Goal: Information Seeking & Learning: Learn about a topic

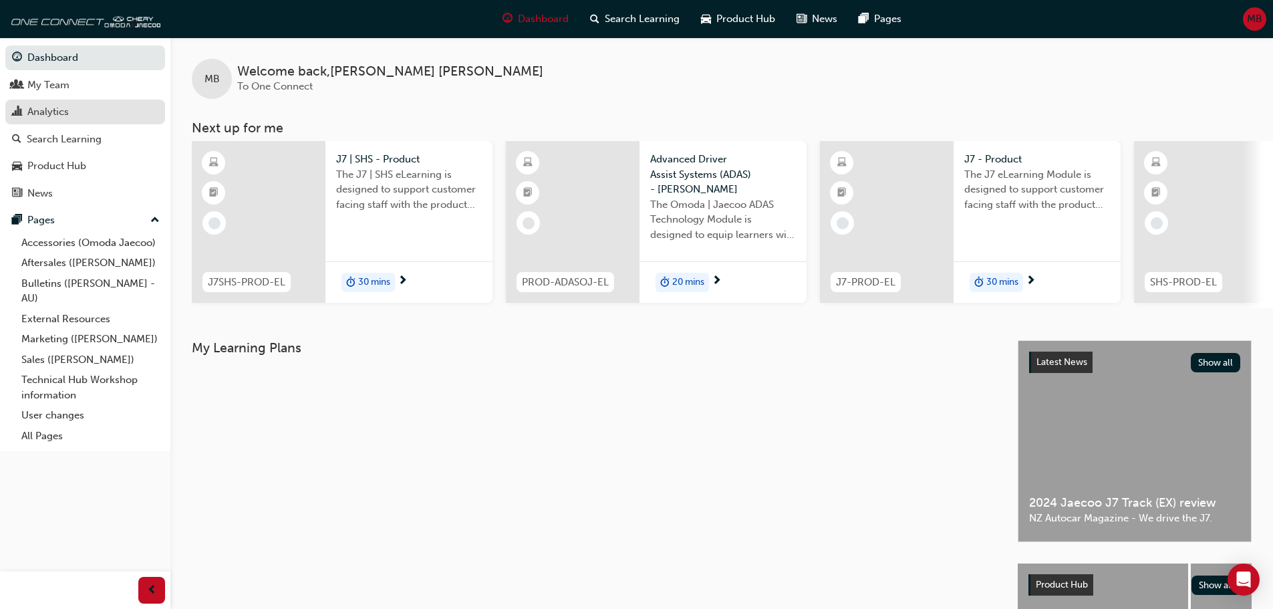
click at [81, 112] on div "Analytics" at bounding box center [85, 112] width 146 height 17
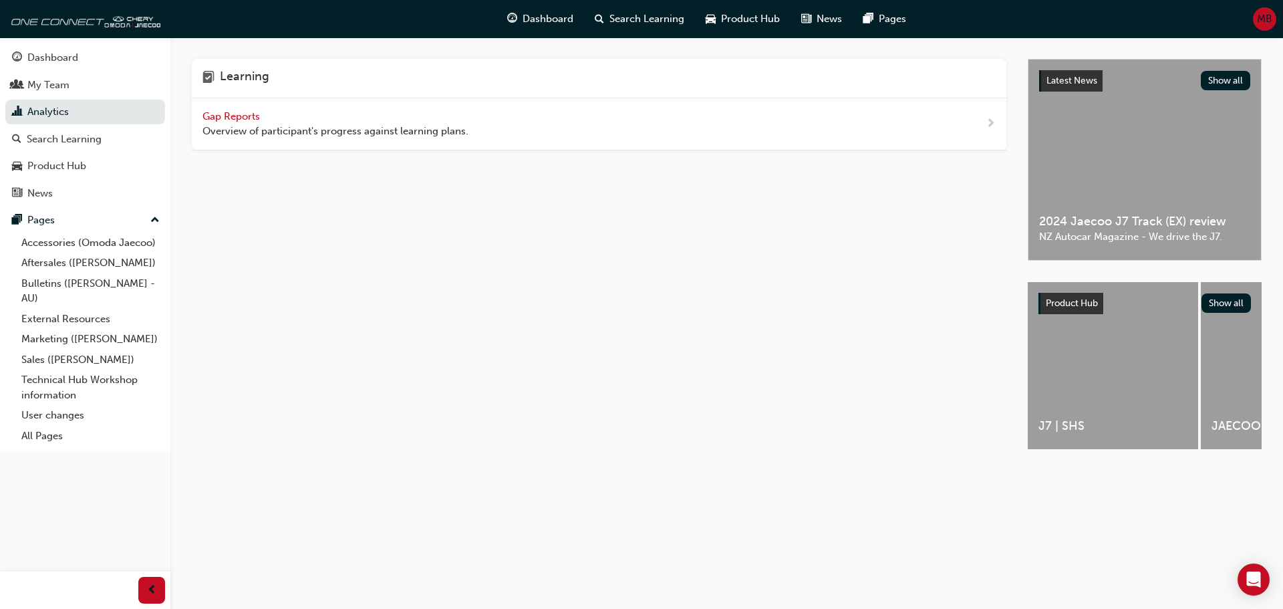
click at [244, 112] on span "Gap Reports" at bounding box center [232, 116] width 60 height 12
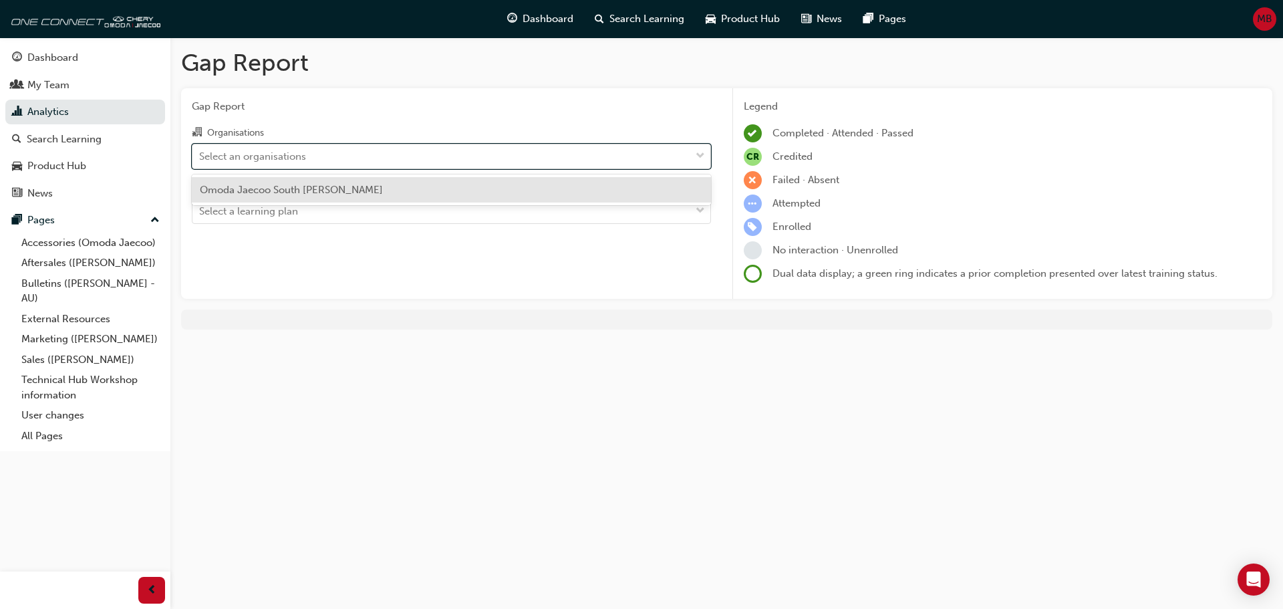
click at [457, 154] on div "Select an organisations" at bounding box center [441, 155] width 498 height 23
click at [200, 154] on input "Organisations option Omoda Jaecoo South Morang focused, 1 of 1. 1 result availa…" at bounding box center [199, 155] width 1 height 11
click at [295, 192] on span "Omoda Jaecoo South [PERSON_NAME]" at bounding box center [291, 190] width 183 height 12
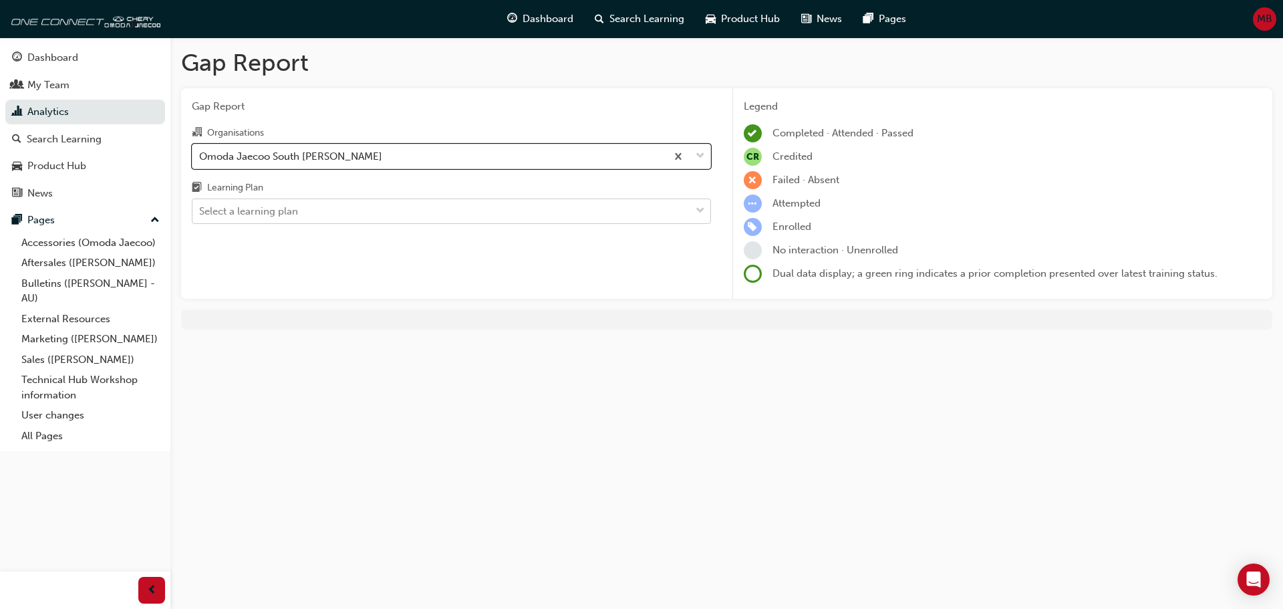
click at [305, 223] on div "Select a learning plan" at bounding box center [441, 211] width 498 height 23
click at [200, 217] on input "Learning Plan Select a learning plan" at bounding box center [199, 210] width 1 height 11
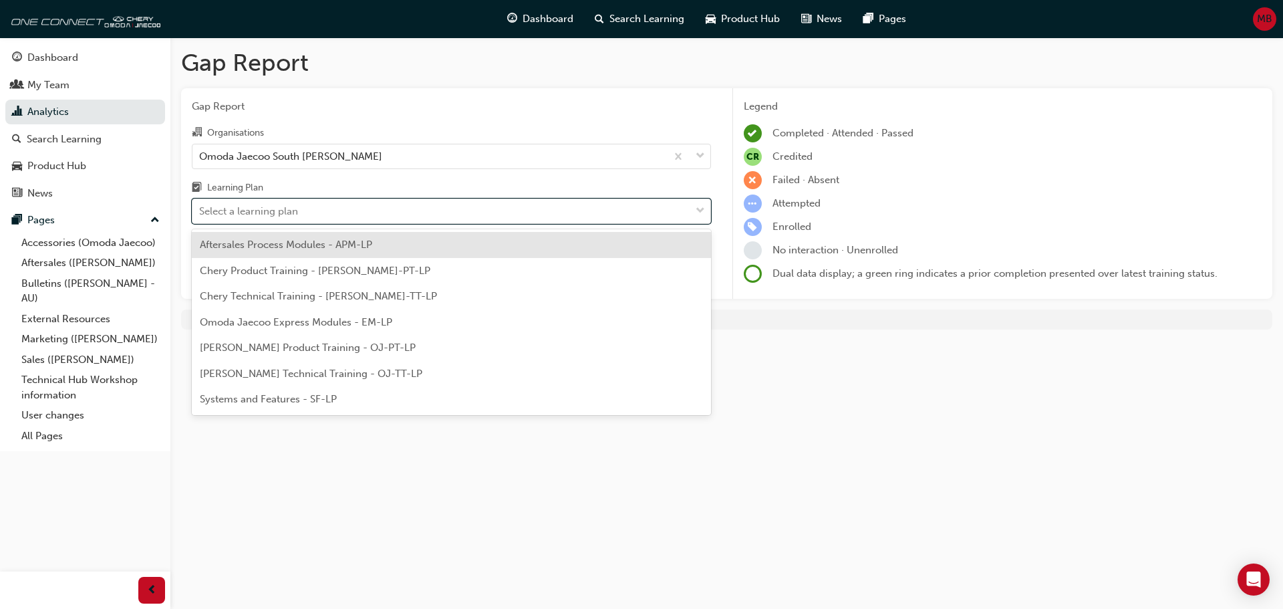
click at [306, 249] on span "Aftersales Process Modules - APM-LP" at bounding box center [286, 245] width 172 height 12
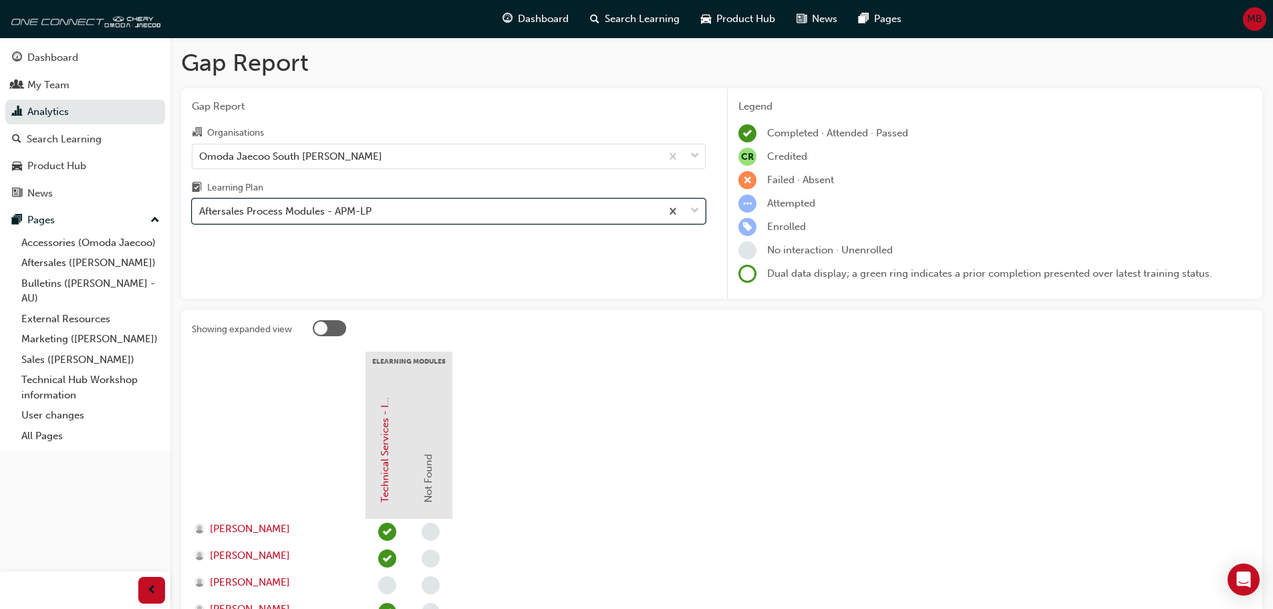
click at [365, 206] on div "Aftersales Process Modules - APM-LP" at bounding box center [285, 211] width 172 height 15
click at [200, 206] on input "Learning Plan option Aftersales Process Modules - APM-LP, selected. 0 results a…" at bounding box center [199, 210] width 1 height 11
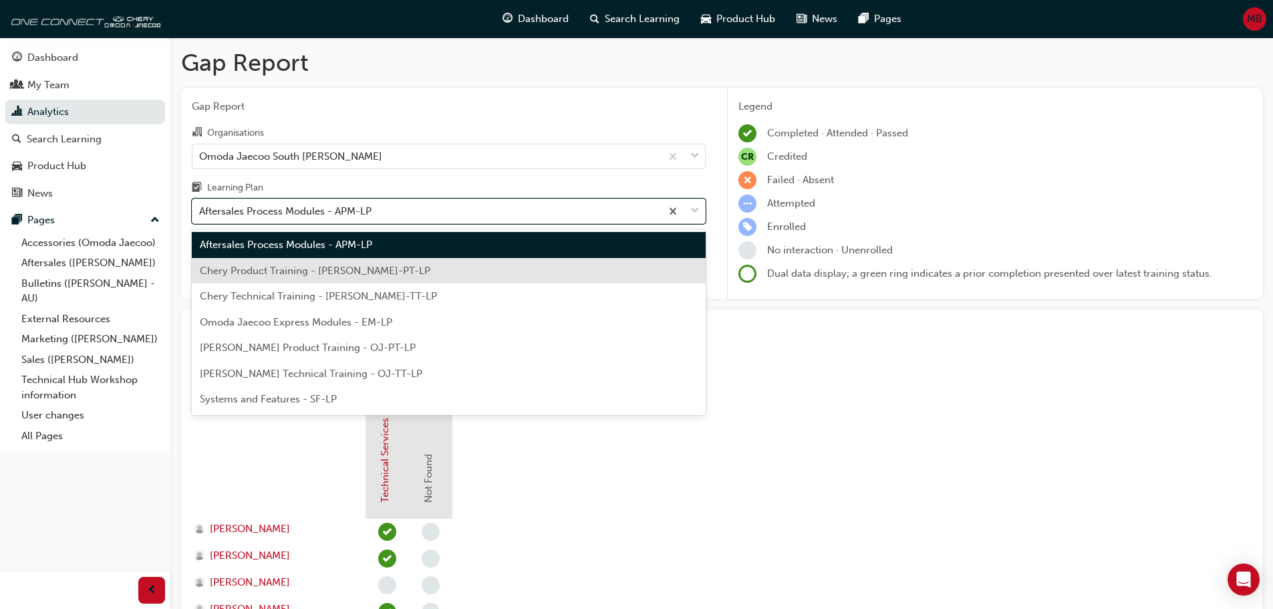
click at [319, 271] on span "Chery Product Training - [PERSON_NAME]-PT-LP" at bounding box center [315, 271] width 231 height 12
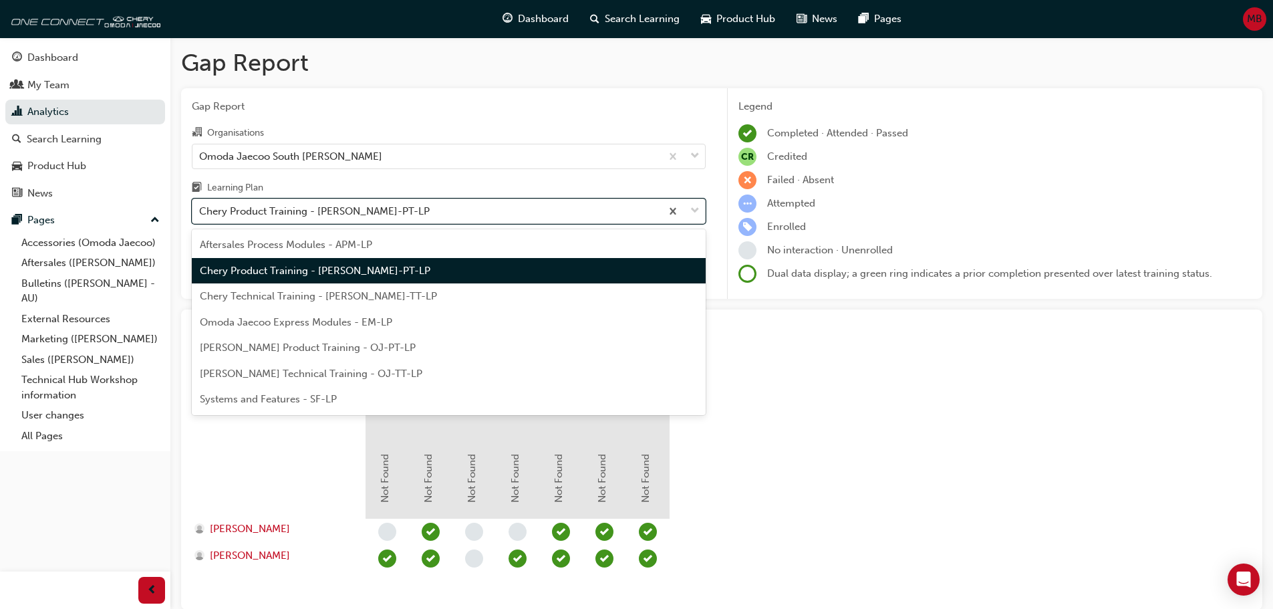
click at [391, 207] on div "Chery Product Training - [PERSON_NAME]-PT-LP" at bounding box center [426, 211] width 468 height 23
click at [200, 207] on input "Learning Plan option Chery Product Training - [PERSON_NAME]-PT-LP, selected. op…" at bounding box center [199, 210] width 1 height 11
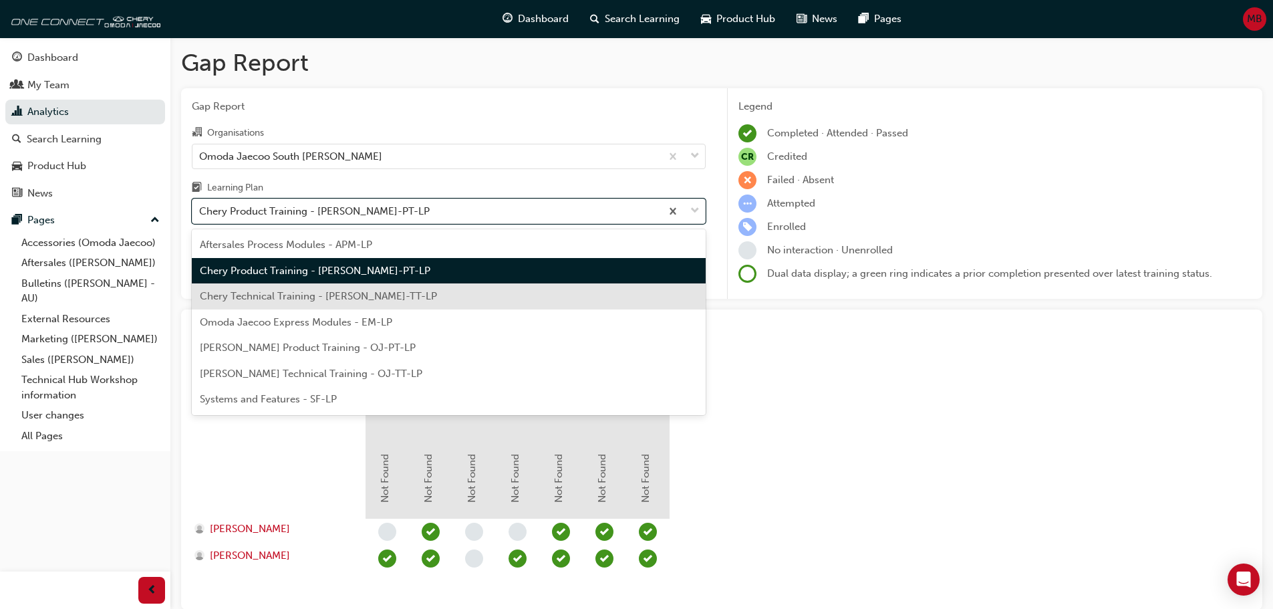
click at [299, 294] on span "Chery Technical Training - [PERSON_NAME]-TT-LP" at bounding box center [318, 296] width 237 height 12
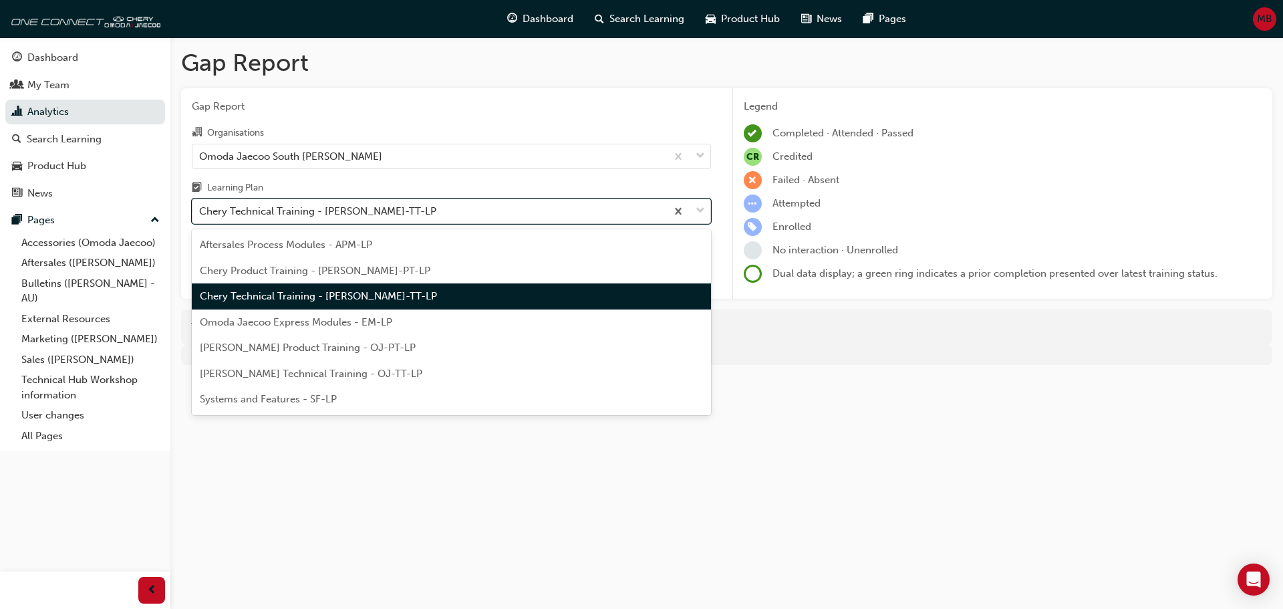
click at [384, 214] on div "Chery Technical Training - [PERSON_NAME]-TT-LP" at bounding box center [429, 211] width 474 height 23
click at [200, 214] on input "Learning Plan option Chery Technical Training - [PERSON_NAME]-TT-LP, selected. …" at bounding box center [199, 210] width 1 height 11
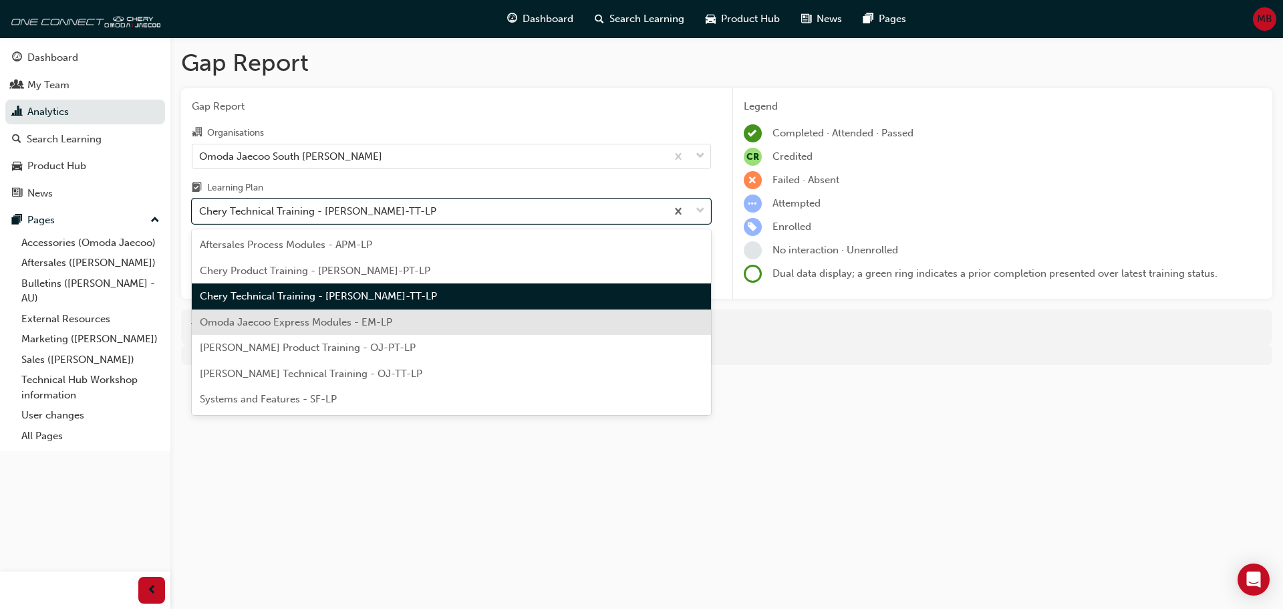
click at [319, 329] on div "Omoda Jaecoo Express Modules - EM-LP" at bounding box center [451, 322] width 519 height 26
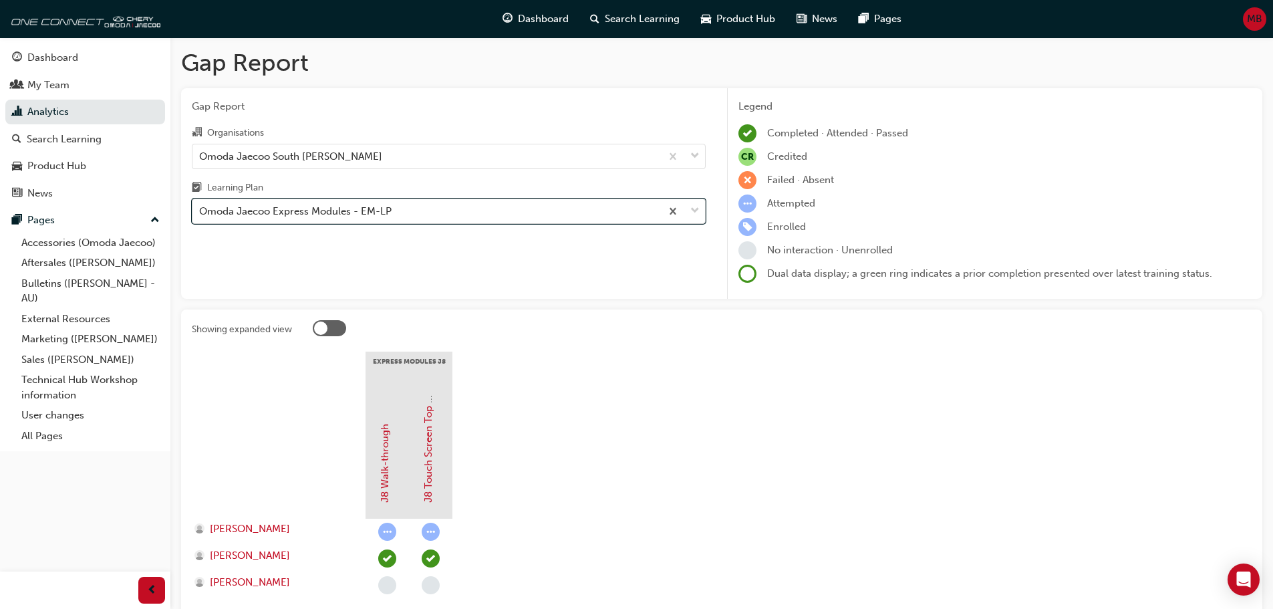
click at [343, 207] on div "Omoda Jaecoo Express Modules - EM-LP" at bounding box center [295, 211] width 192 height 15
click at [200, 207] on input "Learning Plan option Omoda Jaecoo Express Modules - EM-LP, selected. 0 results …" at bounding box center [199, 210] width 1 height 11
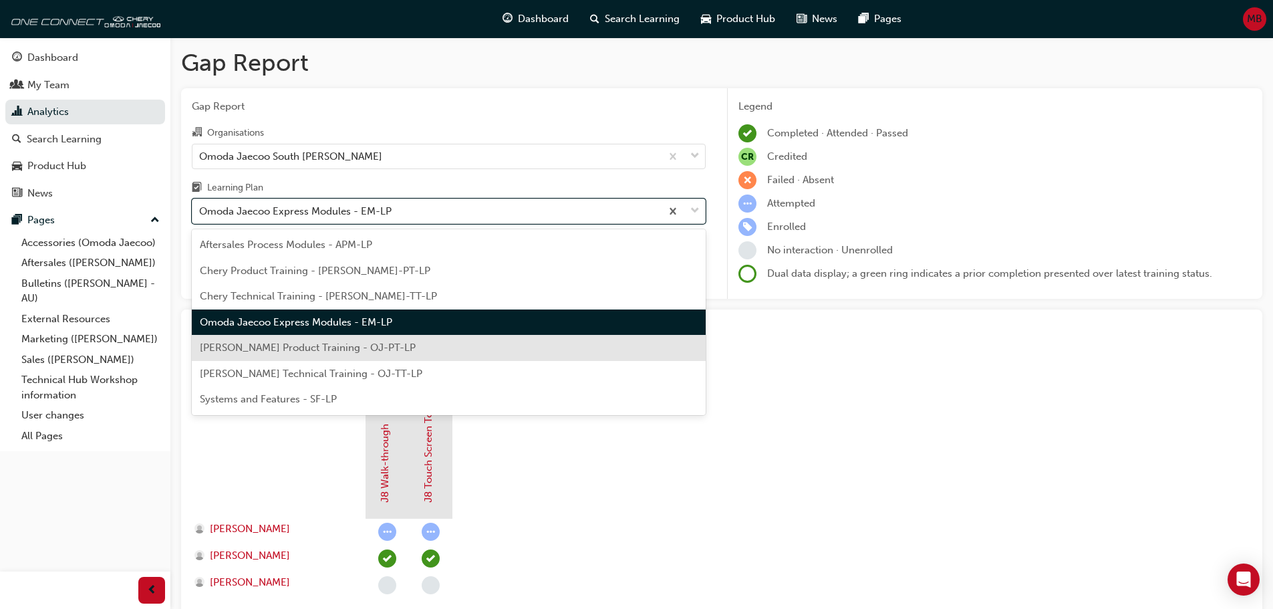
click at [319, 348] on span "[PERSON_NAME] Product Training - OJ-PT-LP" at bounding box center [308, 347] width 216 height 12
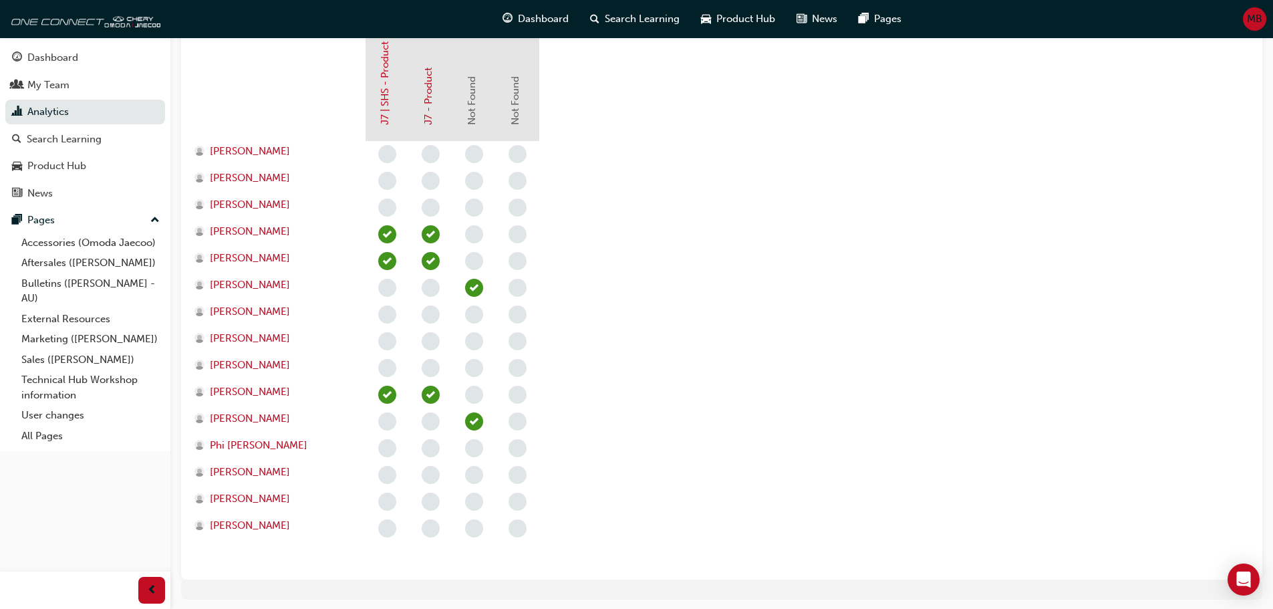
scroll to position [356, 0]
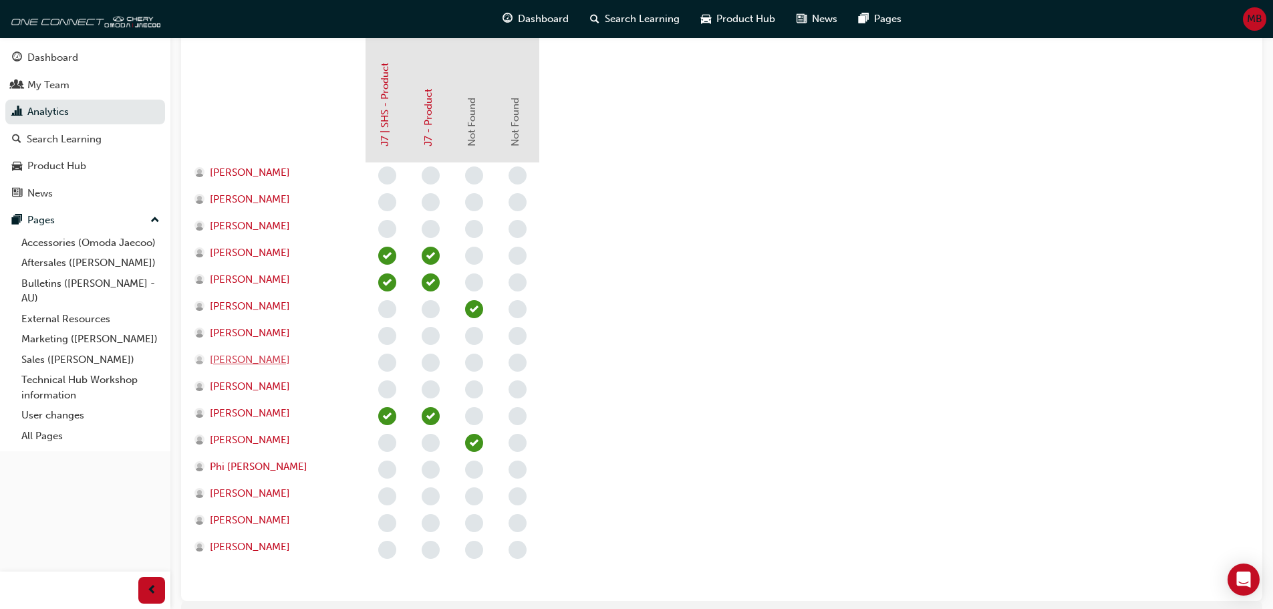
click at [225, 359] on span "[PERSON_NAME]" at bounding box center [250, 359] width 80 height 15
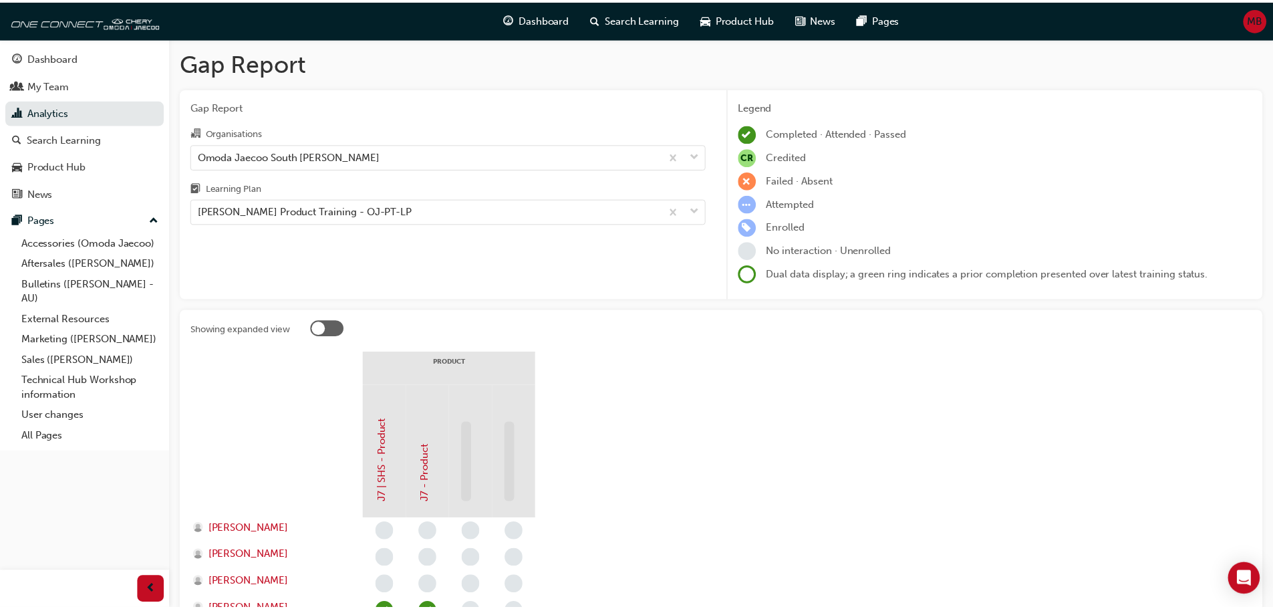
scroll to position [356, 0]
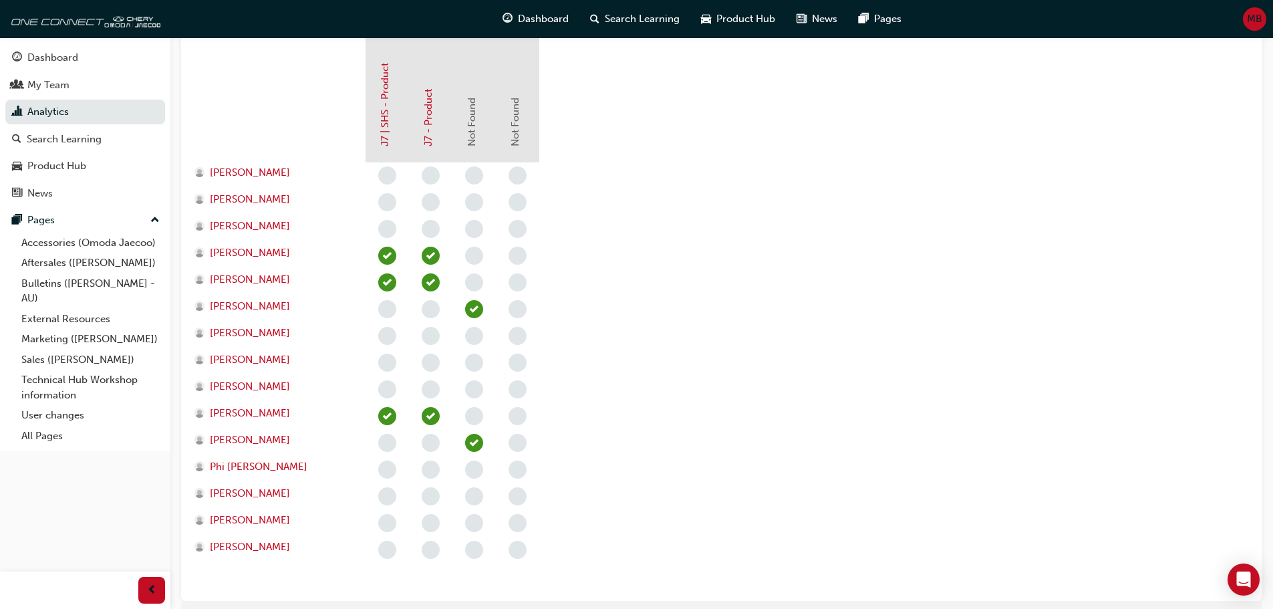
click at [388, 362] on span "learningRecordVerb_NONE-icon" at bounding box center [387, 363] width 18 height 18
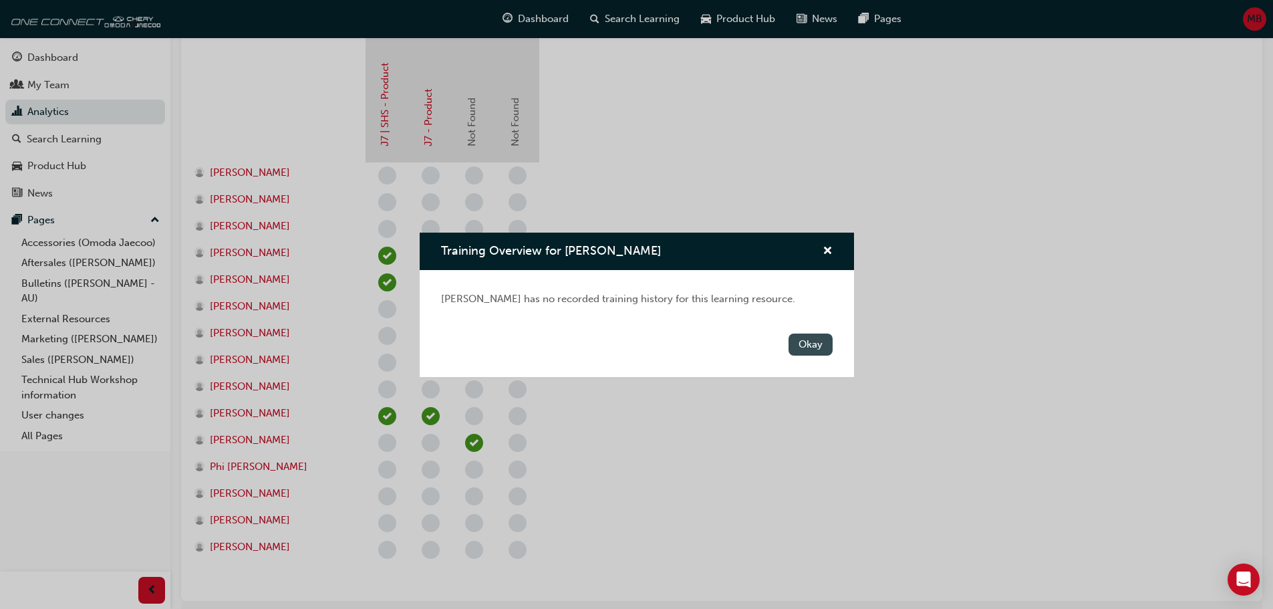
click at [812, 348] on button "Okay" at bounding box center [811, 344] width 44 height 22
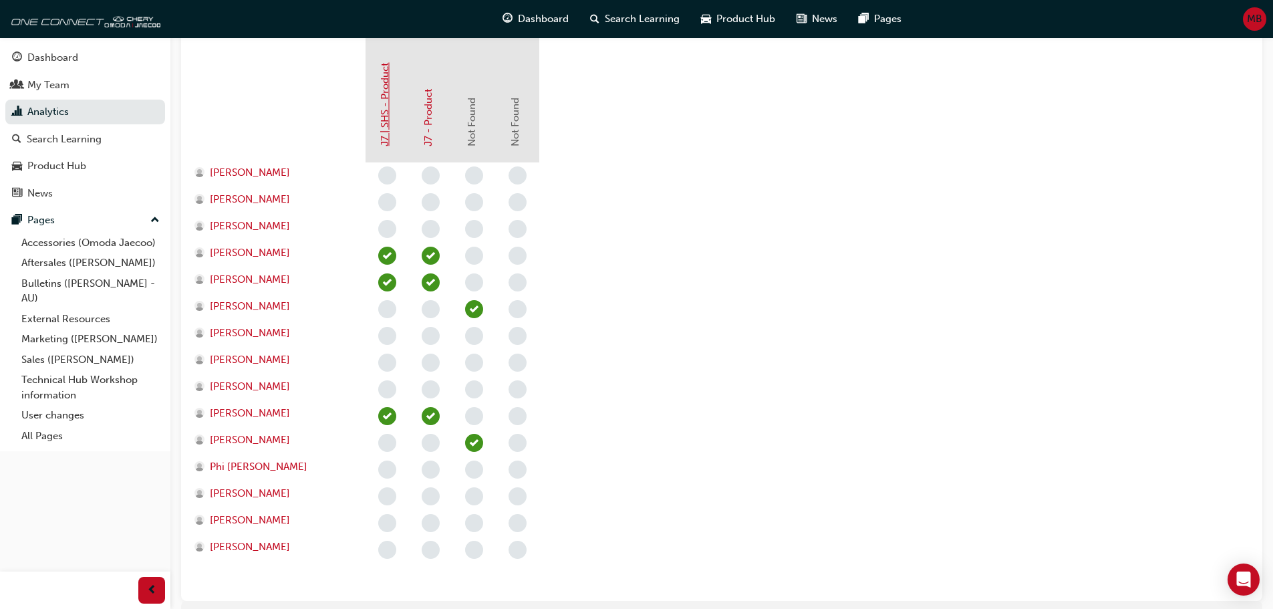
click at [384, 124] on link "J7 | SHS - Product" at bounding box center [385, 105] width 12 height 84
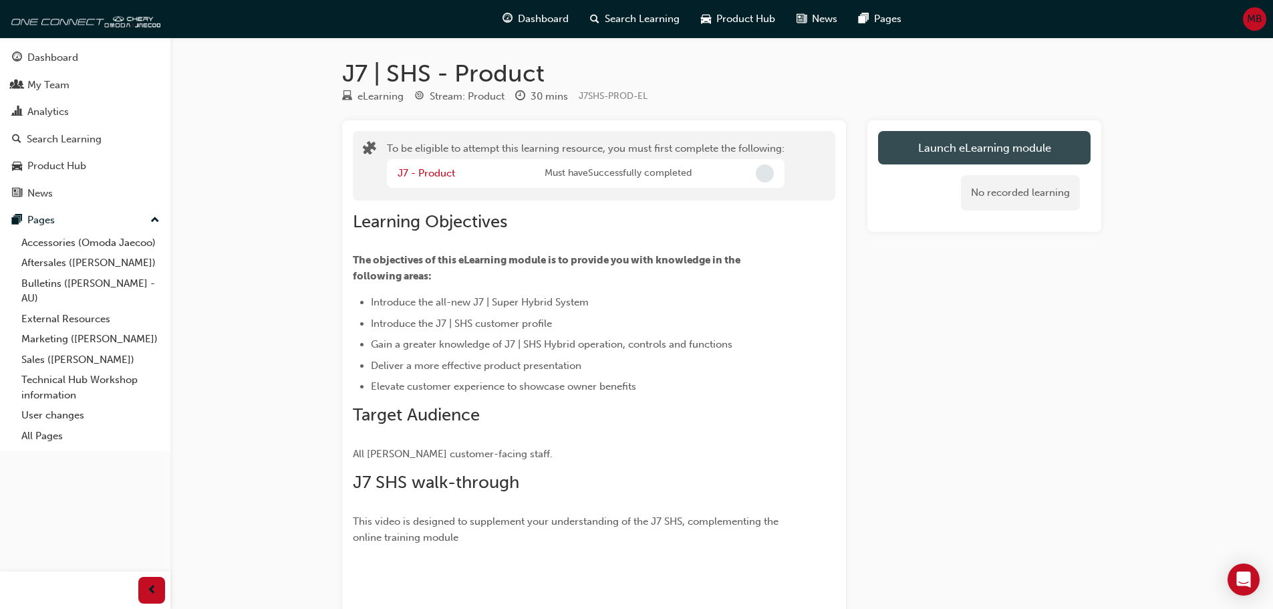
click at [1023, 147] on button "Launch eLearning module" at bounding box center [984, 147] width 213 height 33
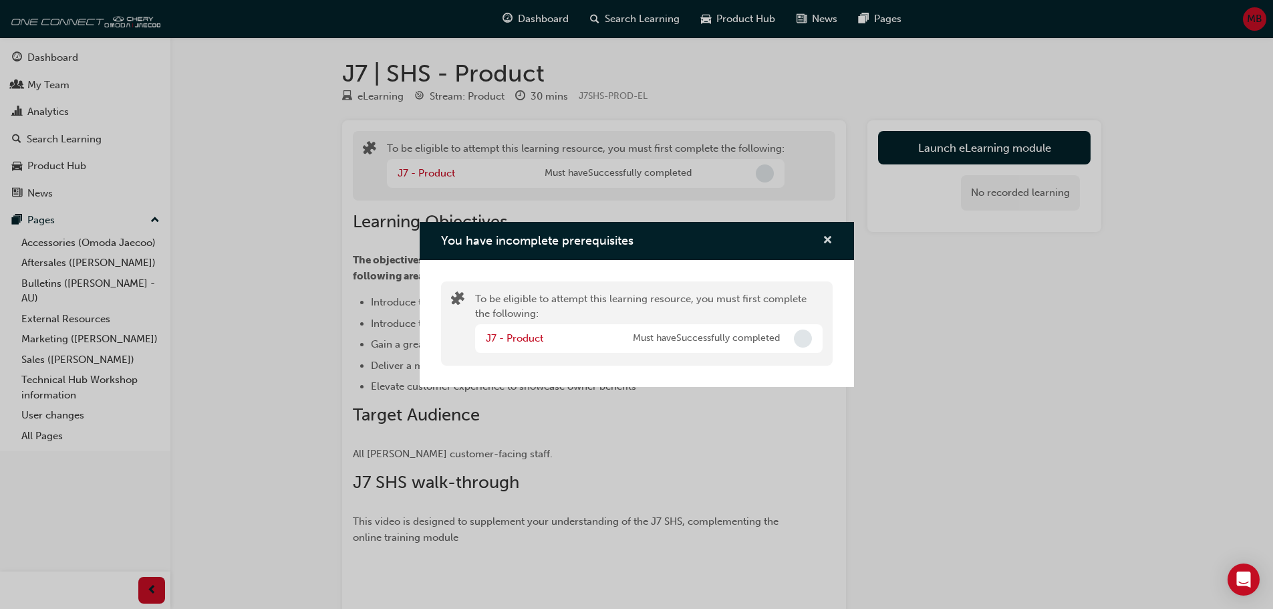
click at [829, 243] on span "cross-icon" at bounding box center [828, 241] width 10 height 12
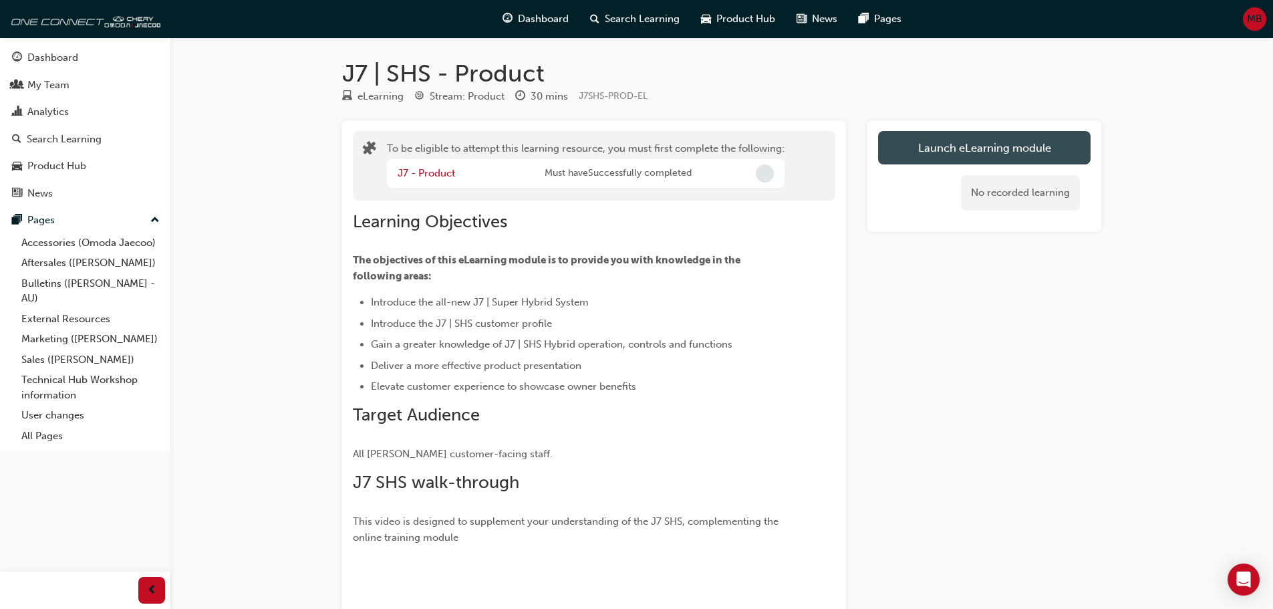
click at [937, 145] on button "Launch eLearning module" at bounding box center [984, 147] width 213 height 33
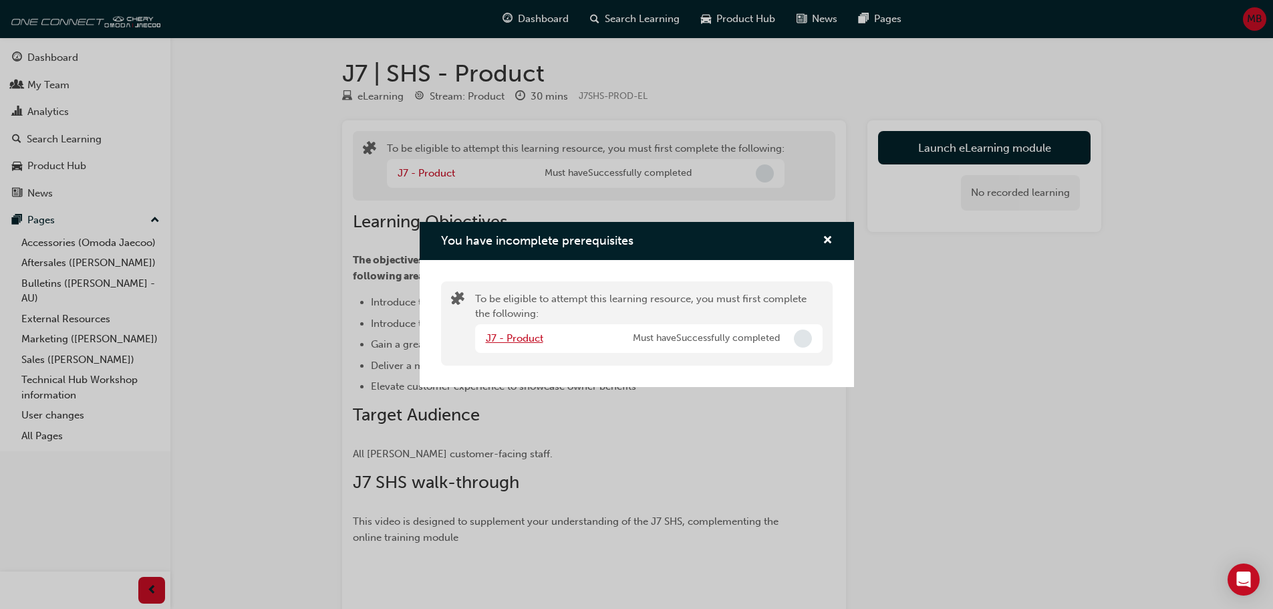
click at [516, 340] on link "J7 - Product" at bounding box center [514, 338] width 57 height 12
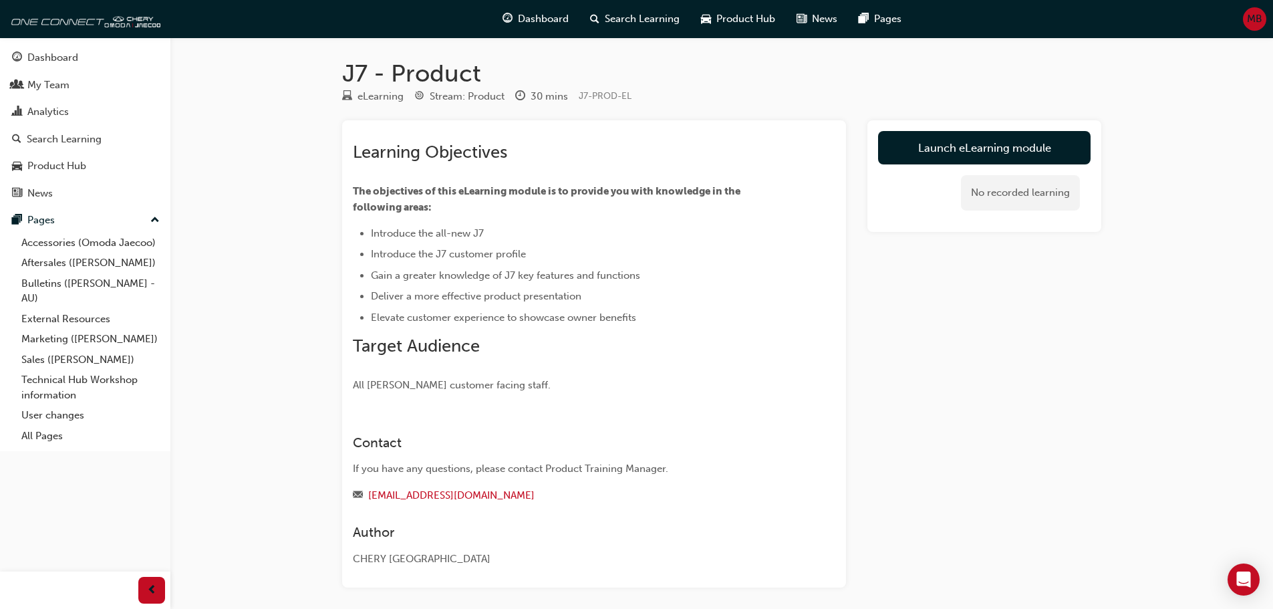
click at [932, 168] on div "No recorded learning" at bounding box center [984, 192] width 213 height 57
click at [936, 146] on link "Launch eLearning module" at bounding box center [984, 147] width 213 height 33
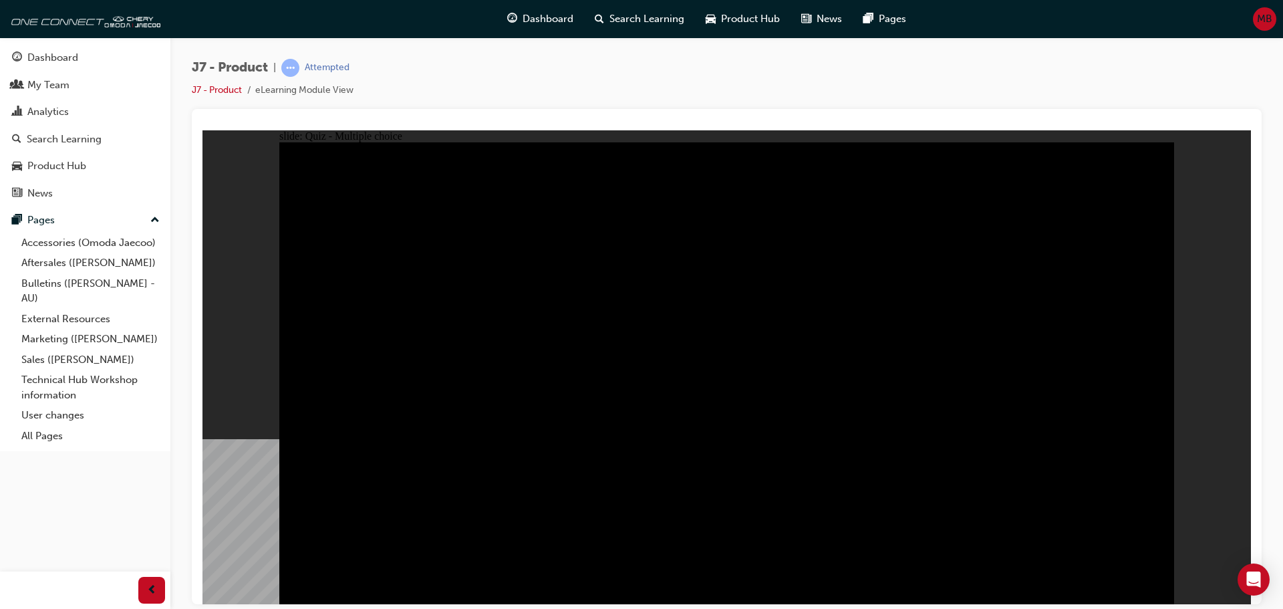
radio input "true"
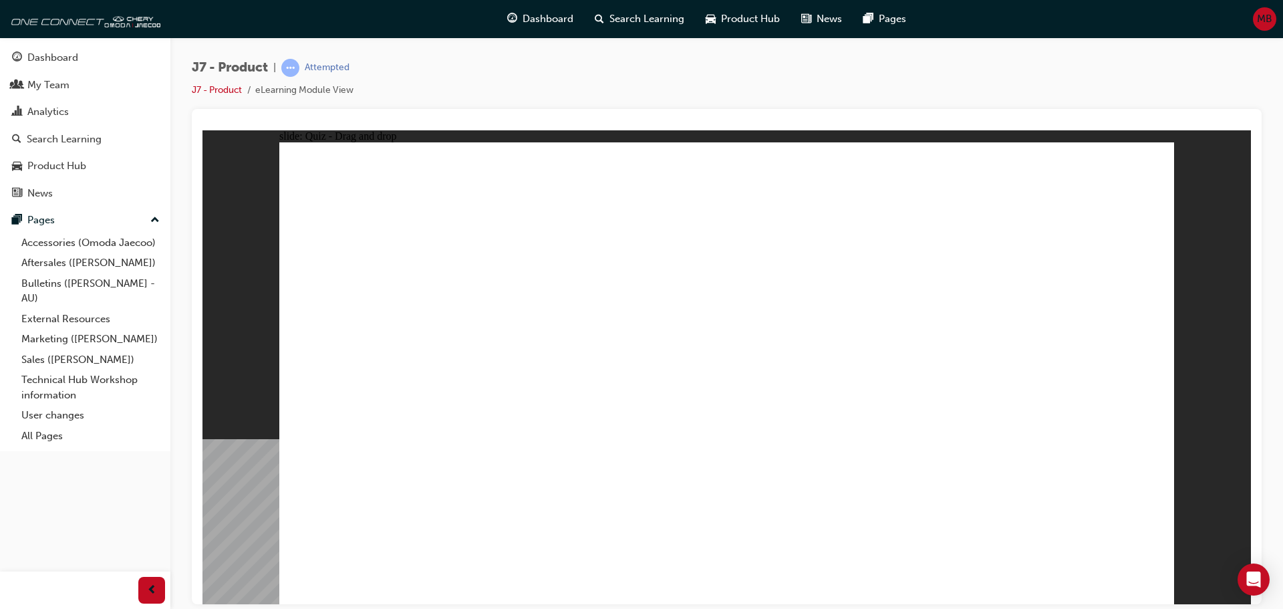
drag, startPoint x: 1066, startPoint y: 211, endPoint x: 370, endPoint y: 415, distance: 725.1
drag, startPoint x: 605, startPoint y: 297, endPoint x: 565, endPoint y: 385, distance: 96.9
drag, startPoint x: 786, startPoint y: 284, endPoint x: 719, endPoint y: 403, distance: 136.4
drag, startPoint x: 706, startPoint y: 201, endPoint x: 919, endPoint y: 415, distance: 302.0
drag, startPoint x: 940, startPoint y: 297, endPoint x: 1071, endPoint y: 400, distance: 167.0
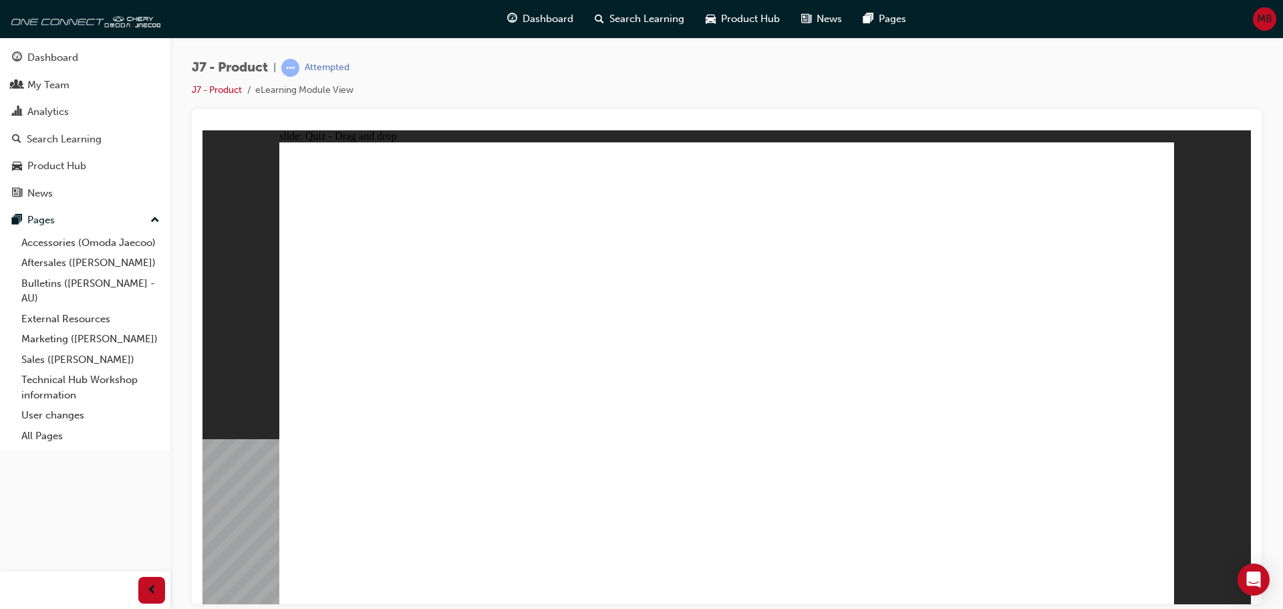
drag, startPoint x: 694, startPoint y: 191, endPoint x: 1048, endPoint y: 398, distance: 410.0
drag, startPoint x: 870, startPoint y: 188, endPoint x: 394, endPoint y: 382, distance: 514.1
drag, startPoint x: 752, startPoint y: 313, endPoint x: 563, endPoint y: 406, distance: 211.3
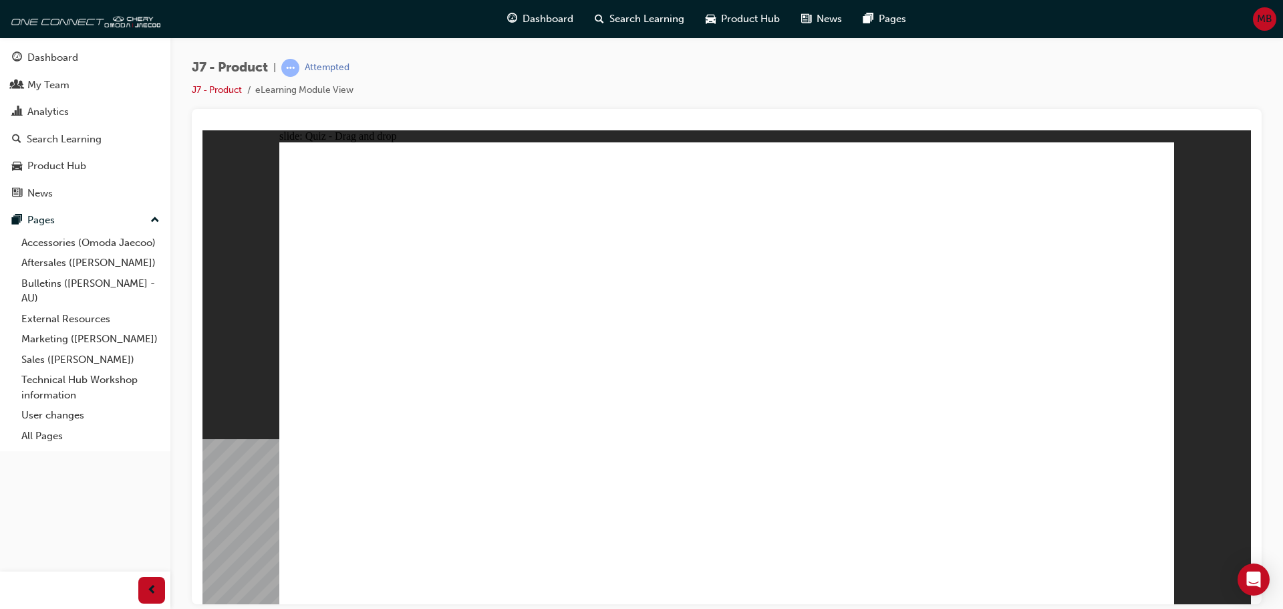
drag, startPoint x: 1061, startPoint y: 198, endPoint x: 746, endPoint y: 384, distance: 364.9
drag, startPoint x: 891, startPoint y: 358, endPoint x: 879, endPoint y: 392, distance: 35.5
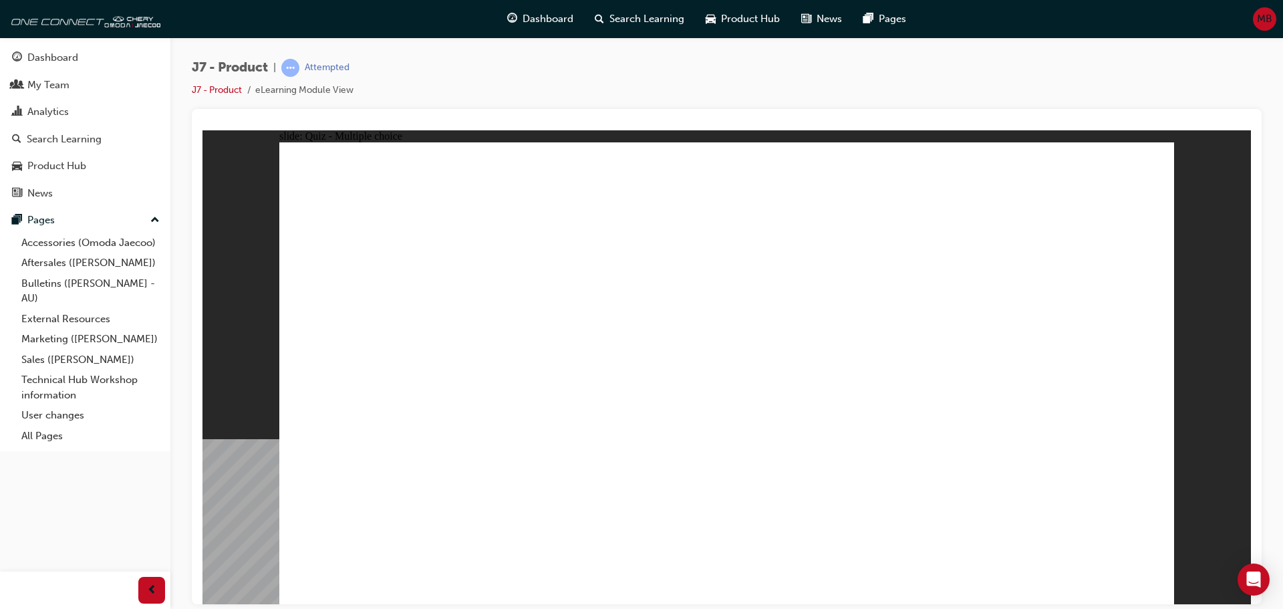
radio input "true"
drag, startPoint x: 728, startPoint y: 198, endPoint x: 482, endPoint y: 460, distance: 359.8
drag, startPoint x: 737, startPoint y: 199, endPoint x: 465, endPoint y: 466, distance: 381.4
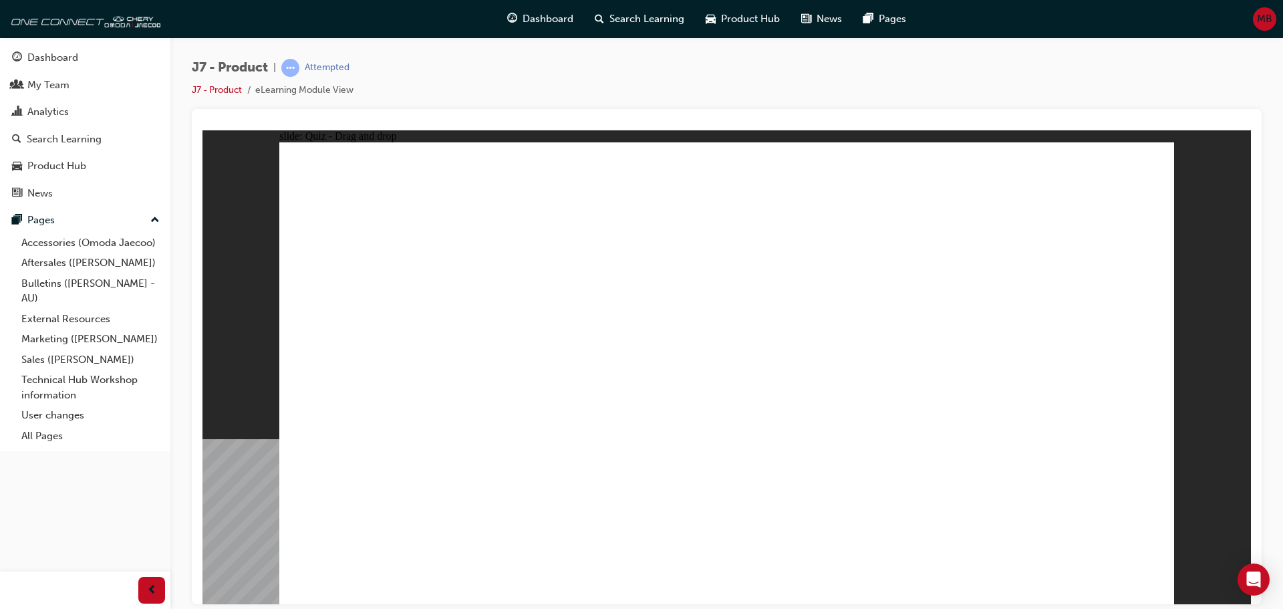
drag, startPoint x: 716, startPoint y: 196, endPoint x: 873, endPoint y: 461, distance: 307.4
drag, startPoint x: 650, startPoint y: 404, endPoint x: 356, endPoint y: 420, distance: 295.1
drag, startPoint x: 733, startPoint y: 193, endPoint x: 421, endPoint y: 404, distance: 376.4
drag, startPoint x: 726, startPoint y: 194, endPoint x: 390, endPoint y: 426, distance: 408.5
drag, startPoint x: 729, startPoint y: 186, endPoint x: 797, endPoint y: 436, distance: 259.7
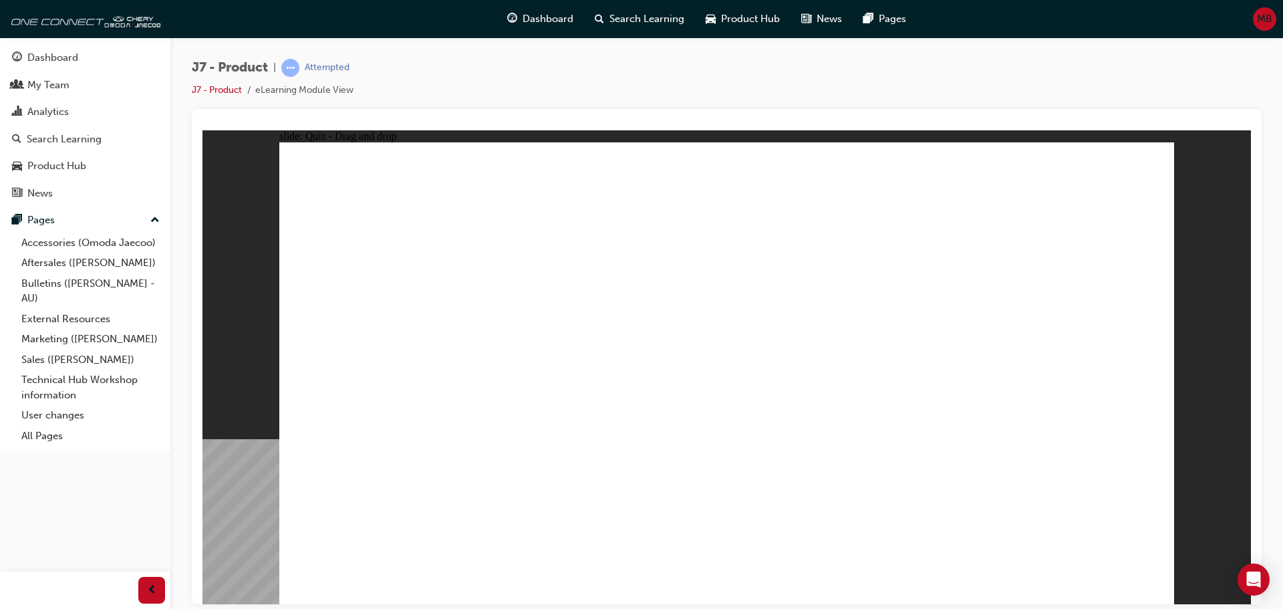
drag, startPoint x: 728, startPoint y: 229, endPoint x: 472, endPoint y: 424, distance: 321.3
drag, startPoint x: 798, startPoint y: 369, endPoint x: 819, endPoint y: 476, distance: 109.6
drag, startPoint x: 831, startPoint y: 273, endPoint x: 516, endPoint y: 444, distance: 358.6
drag, startPoint x: 791, startPoint y: 280, endPoint x: 820, endPoint y: 458, distance: 180.7
drag, startPoint x: 893, startPoint y: 228, endPoint x: 916, endPoint y: 453, distance: 226.4
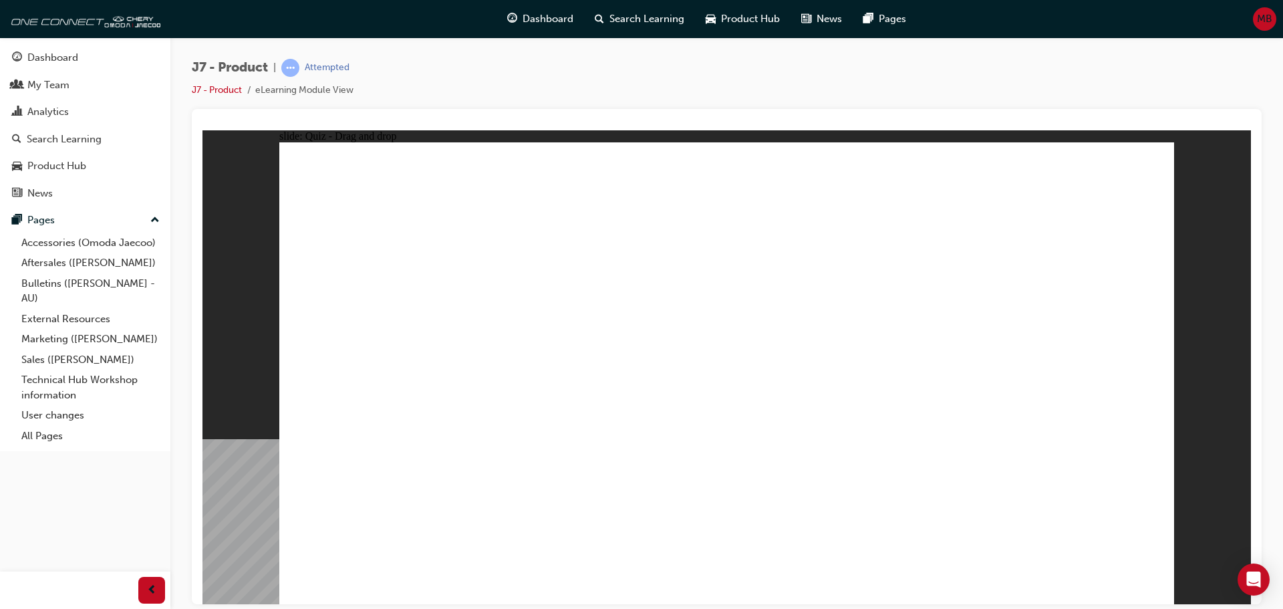
drag, startPoint x: 904, startPoint y: 190, endPoint x: 784, endPoint y: 474, distance: 308.8
drag, startPoint x: 759, startPoint y: 227, endPoint x: 732, endPoint y: 461, distance: 235.4
drag, startPoint x: 948, startPoint y: 253, endPoint x: 478, endPoint y: 485, distance: 523.9
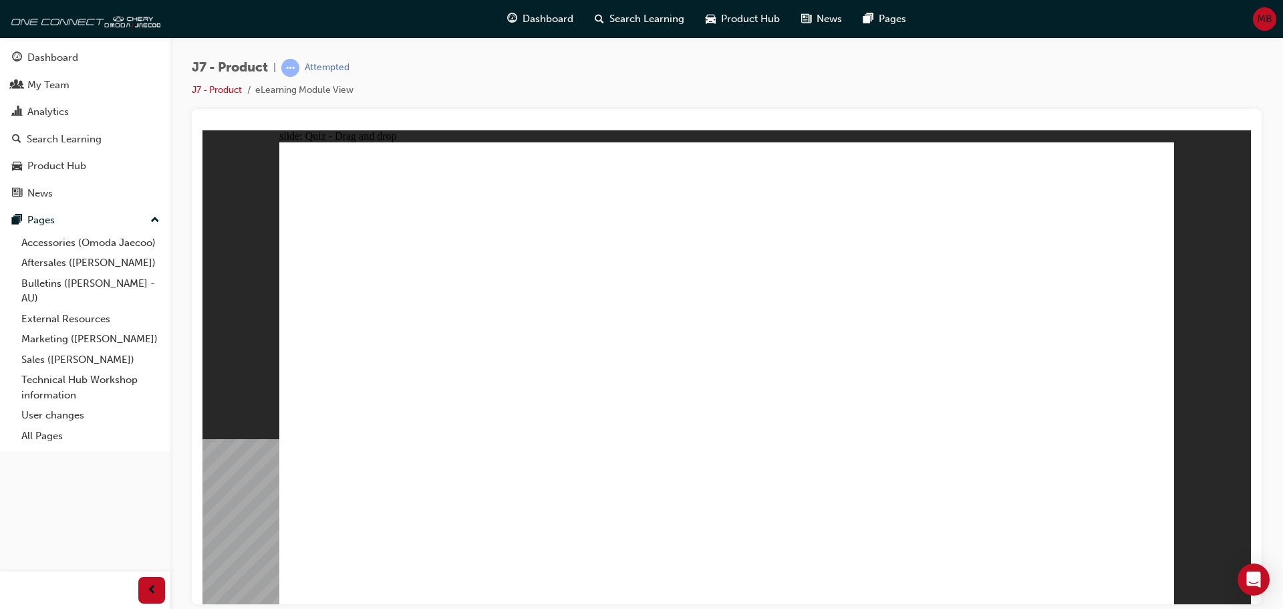
drag, startPoint x: 1049, startPoint y: 196, endPoint x: 827, endPoint y: 466, distance: 349.9
drag, startPoint x: 882, startPoint y: 197, endPoint x: 418, endPoint y: 474, distance: 540.4
drag, startPoint x: 719, startPoint y: 196, endPoint x: 503, endPoint y: 477, distance: 354.5
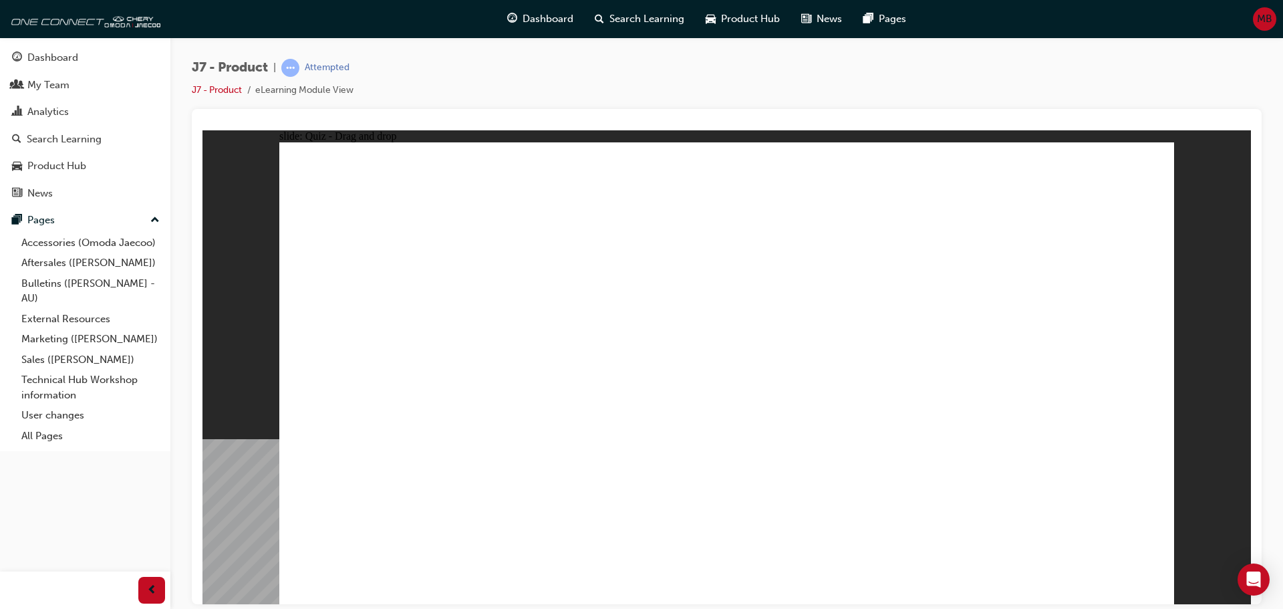
drag, startPoint x: 688, startPoint y: 231, endPoint x: 787, endPoint y: 461, distance: 250.0
drag, startPoint x: 734, startPoint y: 408, endPoint x: 416, endPoint y: 434, distance: 319.2
drag, startPoint x: 358, startPoint y: 409, endPoint x: 708, endPoint y: 322, distance: 360.8
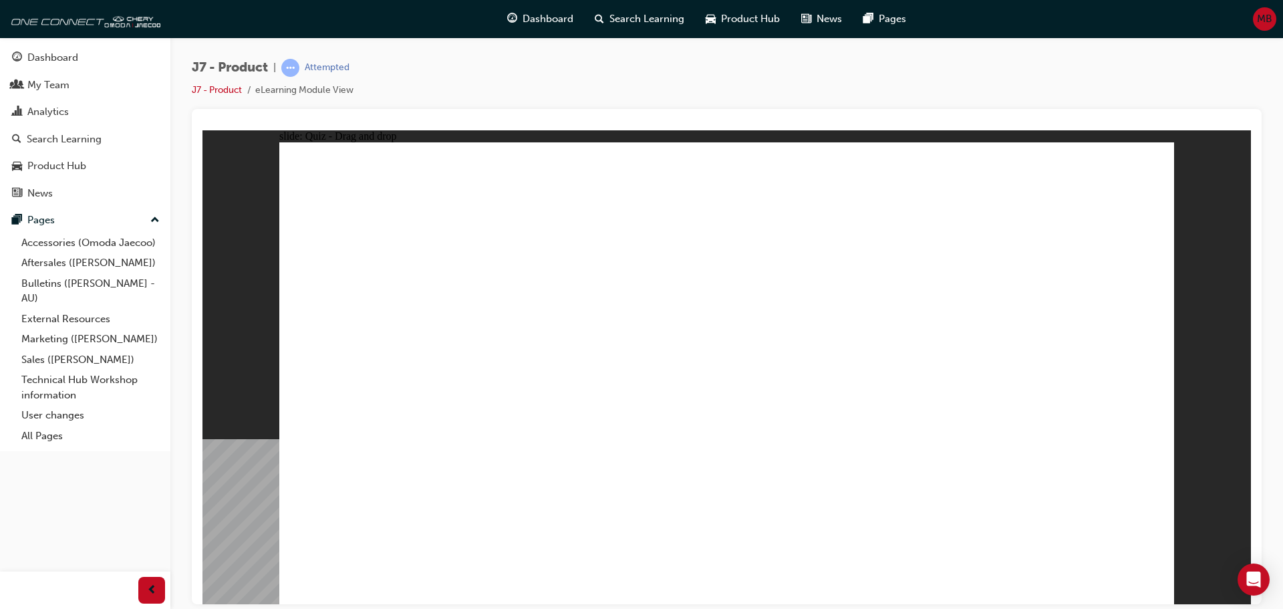
drag, startPoint x: 752, startPoint y: 192, endPoint x: 436, endPoint y: 451, distance: 408.4
drag, startPoint x: 690, startPoint y: 193, endPoint x: 498, endPoint y: 445, distance: 316.6
drag, startPoint x: 1090, startPoint y: 211, endPoint x: 488, endPoint y: 406, distance: 633.0
drag, startPoint x: 976, startPoint y: 206, endPoint x: 542, endPoint y: 434, distance: 489.6
drag, startPoint x: 540, startPoint y: 412, endPoint x: 760, endPoint y: 426, distance: 220.4
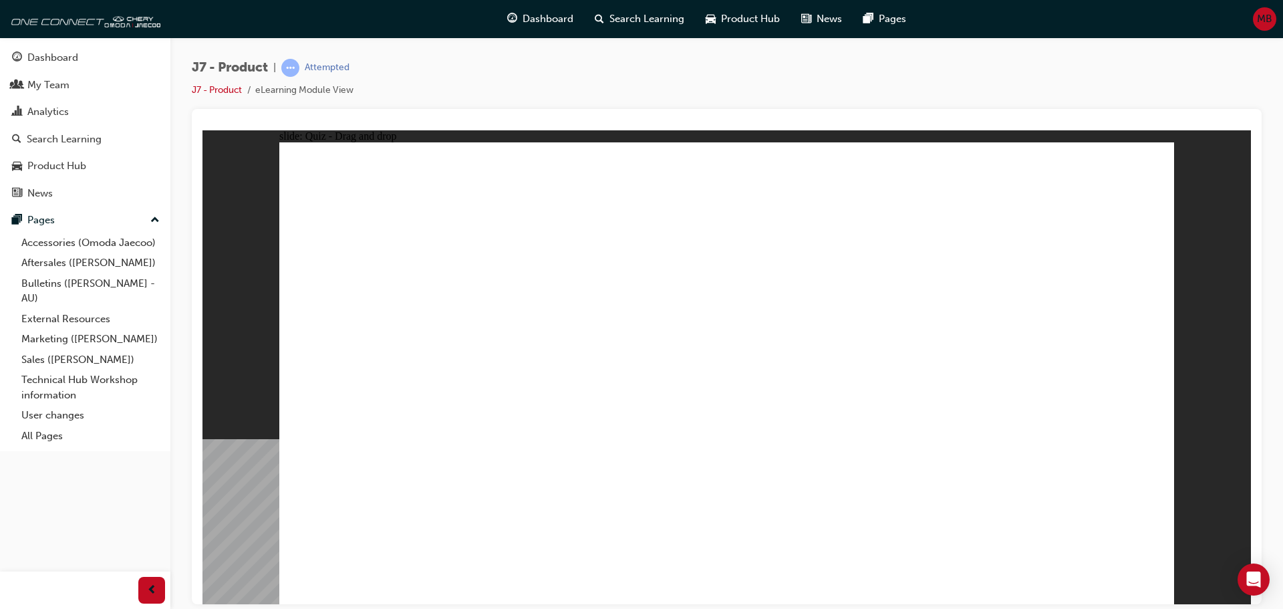
drag, startPoint x: 493, startPoint y: 410, endPoint x: 804, endPoint y: 483, distance: 319.7
drag, startPoint x: 522, startPoint y: 424, endPoint x: 845, endPoint y: 474, distance: 327.4
drag, startPoint x: 356, startPoint y: 411, endPoint x: 909, endPoint y: 441, distance: 554.2
drag, startPoint x: 677, startPoint y: 239, endPoint x: 554, endPoint y: 405, distance: 206.4
drag, startPoint x: 745, startPoint y: 242, endPoint x: 529, endPoint y: 416, distance: 277.5
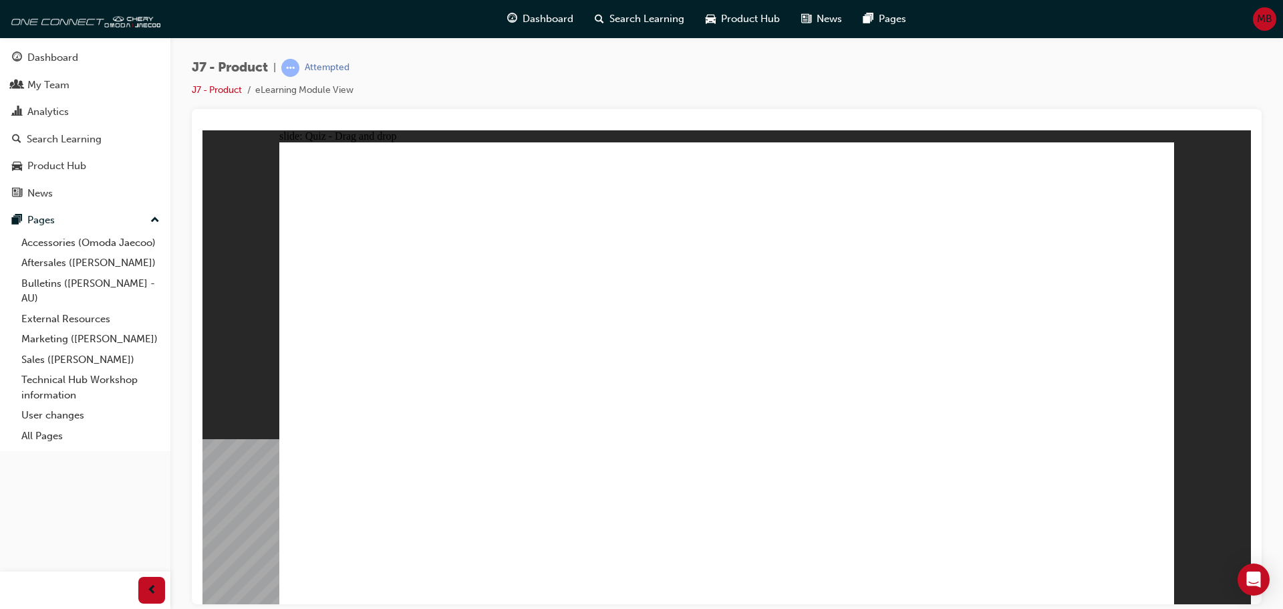
drag, startPoint x: 807, startPoint y: 239, endPoint x: 571, endPoint y: 424, distance: 299.5
drag, startPoint x: 809, startPoint y: 198, endPoint x: 557, endPoint y: 423, distance: 338.4
drag, startPoint x: 860, startPoint y: 243, endPoint x: 618, endPoint y: 426, distance: 303.4
drag, startPoint x: 523, startPoint y: 420, endPoint x: 458, endPoint y: 472, distance: 83.7
drag, startPoint x: 940, startPoint y: 237, endPoint x: 474, endPoint y: 468, distance: 520.6
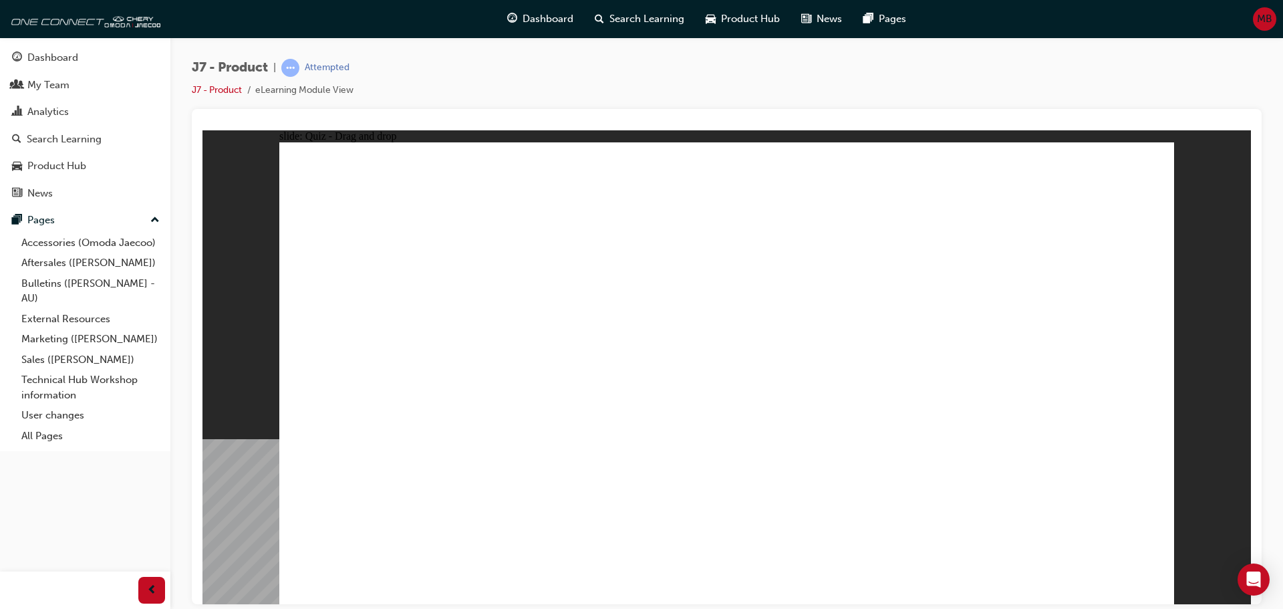
drag, startPoint x: 940, startPoint y: 202, endPoint x: 511, endPoint y: 457, distance: 498.7
drag, startPoint x: 1016, startPoint y: 231, endPoint x: 547, endPoint y: 468, distance: 525.7
drag, startPoint x: 480, startPoint y: 410, endPoint x: 1035, endPoint y: 506, distance: 562.8
drag, startPoint x: 354, startPoint y: 432, endPoint x: 956, endPoint y: 477, distance: 604.5
drag, startPoint x: 358, startPoint y: 410, endPoint x: 783, endPoint y: 442, distance: 426.2
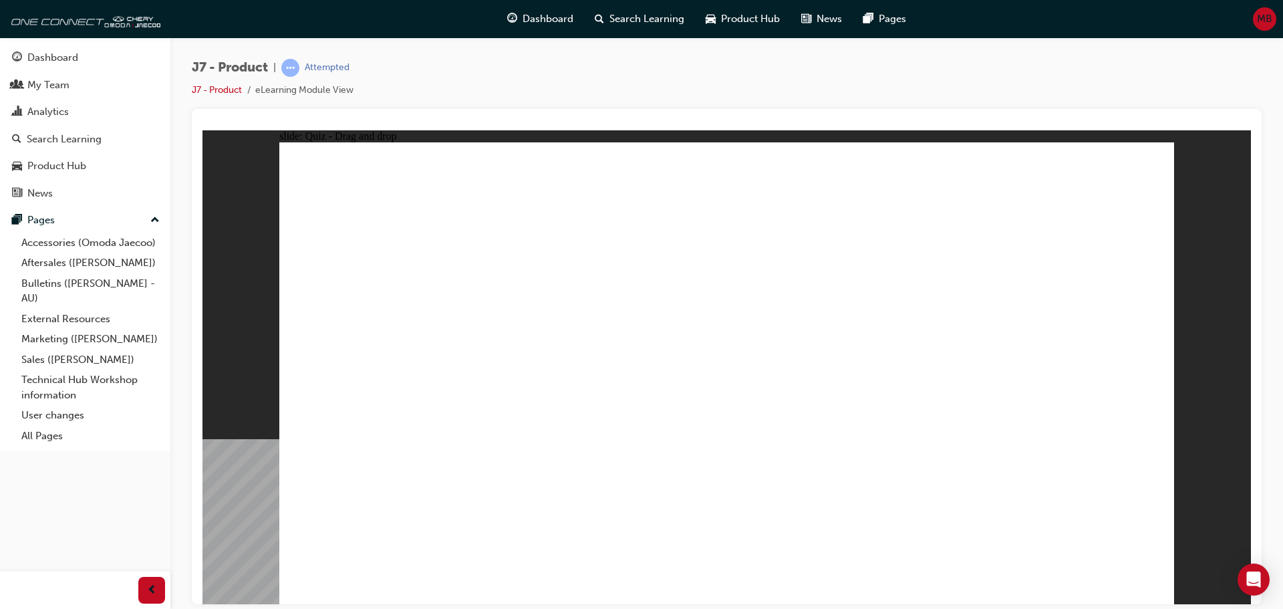
drag, startPoint x: 542, startPoint y: 419, endPoint x: 852, endPoint y: 468, distance: 313.9
drag, startPoint x: 358, startPoint y: 404, endPoint x: 939, endPoint y: 507, distance: 590.6
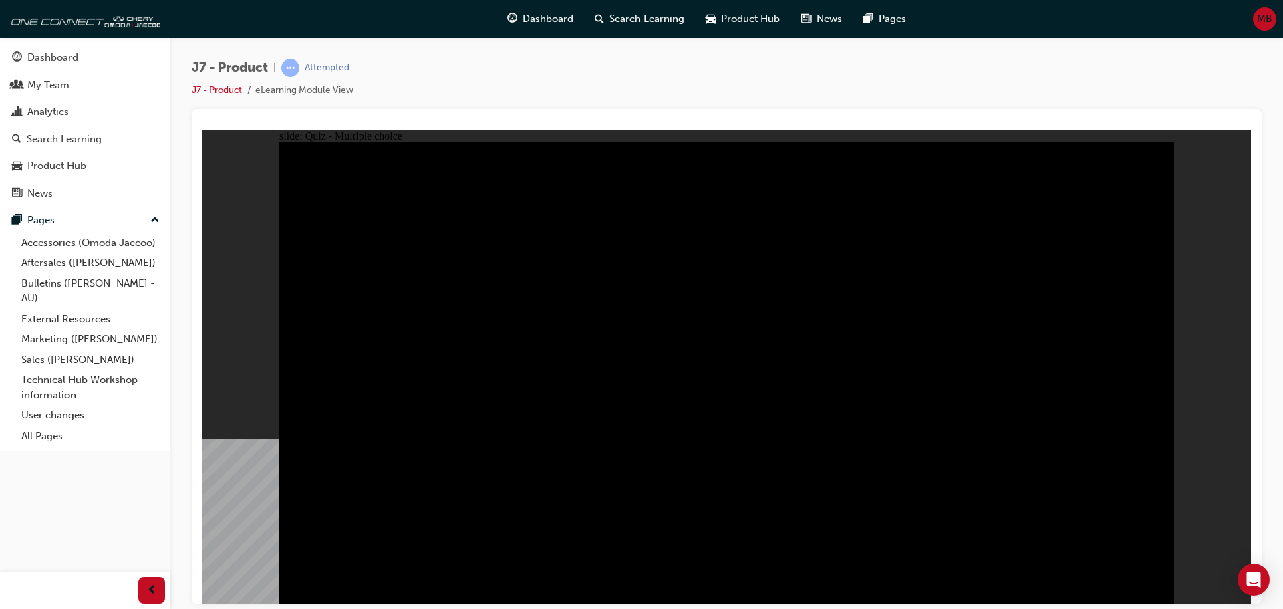
radio input "true"
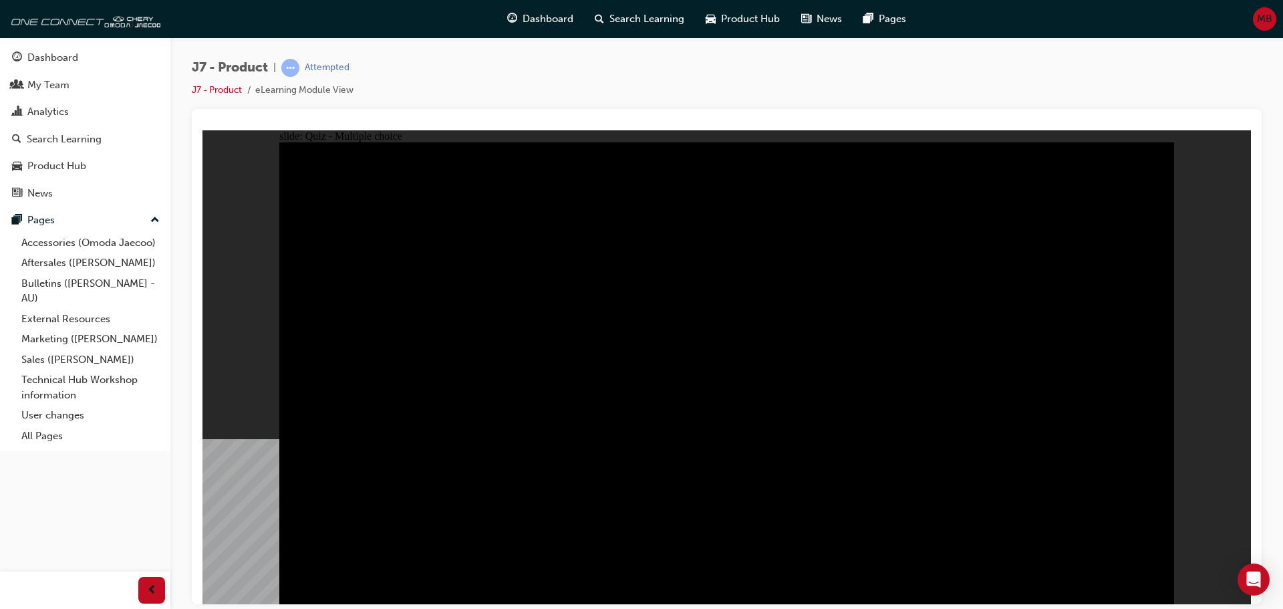
radio input "true"
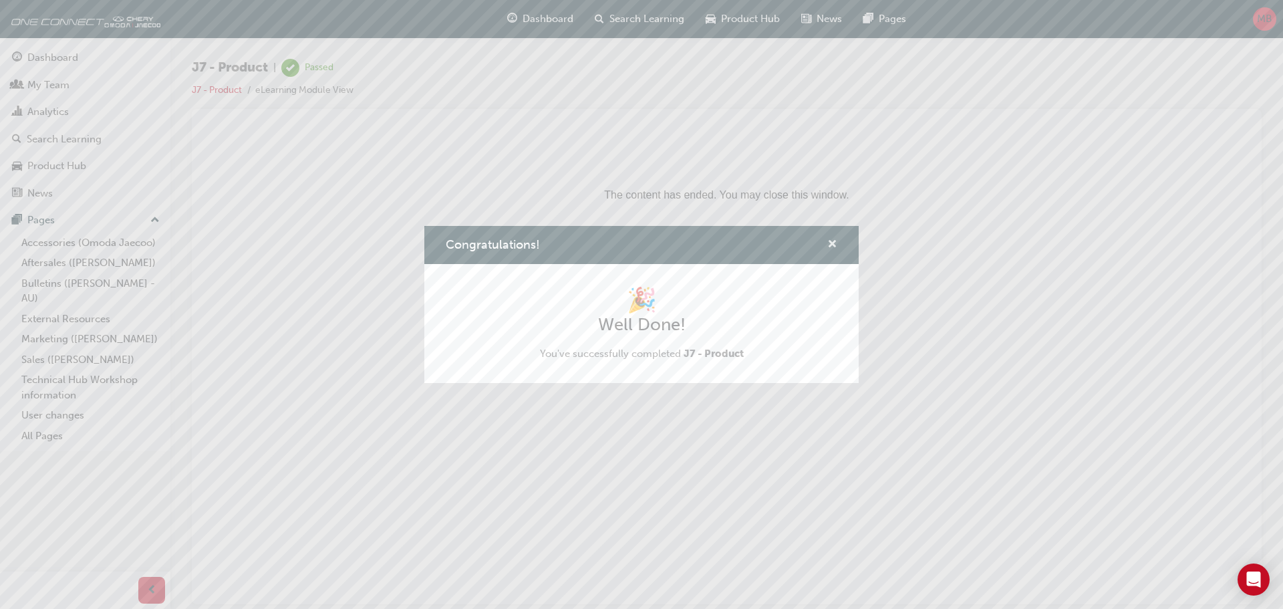
click at [829, 243] on span "cross-icon" at bounding box center [832, 245] width 10 height 12
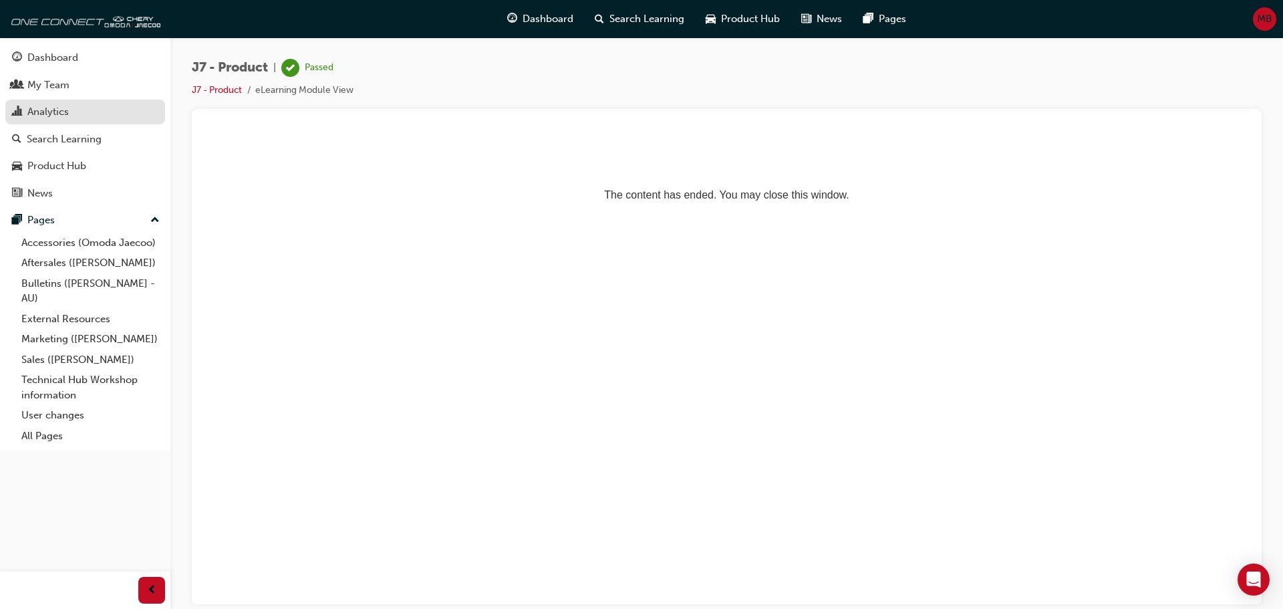
click at [94, 118] on div "Analytics" at bounding box center [85, 112] width 146 height 17
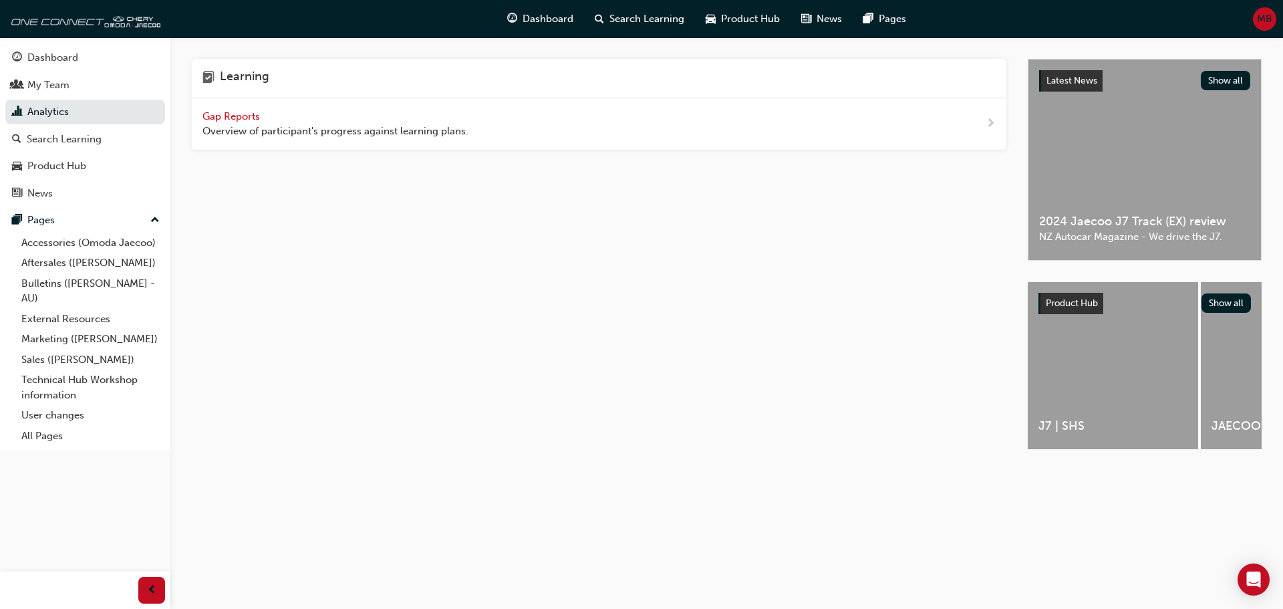
click at [234, 116] on span "Gap Reports" at bounding box center [232, 116] width 60 height 12
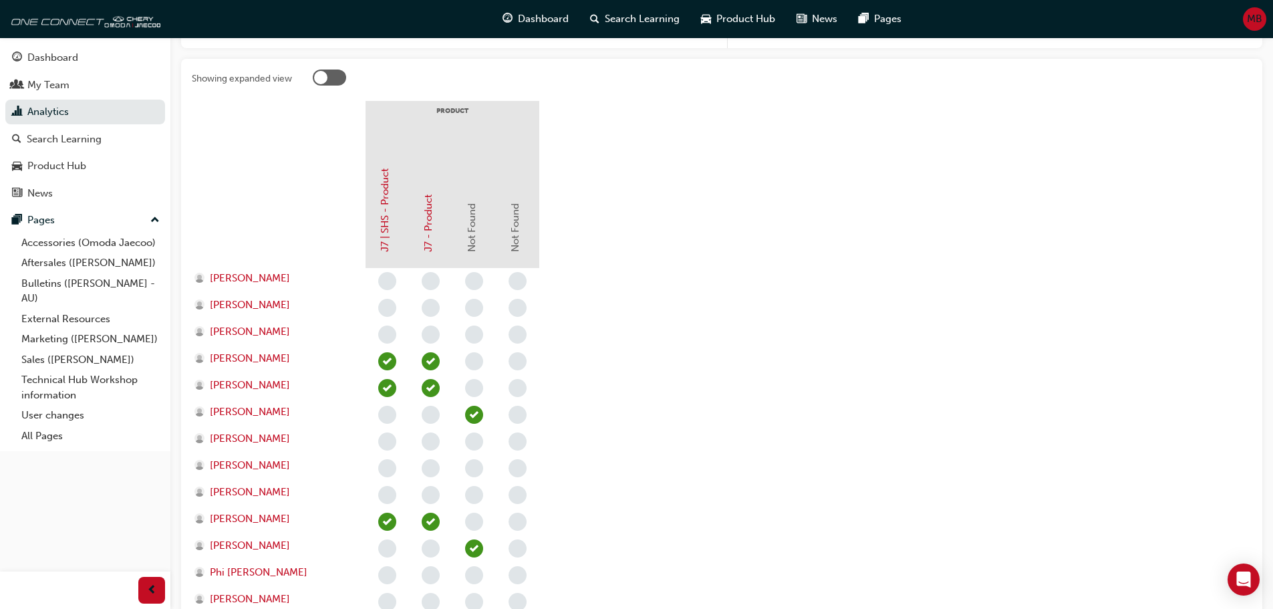
scroll to position [267, 0]
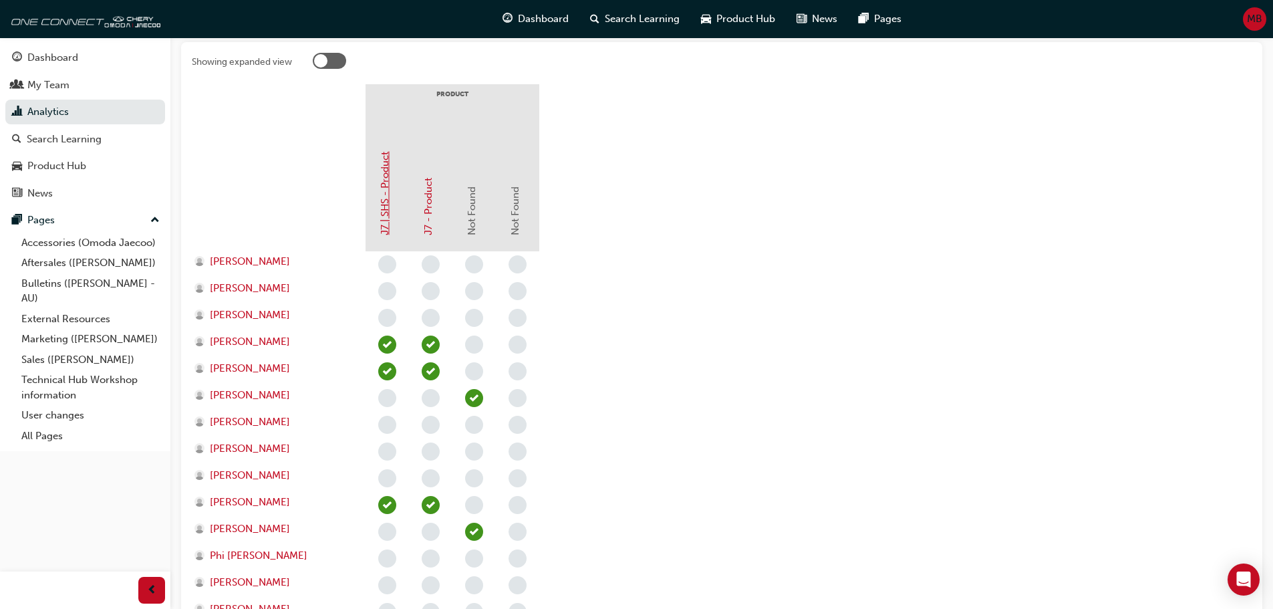
click at [383, 222] on link "J7 | SHS - Product" at bounding box center [385, 194] width 12 height 84
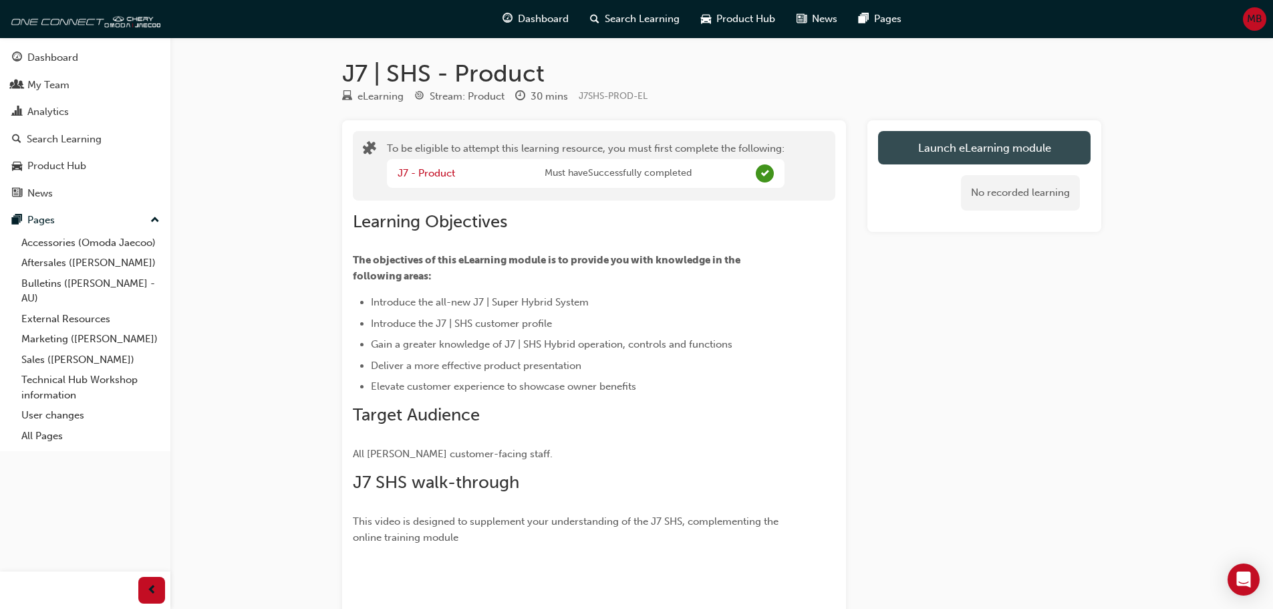
click at [926, 143] on button "Launch eLearning module" at bounding box center [984, 147] width 213 height 33
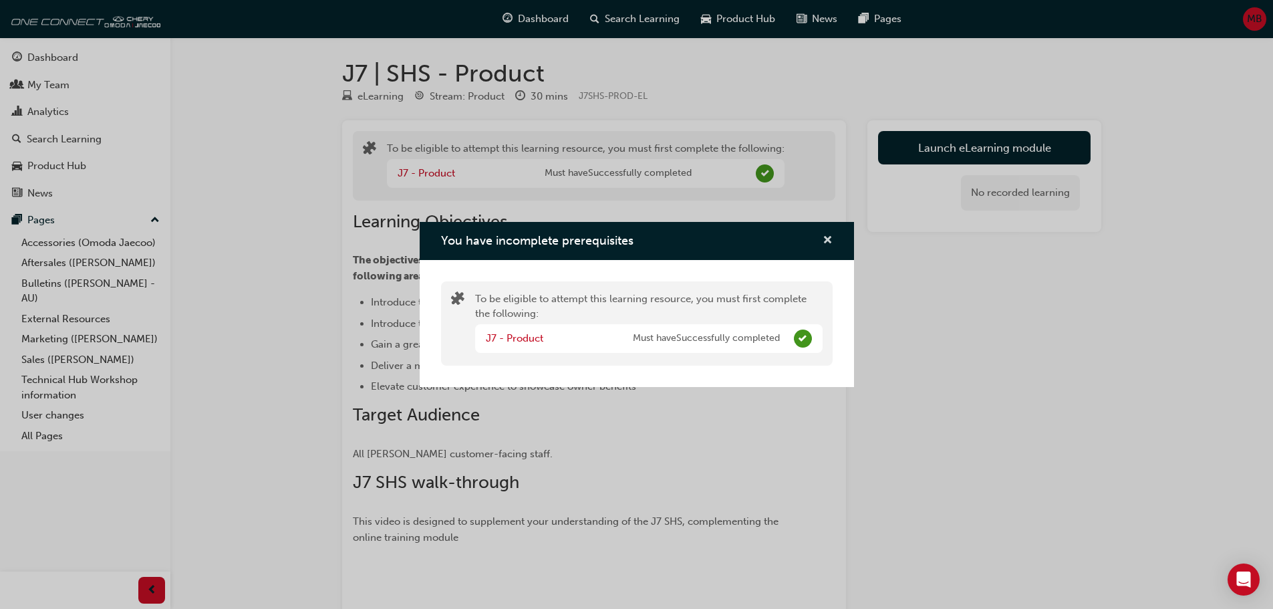
click at [825, 243] on span "cross-icon" at bounding box center [828, 241] width 10 height 12
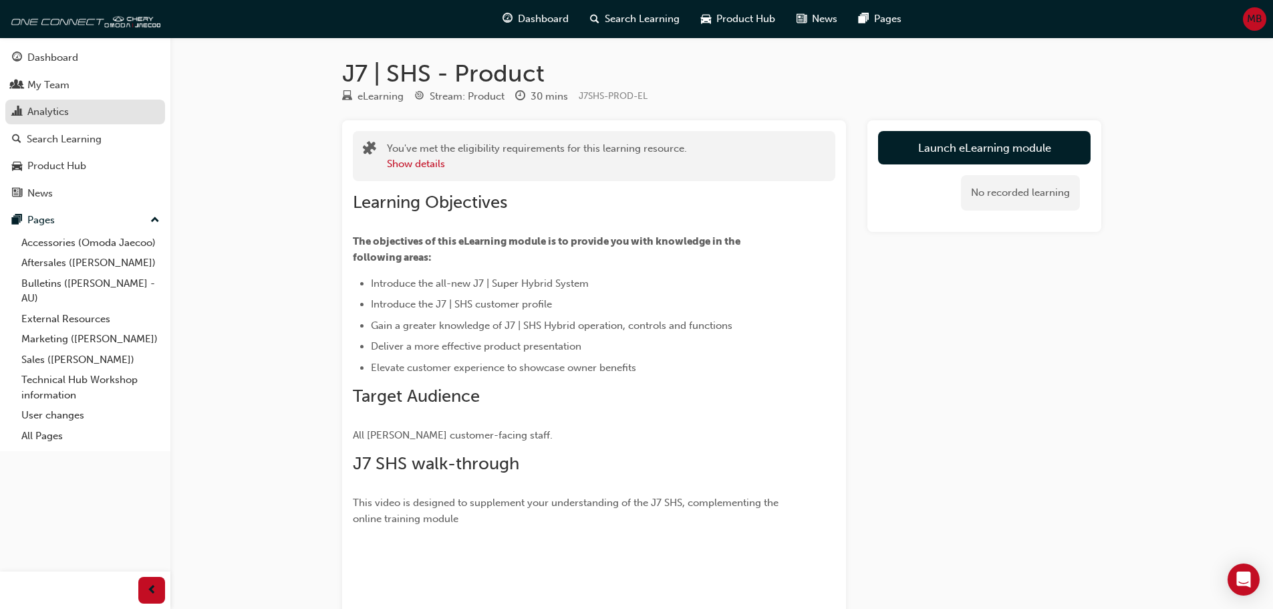
click at [71, 112] on div "Analytics" at bounding box center [85, 112] width 146 height 17
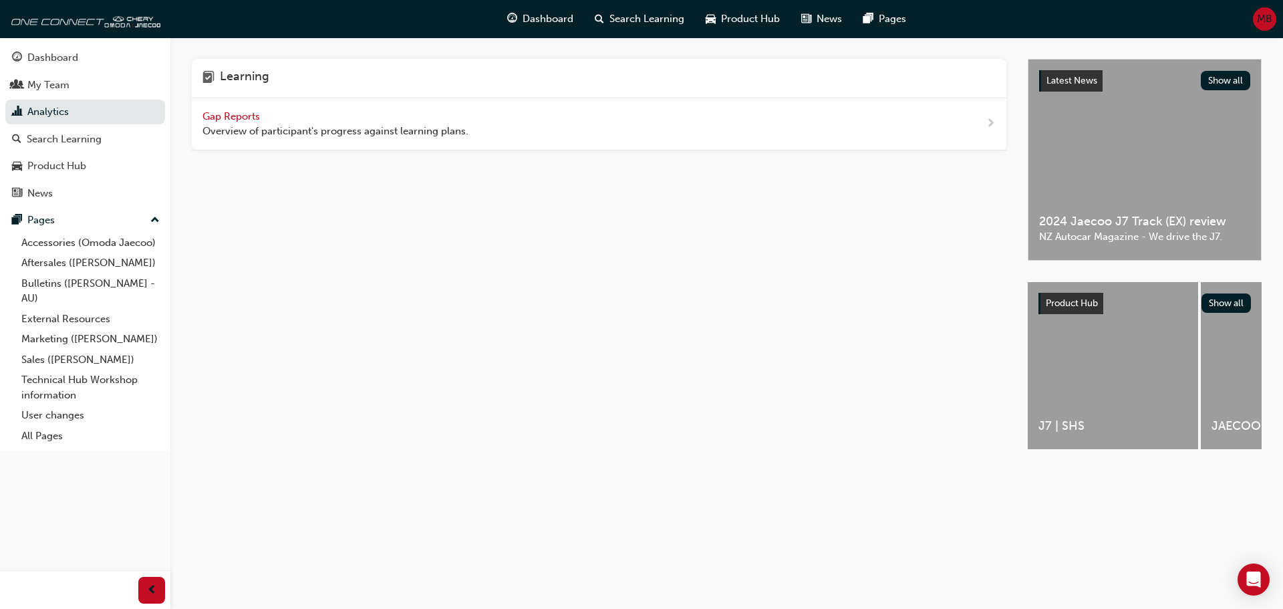
click at [239, 109] on div "Gap Reports Overview of participant's progress against learning plans." at bounding box center [335, 124] width 266 height 30
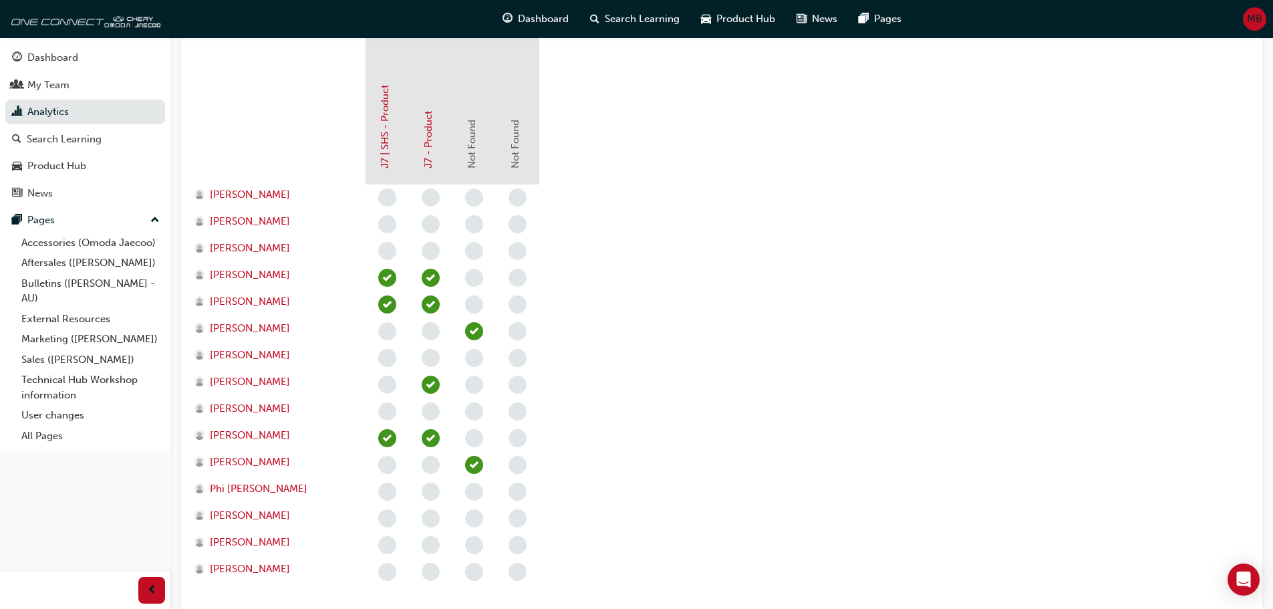
scroll to position [267, 0]
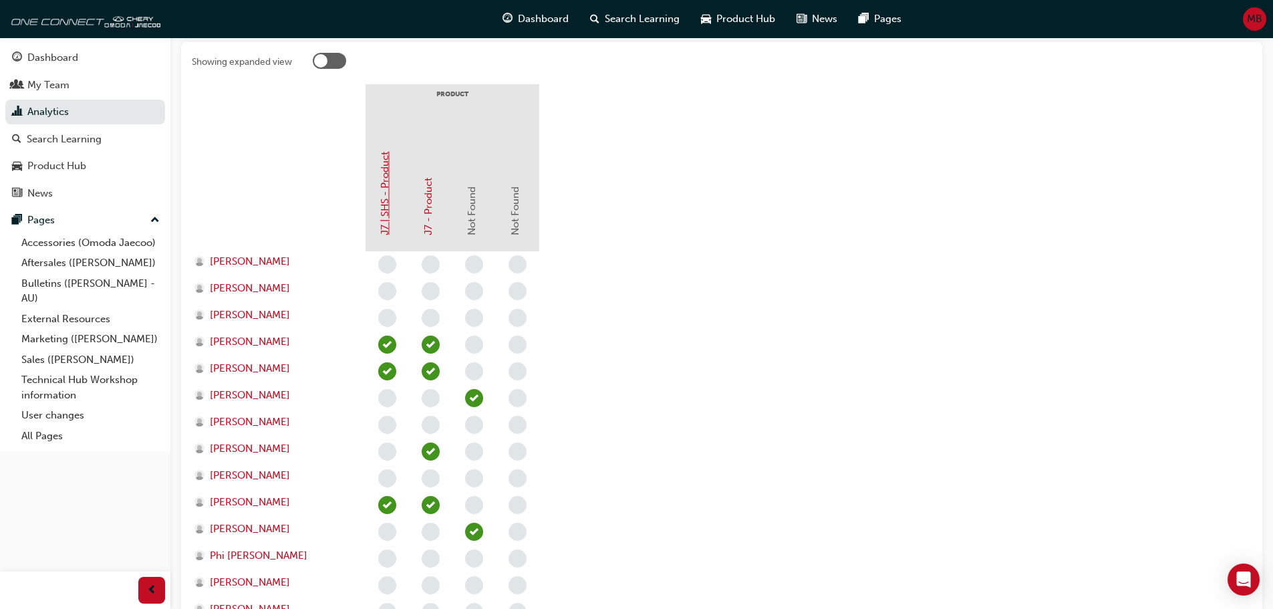
click at [380, 212] on link "J7 | SHS - Product" at bounding box center [385, 194] width 12 height 84
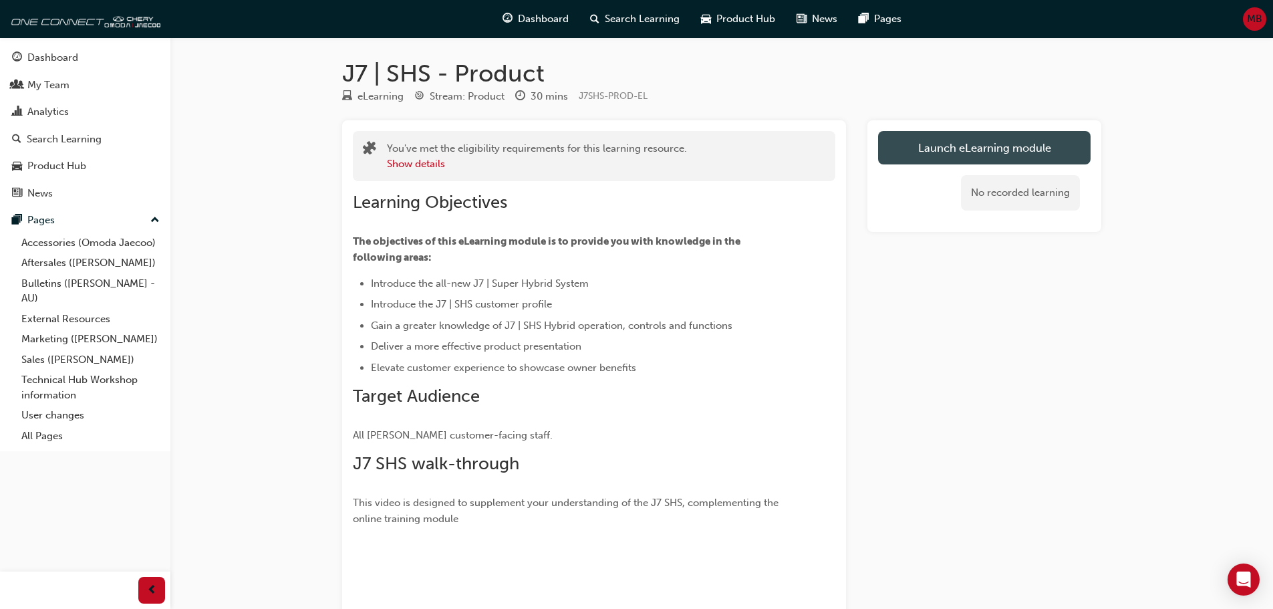
click at [1024, 141] on link "Launch eLearning module" at bounding box center [984, 147] width 213 height 33
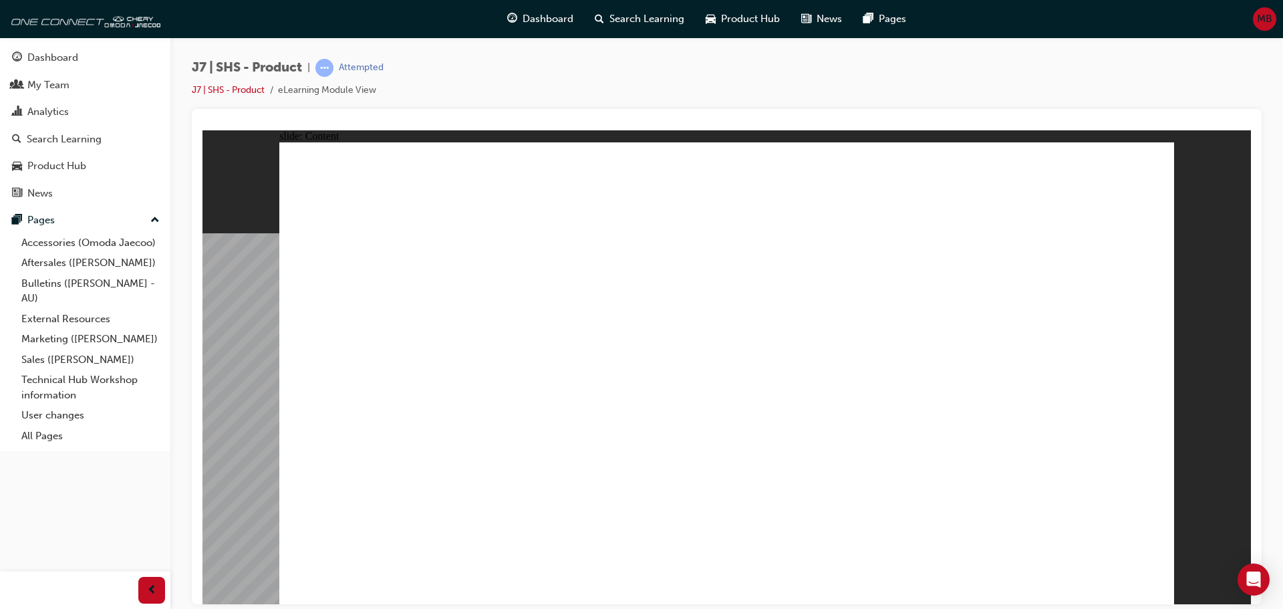
drag, startPoint x: 1094, startPoint y: 531, endPoint x: 1047, endPoint y: 500, distance: 56.5
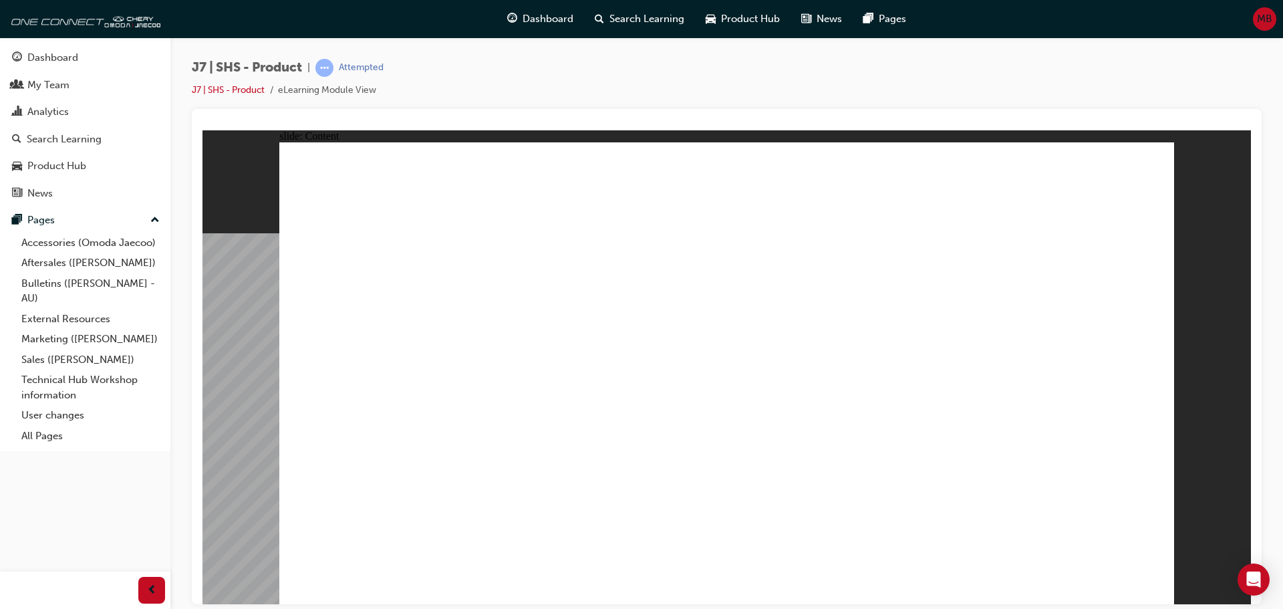
drag, startPoint x: 807, startPoint y: 193, endPoint x: 808, endPoint y: 219, distance: 26.1
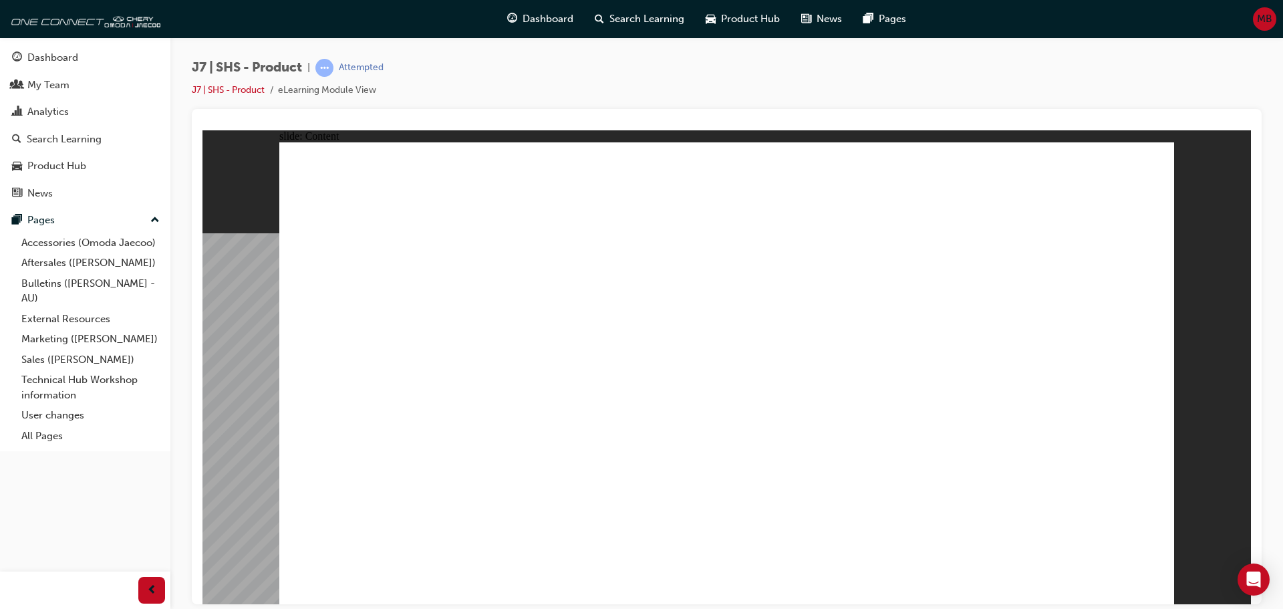
radio input "true"
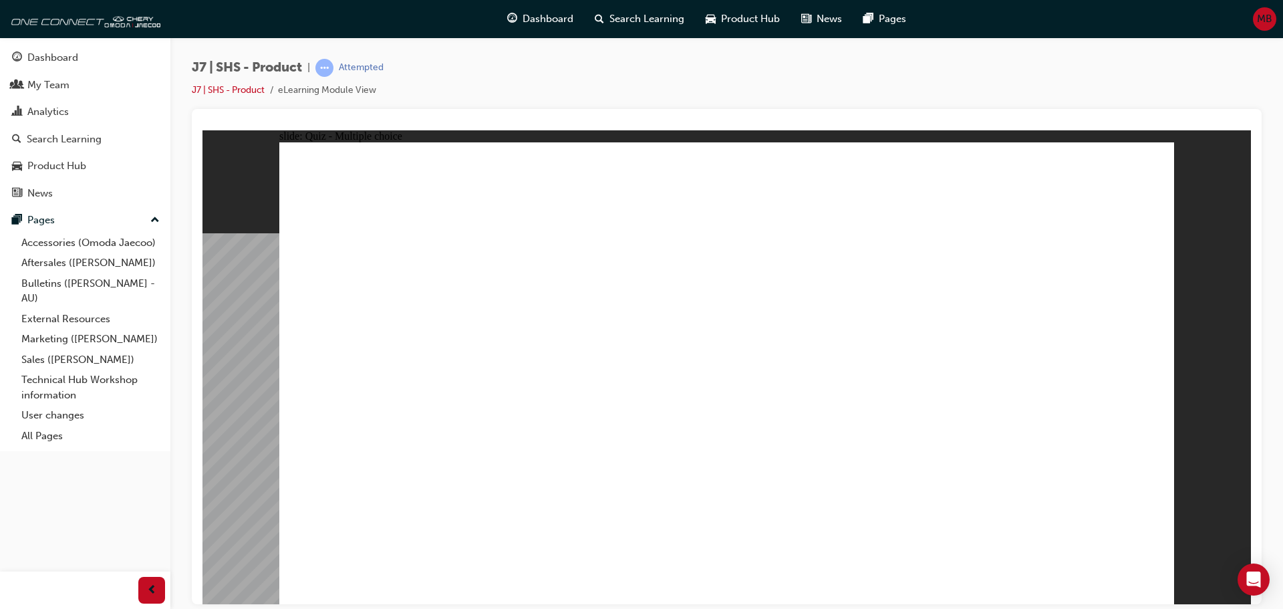
radio input "true"
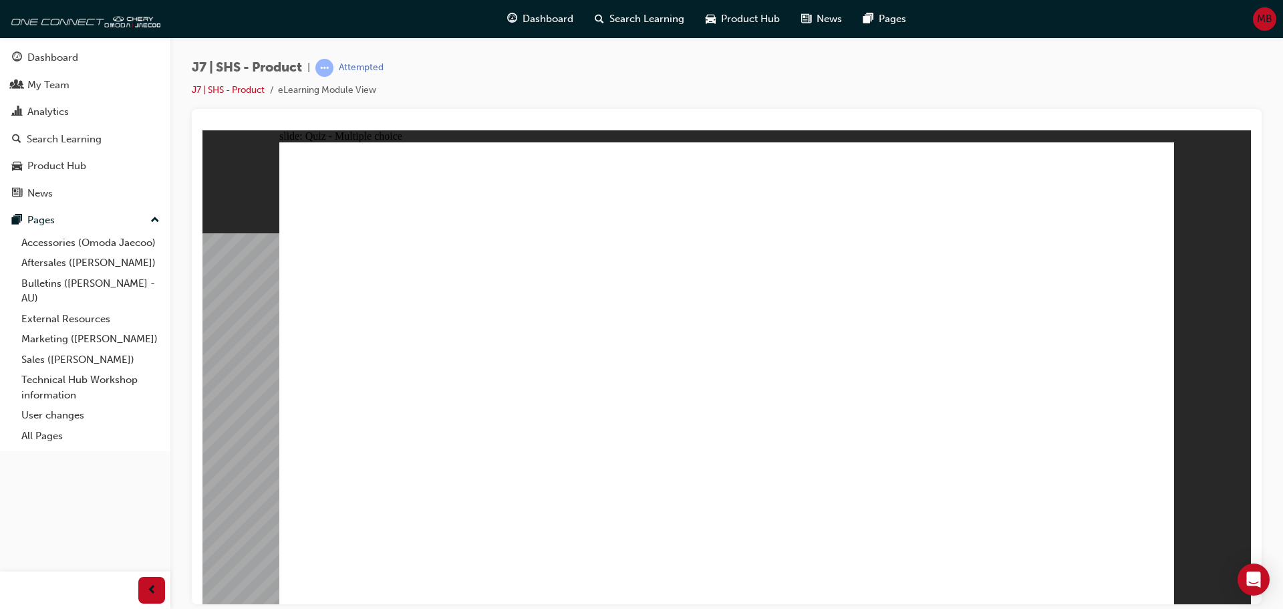
radio input "true"
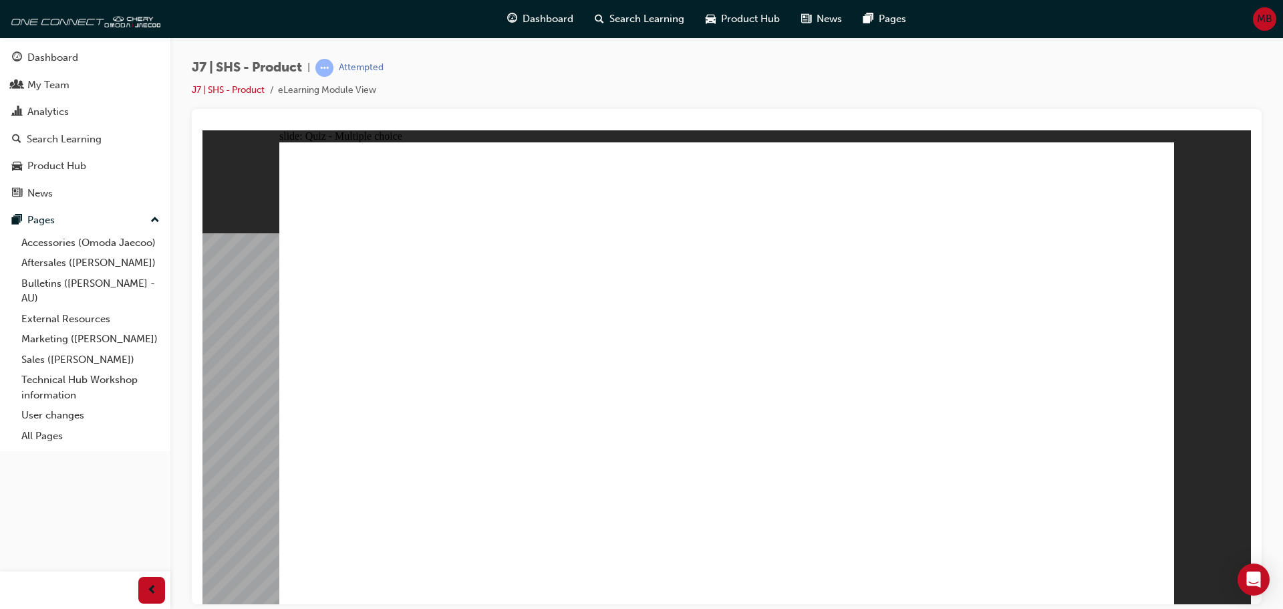
radio input "true"
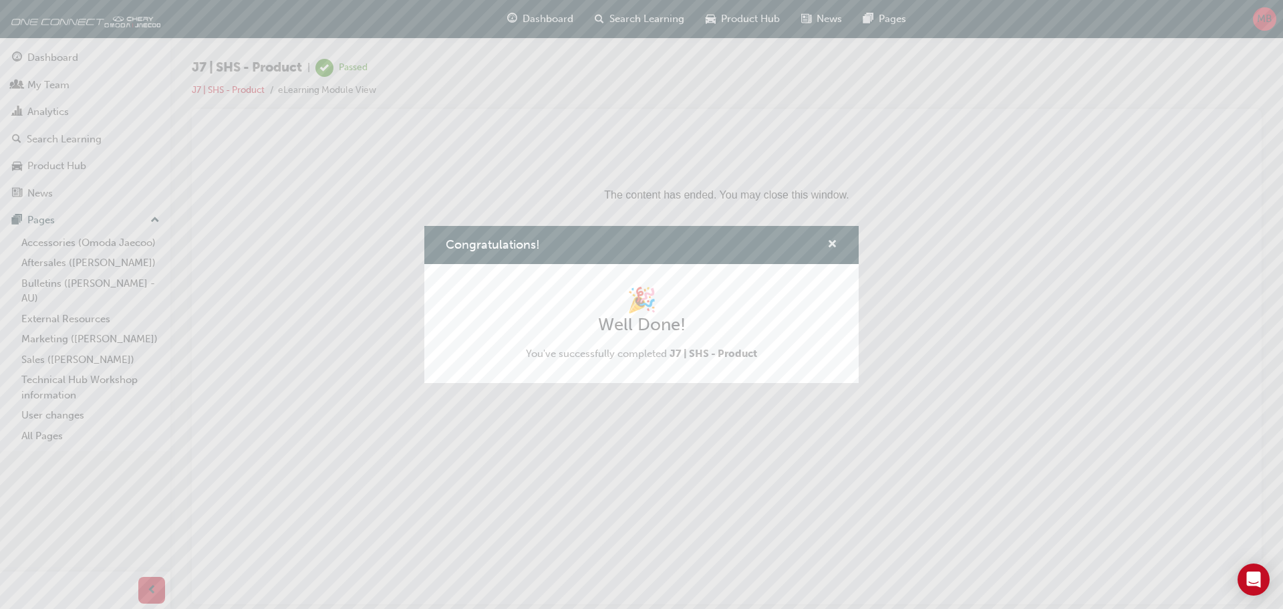
click at [831, 240] on span "cross-icon" at bounding box center [832, 245] width 10 height 12
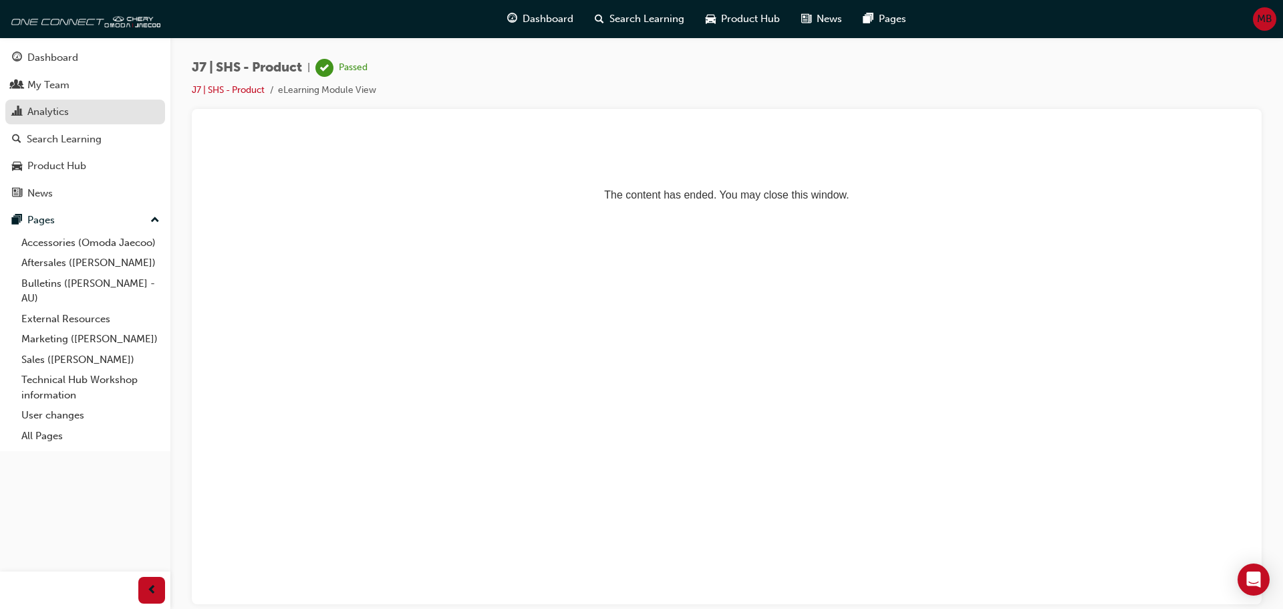
click at [78, 114] on div "Analytics" at bounding box center [85, 112] width 146 height 17
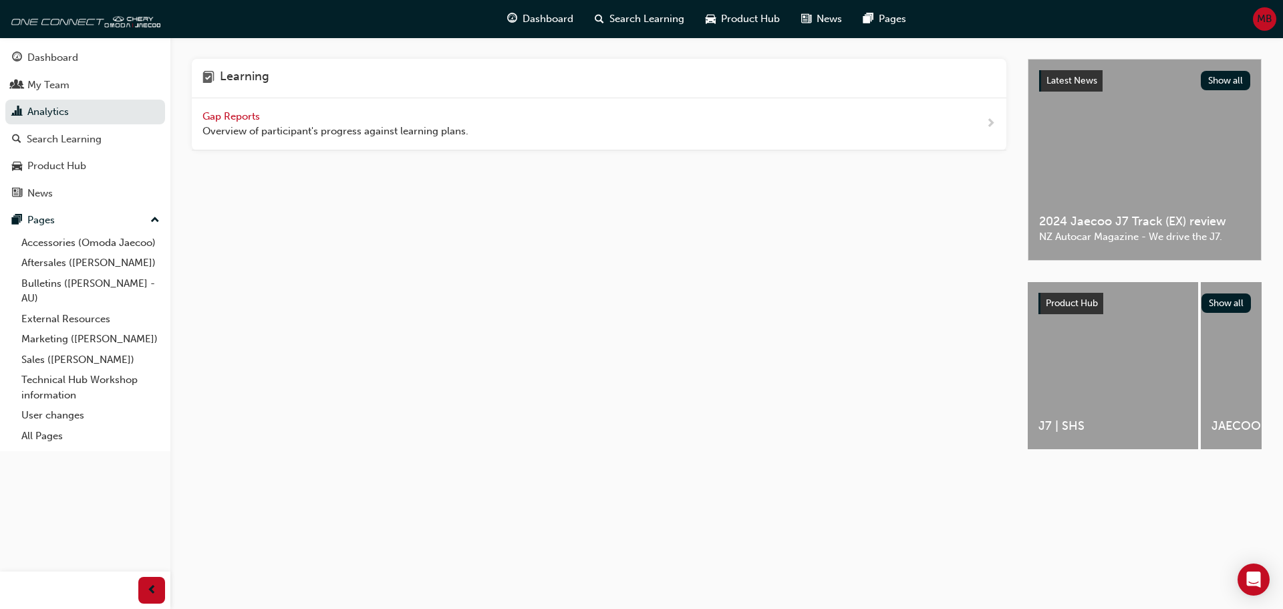
click at [235, 114] on span "Gap Reports" at bounding box center [232, 116] width 60 height 12
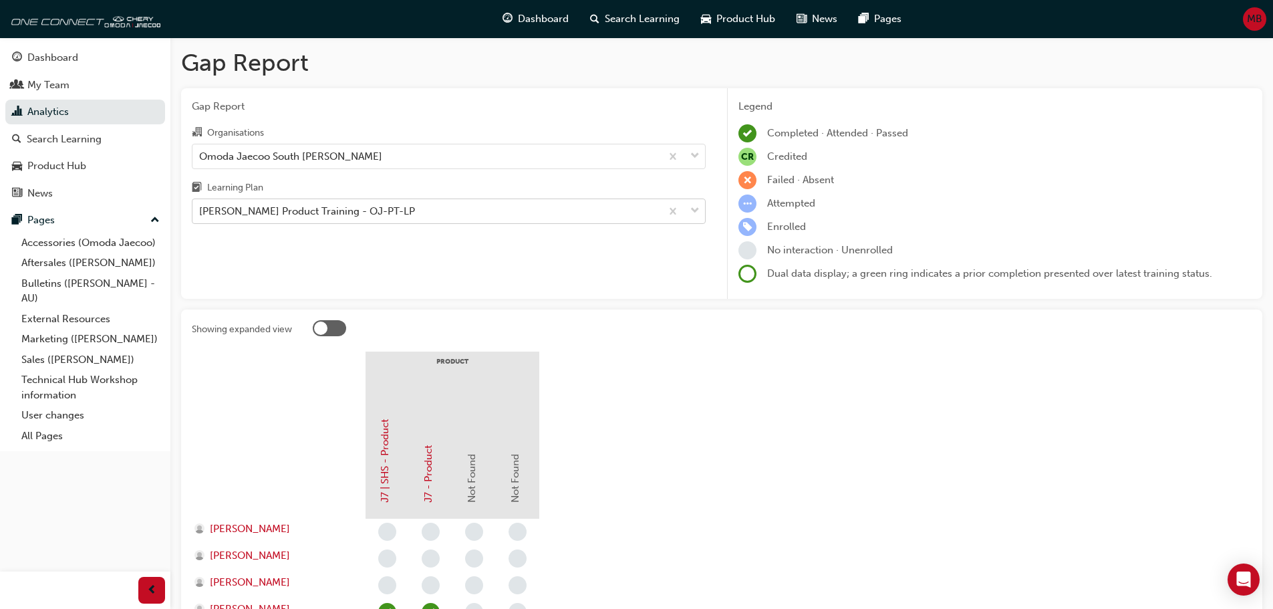
click at [420, 206] on div "[PERSON_NAME] Product Training - OJ-PT-LP" at bounding box center [426, 211] width 468 height 23
click at [200, 206] on input "Learning Plan Omoda Jaecoo Product Training - OJ-PT-LP" at bounding box center [199, 210] width 1 height 11
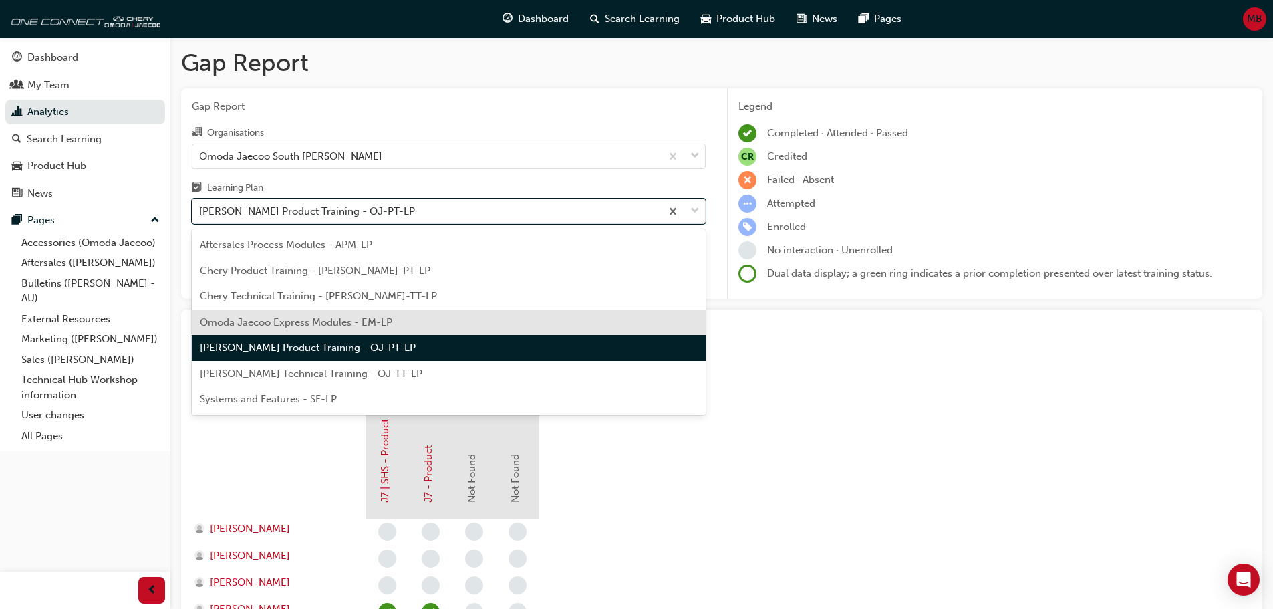
click at [397, 317] on div "Omoda Jaecoo Express Modules - EM-LP" at bounding box center [449, 322] width 514 height 26
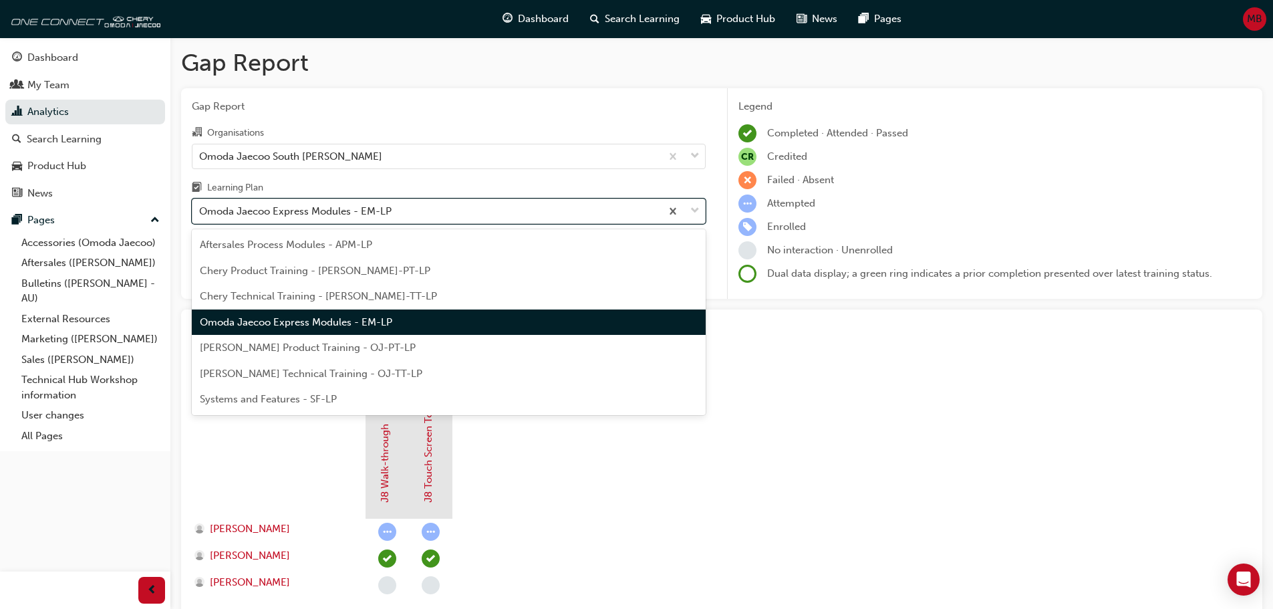
click at [371, 215] on div "Omoda Jaecoo Express Modules - EM-LP" at bounding box center [295, 211] width 192 height 15
click at [200, 215] on input "Learning Plan option Omoda Jaecoo Express Modules - EM-LP, selected. option Omo…" at bounding box center [199, 210] width 1 height 11
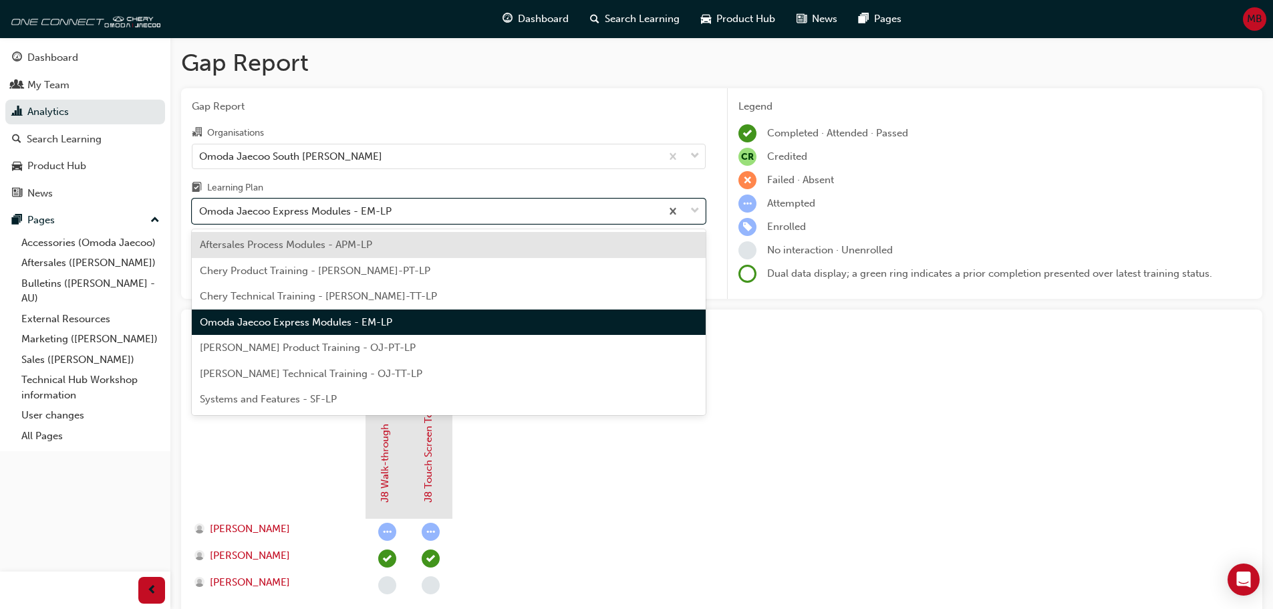
click at [350, 349] on span "[PERSON_NAME] Product Training - OJ-PT-LP" at bounding box center [308, 347] width 216 height 12
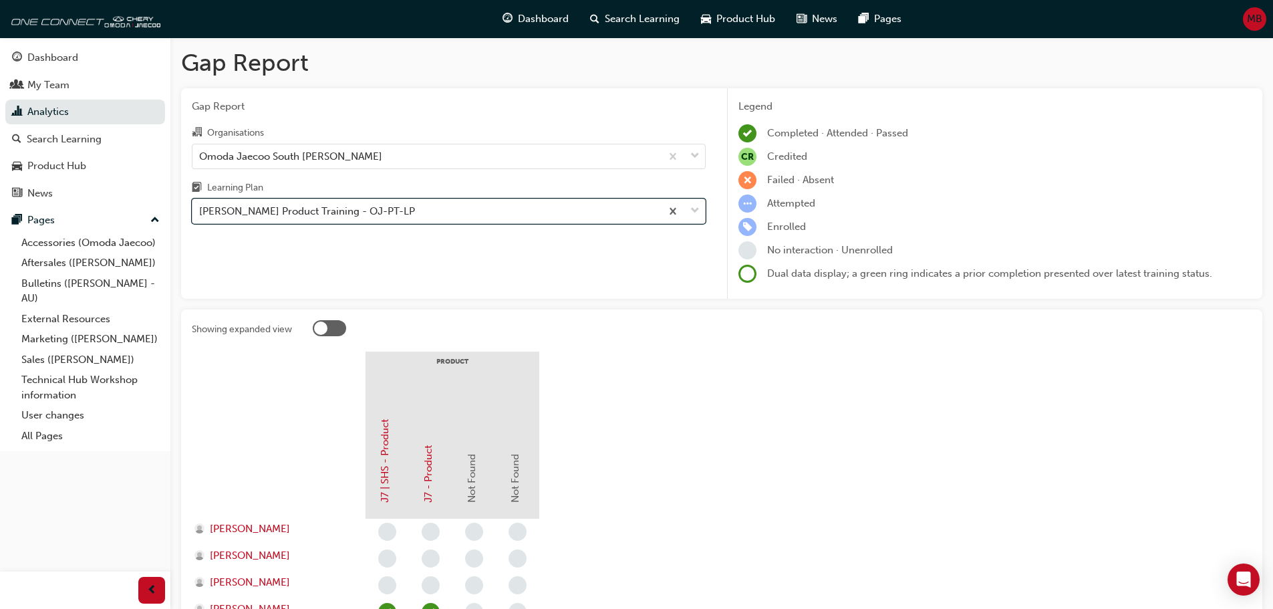
click at [426, 215] on div "[PERSON_NAME] Product Training - OJ-PT-LP" at bounding box center [426, 211] width 468 height 23
click at [200, 215] on input "Learning Plan option Omoda Jaecoo Product Training - OJ-PT-LP, selected. 0 resu…" at bounding box center [199, 210] width 1 height 11
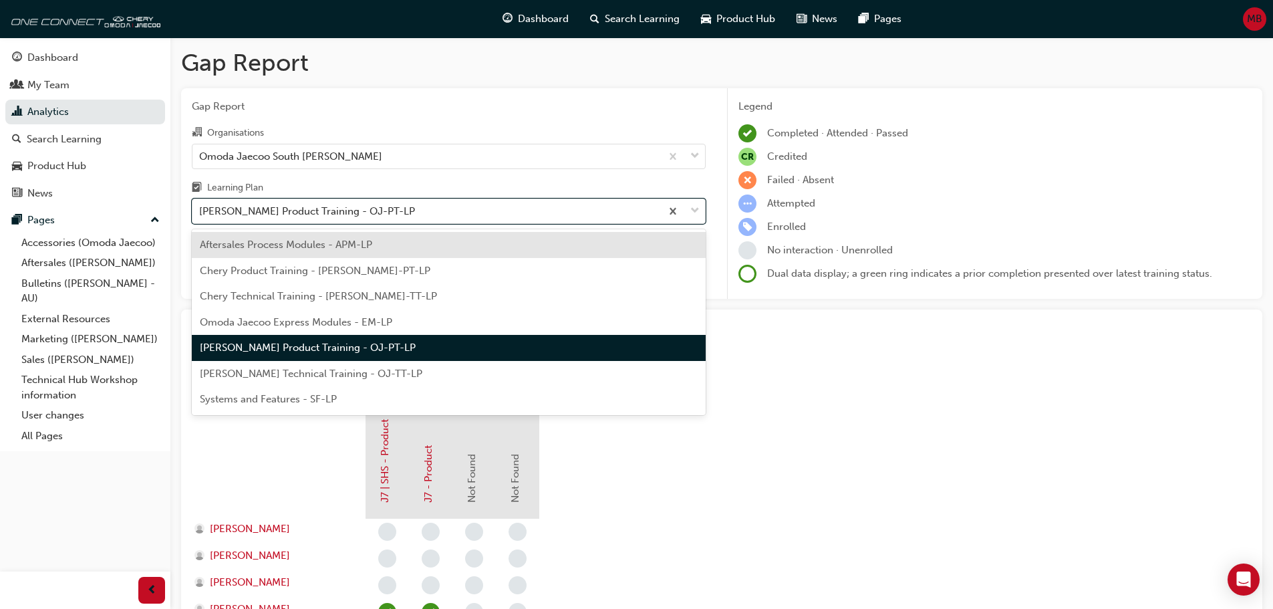
click at [398, 378] on span "[PERSON_NAME] Technical Training - OJ-TT-LP" at bounding box center [311, 374] width 223 height 12
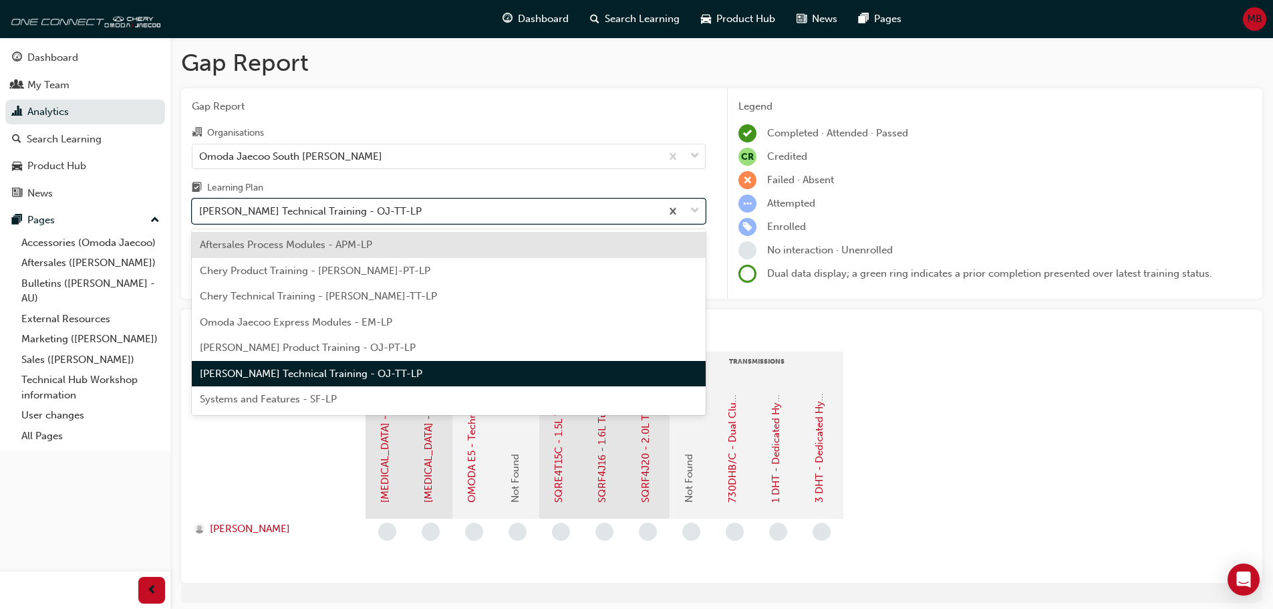
click at [460, 216] on div "[PERSON_NAME] Technical Training - OJ-TT-LP" at bounding box center [426, 211] width 468 height 23
click at [200, 216] on input "Learning Plan option Omoda Jaecoo Technical Training - OJ-TT-LP, selected. opti…" at bounding box center [199, 210] width 1 height 11
click at [398, 402] on div "Systems and Features - SF-LP" at bounding box center [449, 399] width 514 height 26
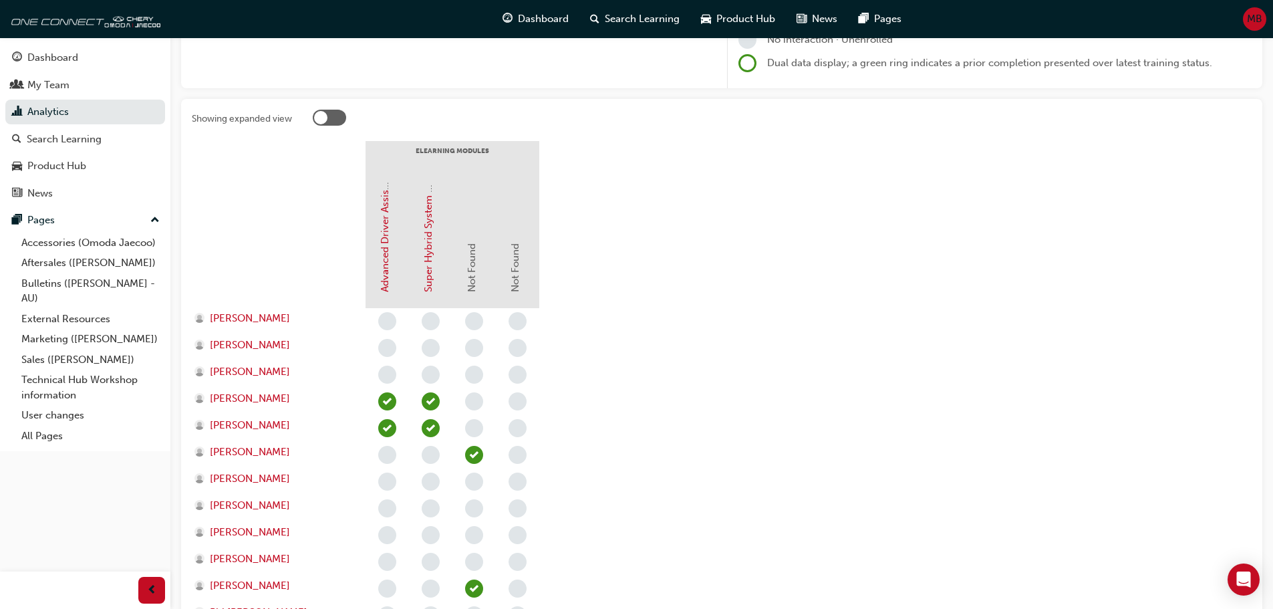
scroll to position [267, 0]
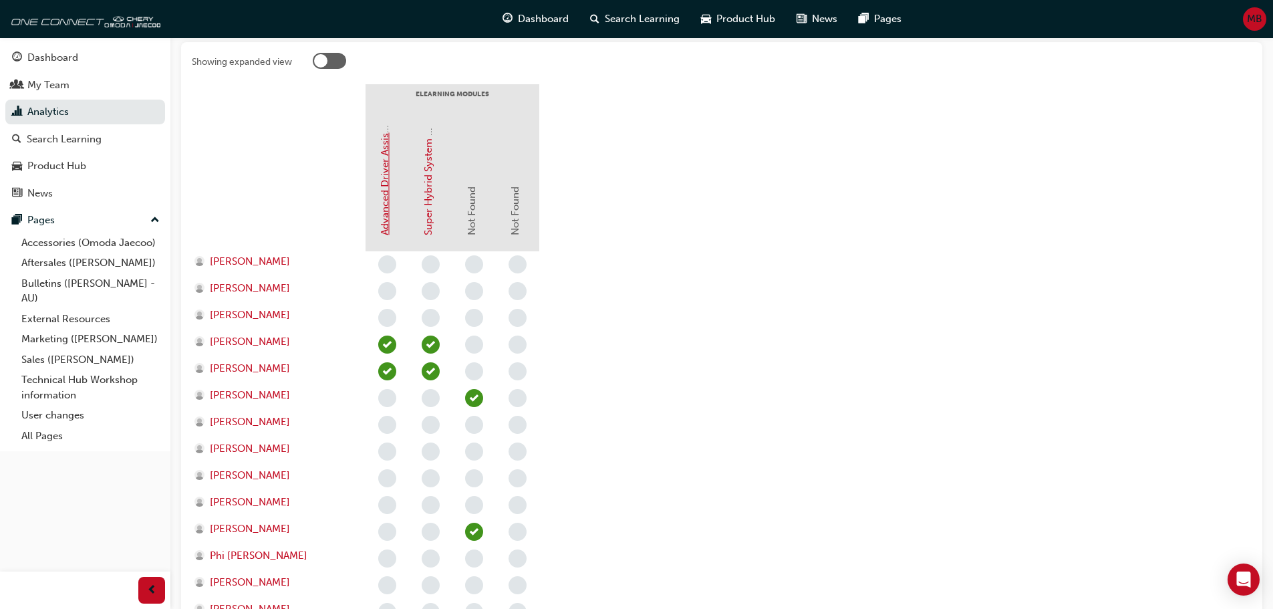
click at [381, 188] on link "Advanced Driver Assist Systems (ADAS) - [PERSON_NAME]" at bounding box center [385, 100] width 12 height 271
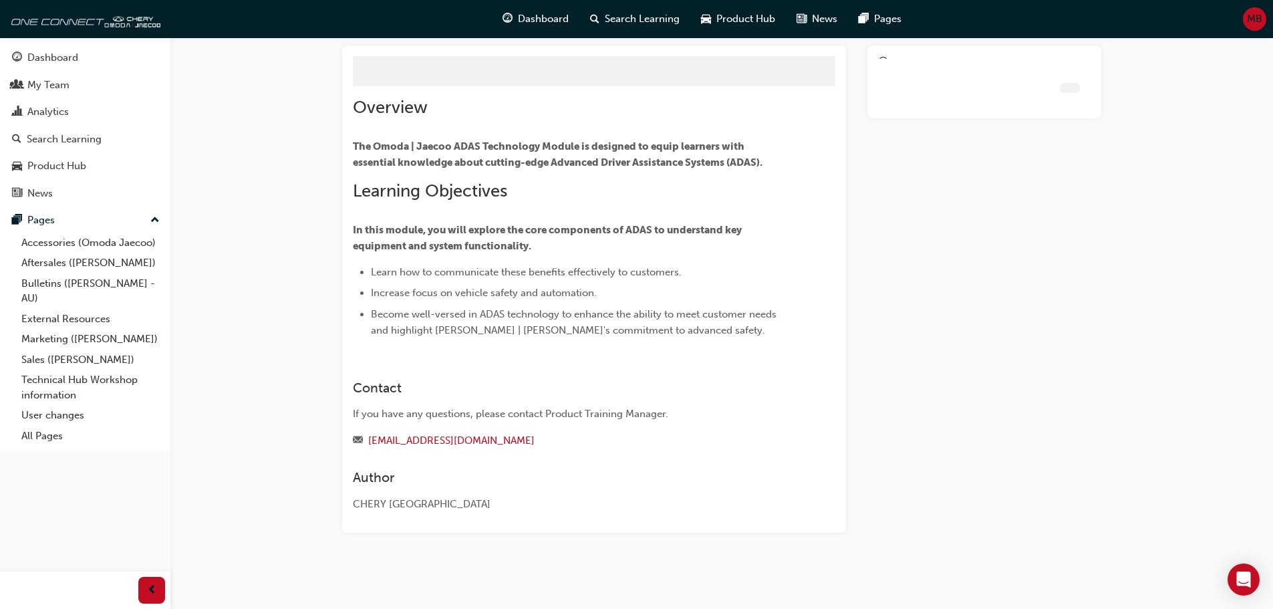
scroll to position [45, 0]
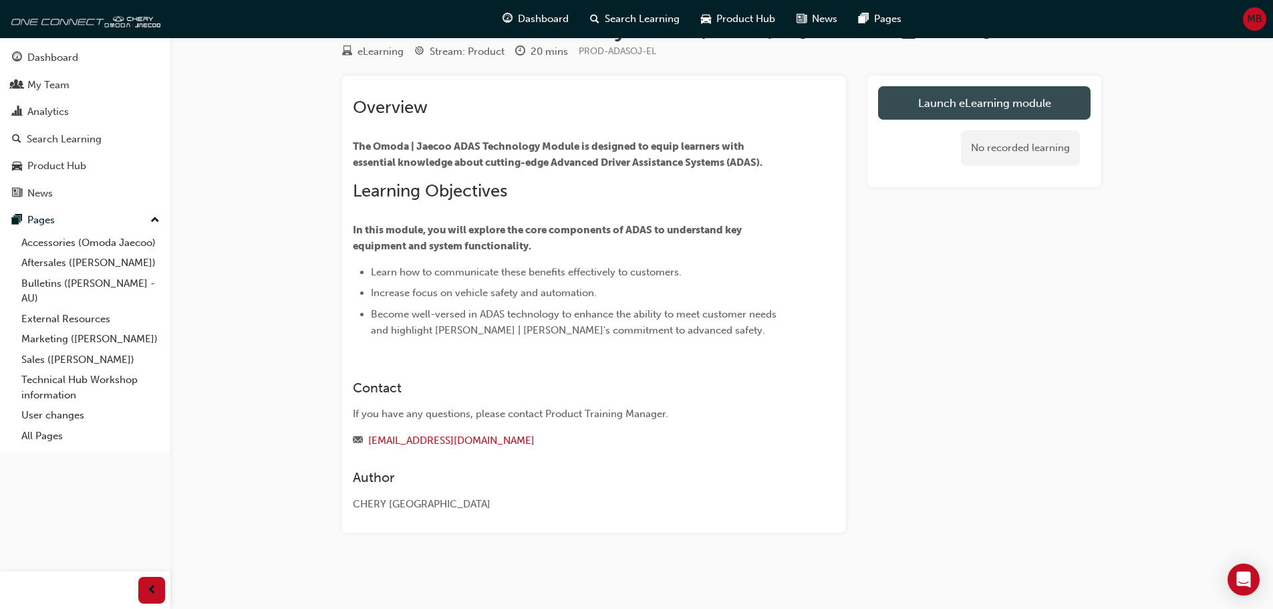
click at [963, 104] on link "Launch eLearning module" at bounding box center [984, 102] width 213 height 33
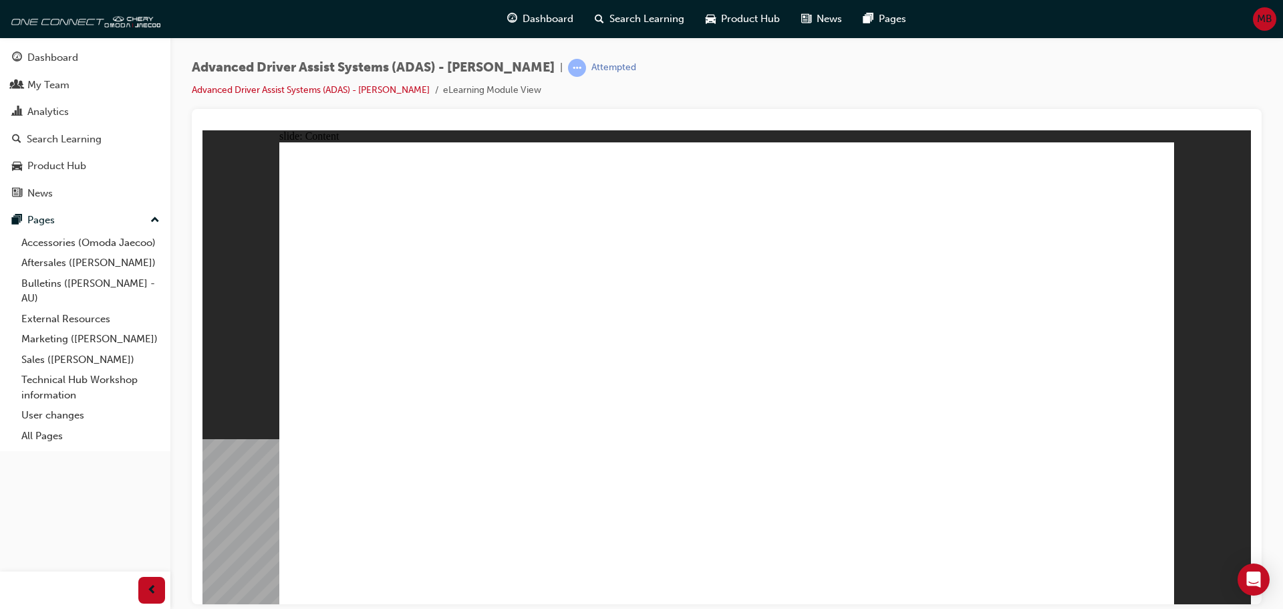
drag, startPoint x: 326, startPoint y: 188, endPoint x: 694, endPoint y: 247, distance: 372.8
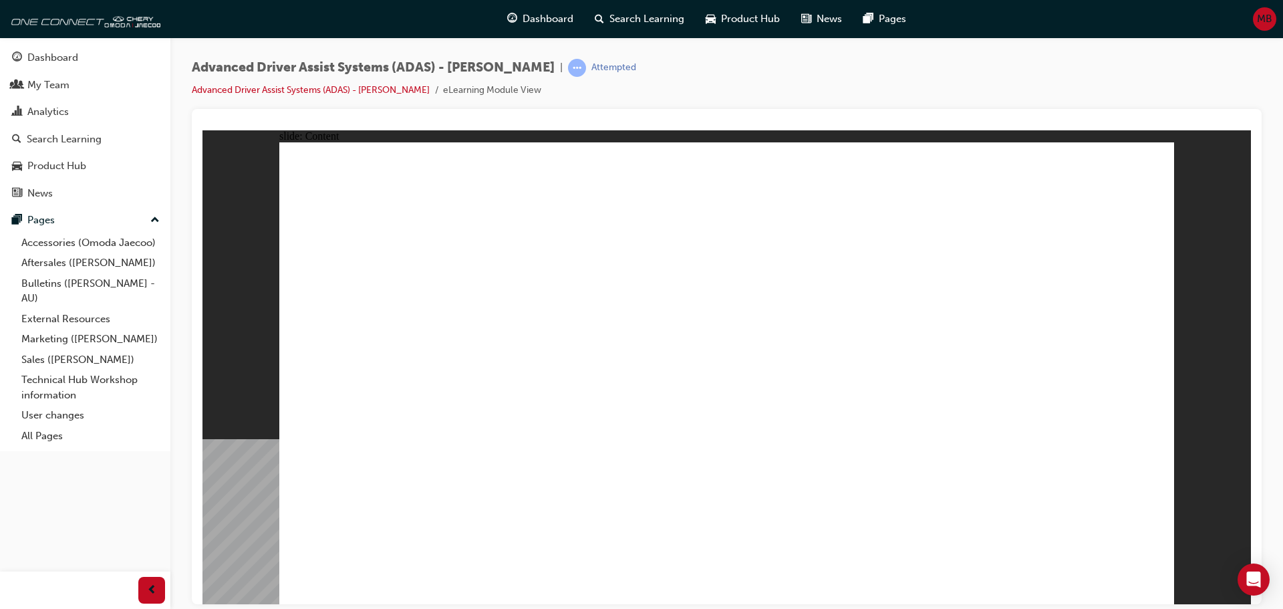
drag, startPoint x: 843, startPoint y: 308, endPoint x: 1081, endPoint y: 521, distance: 319.0
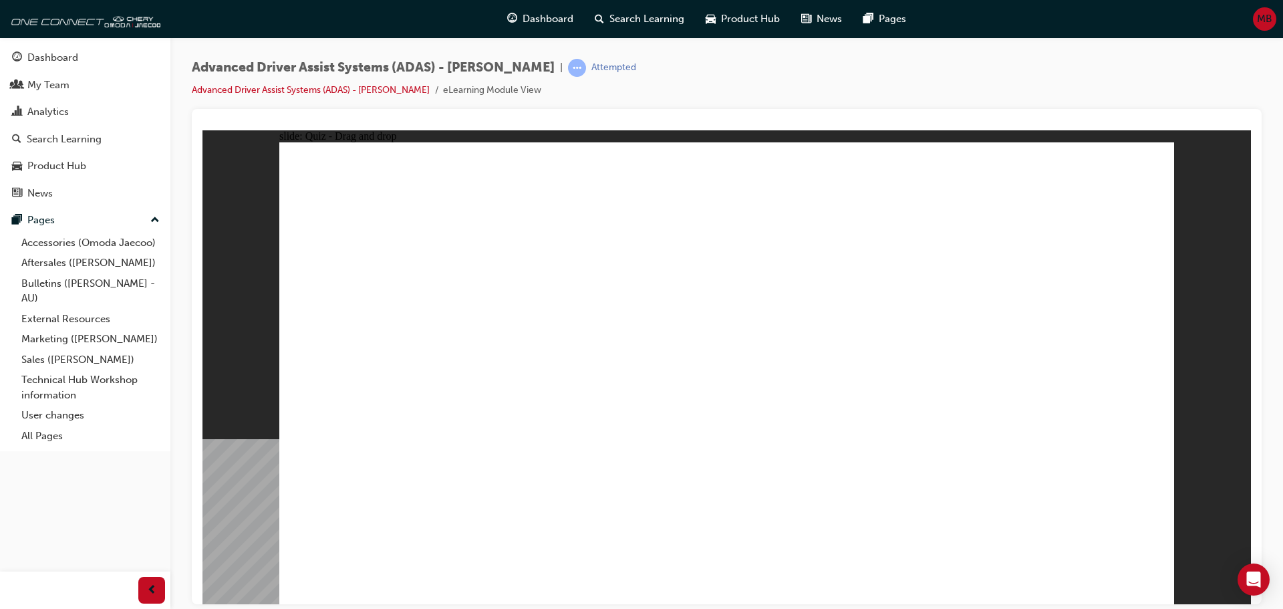
drag, startPoint x: 455, startPoint y: 501, endPoint x: 763, endPoint y: 261, distance: 390.9
drag, startPoint x: 597, startPoint y: 513, endPoint x: 1038, endPoint y: 267, distance: 504.1
drag, startPoint x: 756, startPoint y: 505, endPoint x: 1068, endPoint y: 273, distance: 388.8
drag, startPoint x: 900, startPoint y: 502, endPoint x: 1048, endPoint y: 245, distance: 296.7
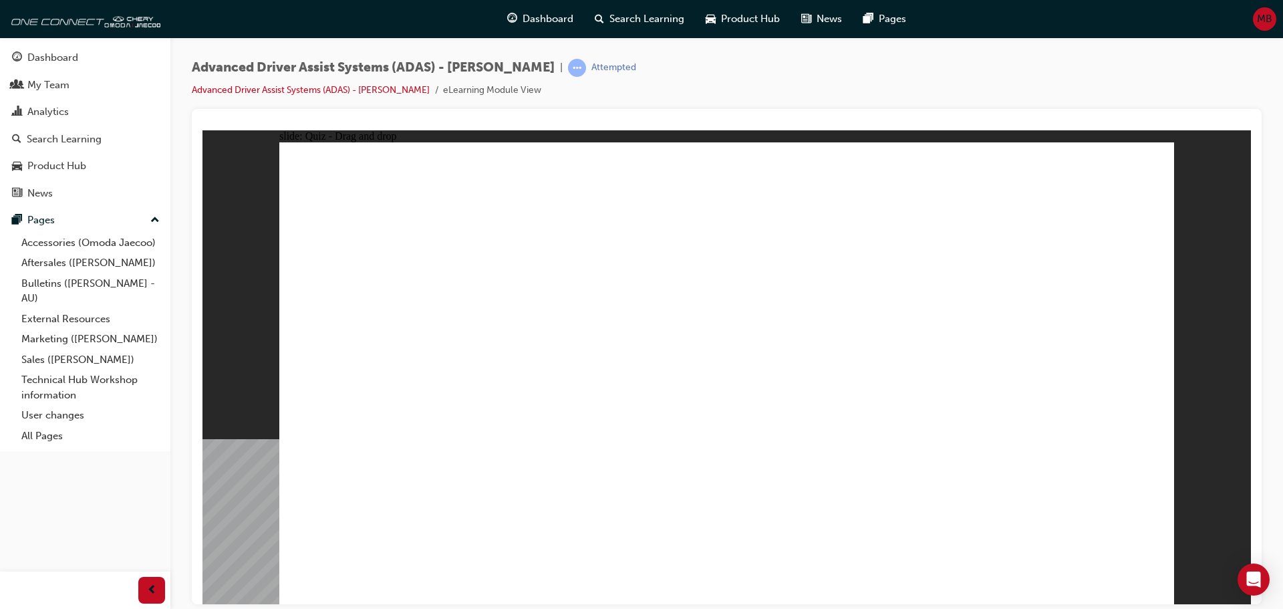
checkbox input "true"
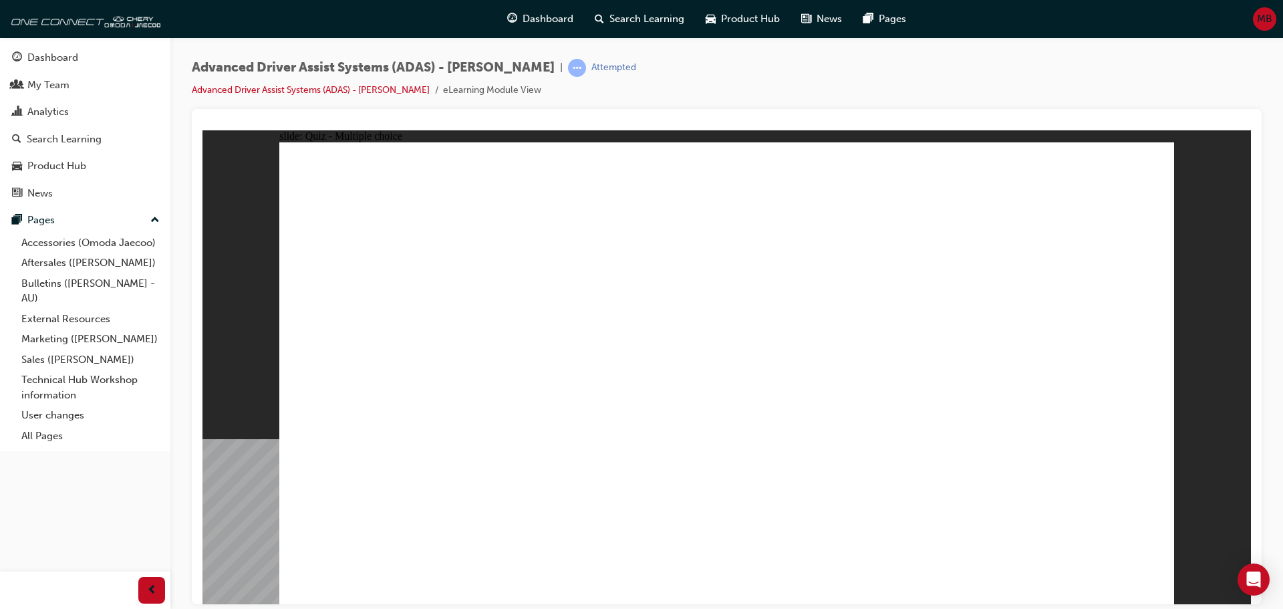
checkbox input "true"
drag, startPoint x: 843, startPoint y: 438, endPoint x: 833, endPoint y: 467, distance: 30.9
checkbox input "true"
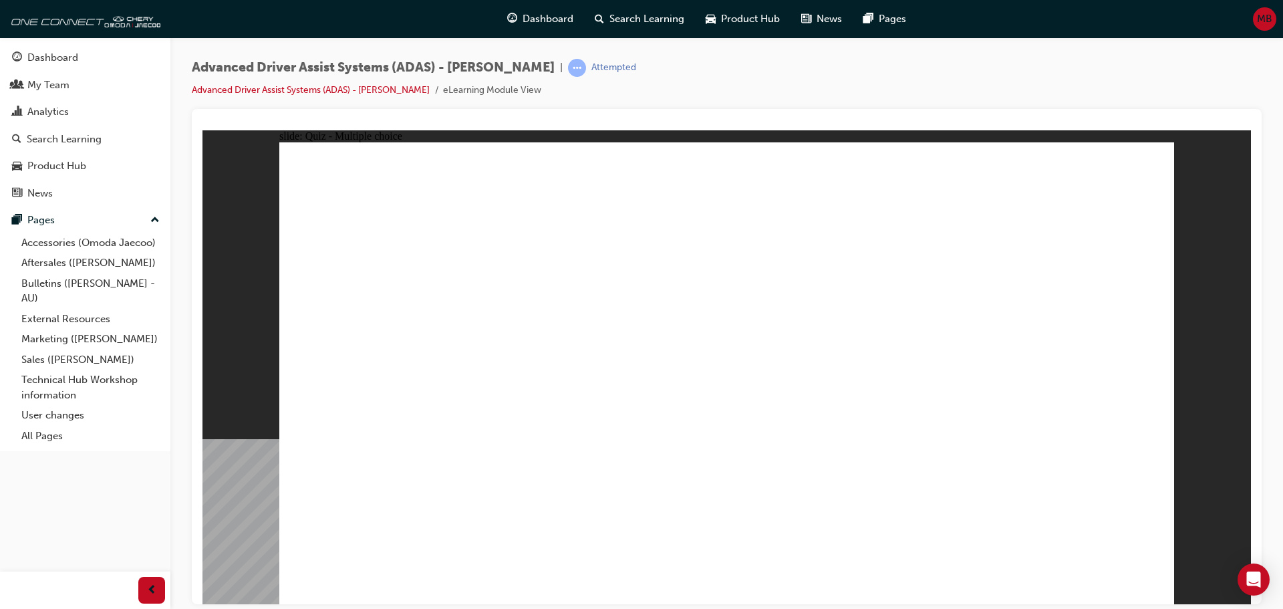
checkbox input "true"
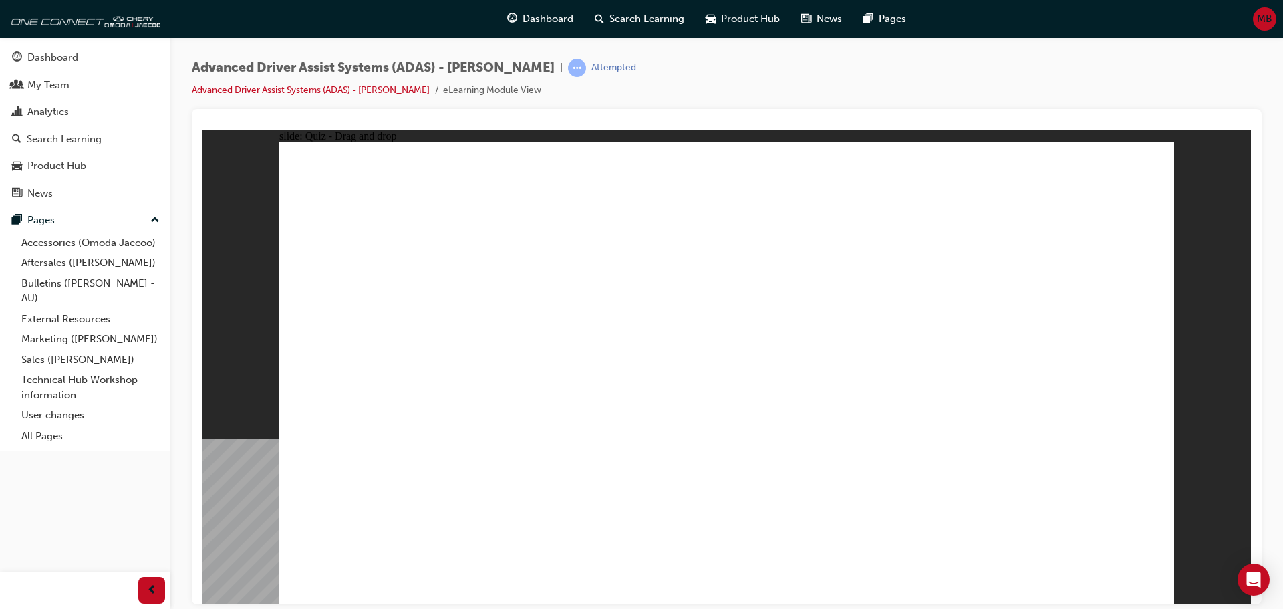
drag, startPoint x: 732, startPoint y: 186, endPoint x: 759, endPoint y: 442, distance: 257.3
drag, startPoint x: 745, startPoint y: 428, endPoint x: 452, endPoint y: 460, distance: 295.1
drag, startPoint x: 350, startPoint y: 419, endPoint x: 712, endPoint y: 171, distance: 439.5
drag, startPoint x: 743, startPoint y: 192, endPoint x: 762, endPoint y: 448, distance: 256.6
drag, startPoint x: 745, startPoint y: 226, endPoint x: 821, endPoint y: 448, distance: 235.0
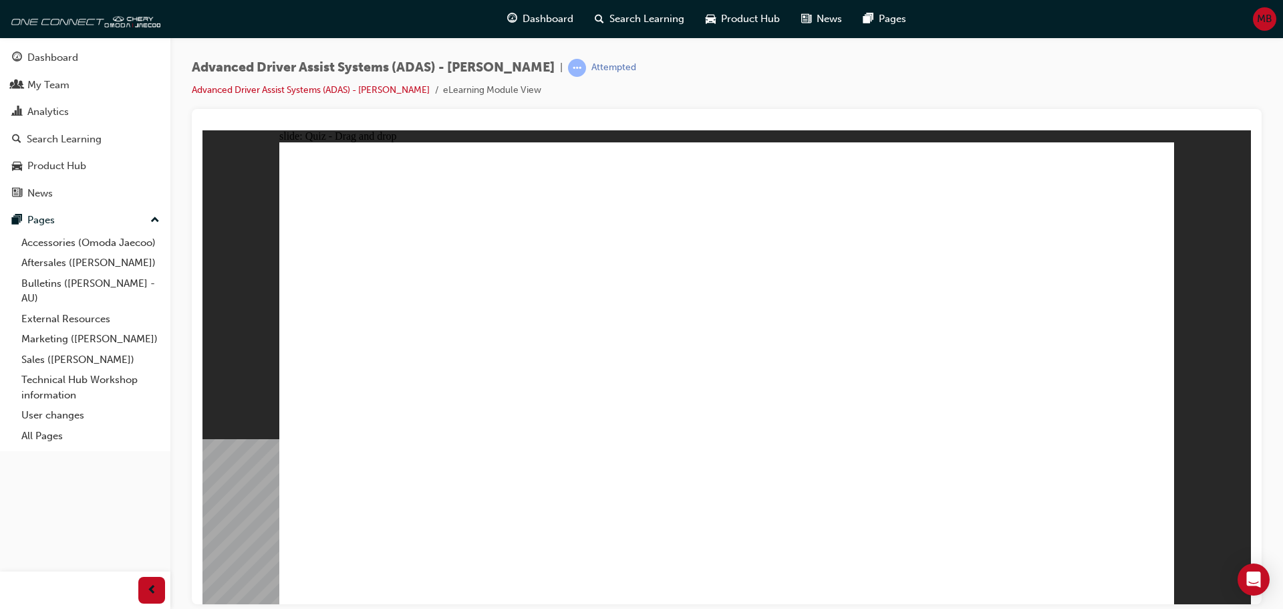
drag, startPoint x: 822, startPoint y: 192, endPoint x: 764, endPoint y: 463, distance: 276.8
drag, startPoint x: 822, startPoint y: 231, endPoint x: 428, endPoint y: 432, distance: 442.3
drag, startPoint x: 941, startPoint y: 234, endPoint x: 529, endPoint y: 446, distance: 463.0
drag, startPoint x: 934, startPoint y: 188, endPoint x: 605, endPoint y: 441, distance: 415.6
drag, startPoint x: 1022, startPoint y: 182, endPoint x: 603, endPoint y: 421, distance: 482.2
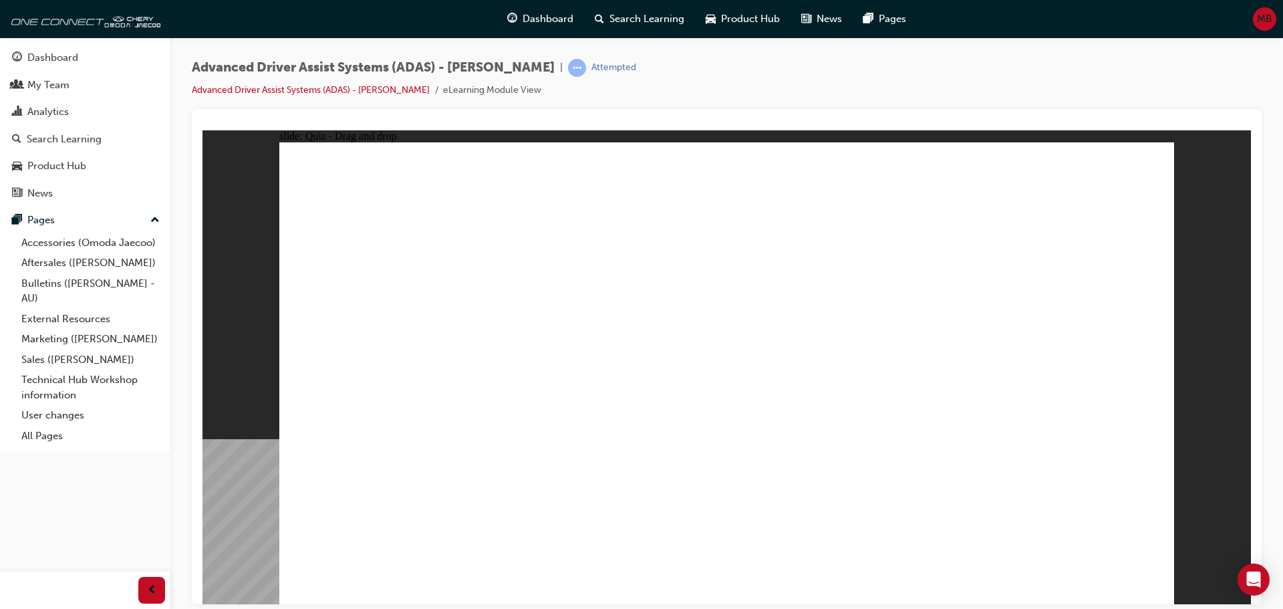
drag, startPoint x: 895, startPoint y: 266, endPoint x: 447, endPoint y: 466, distance: 491.2
drag, startPoint x: 510, startPoint y: 472, endPoint x: 672, endPoint y: 470, distance: 162.4
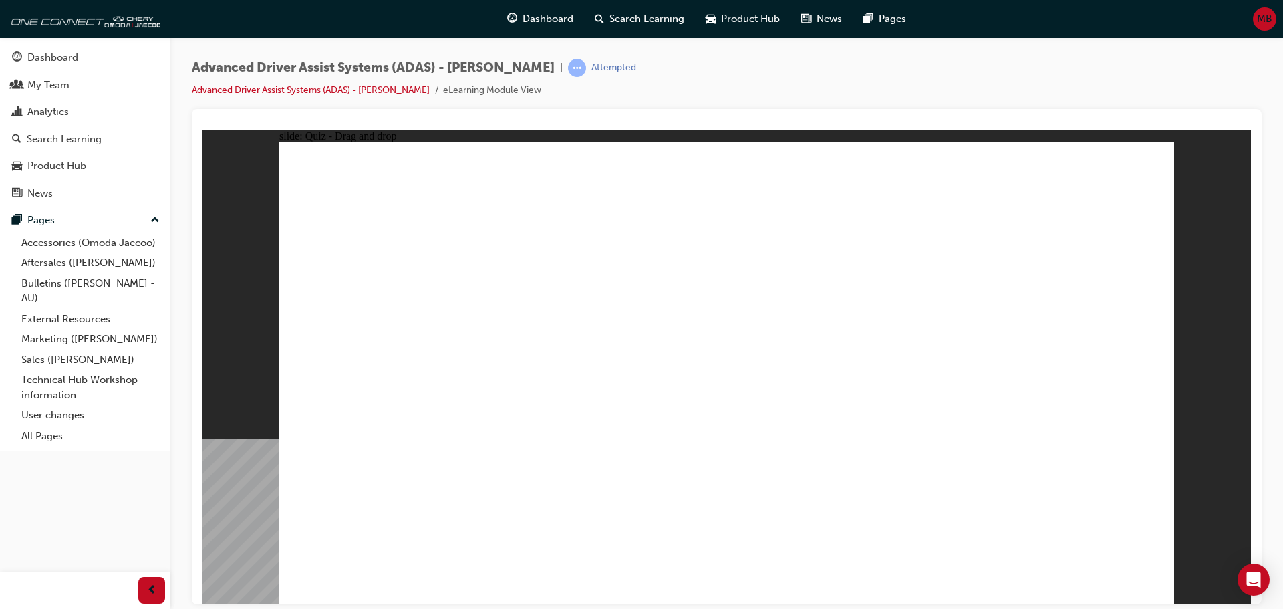
drag, startPoint x: 599, startPoint y: 495, endPoint x: 1017, endPoint y: 272, distance: 473.9
drag, startPoint x: 758, startPoint y: 504, endPoint x: 1095, endPoint y: 273, distance: 408.7
drag, startPoint x: 898, startPoint y: 521, endPoint x: 1061, endPoint y: 247, distance: 318.8
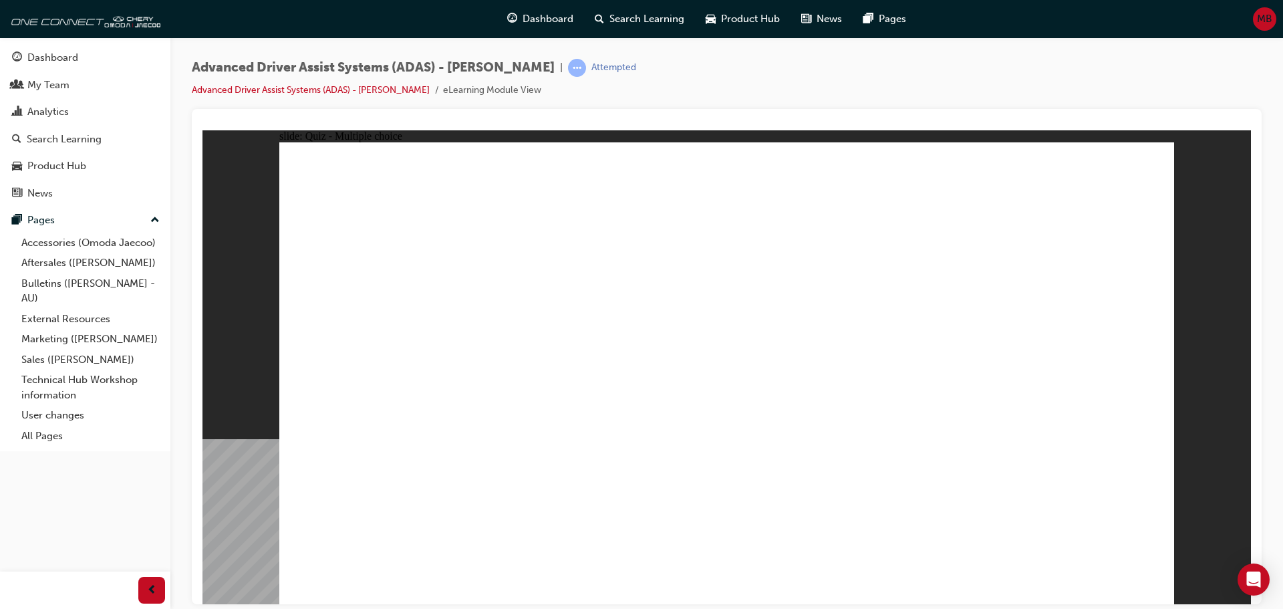
checkbox input "true"
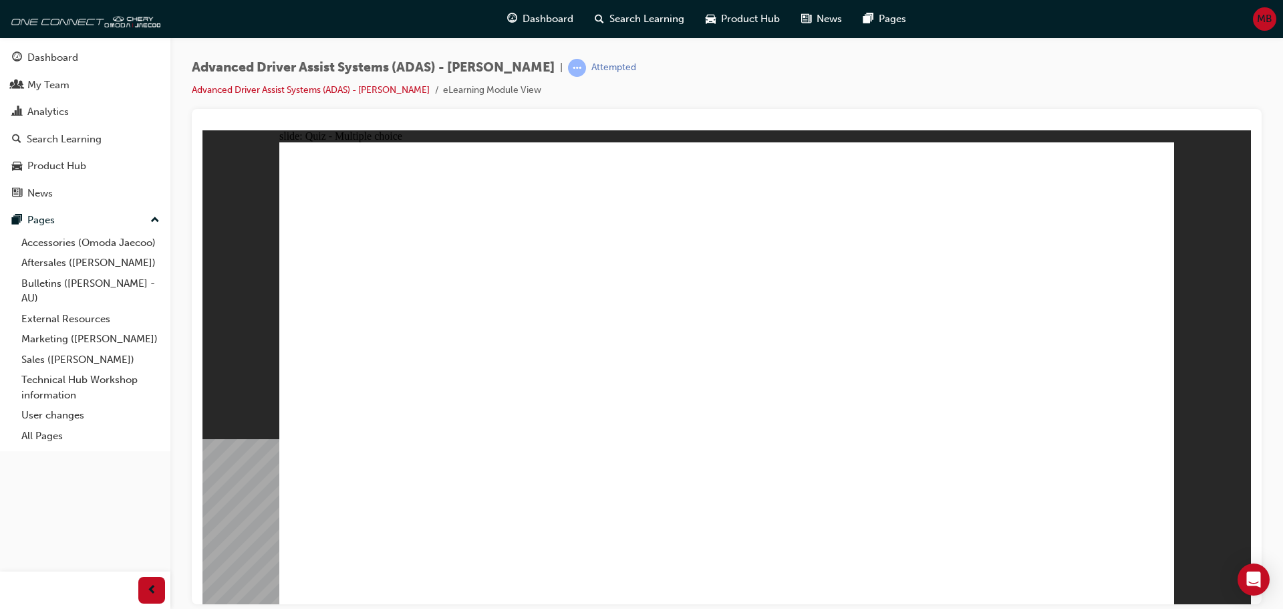
checkbox input "true"
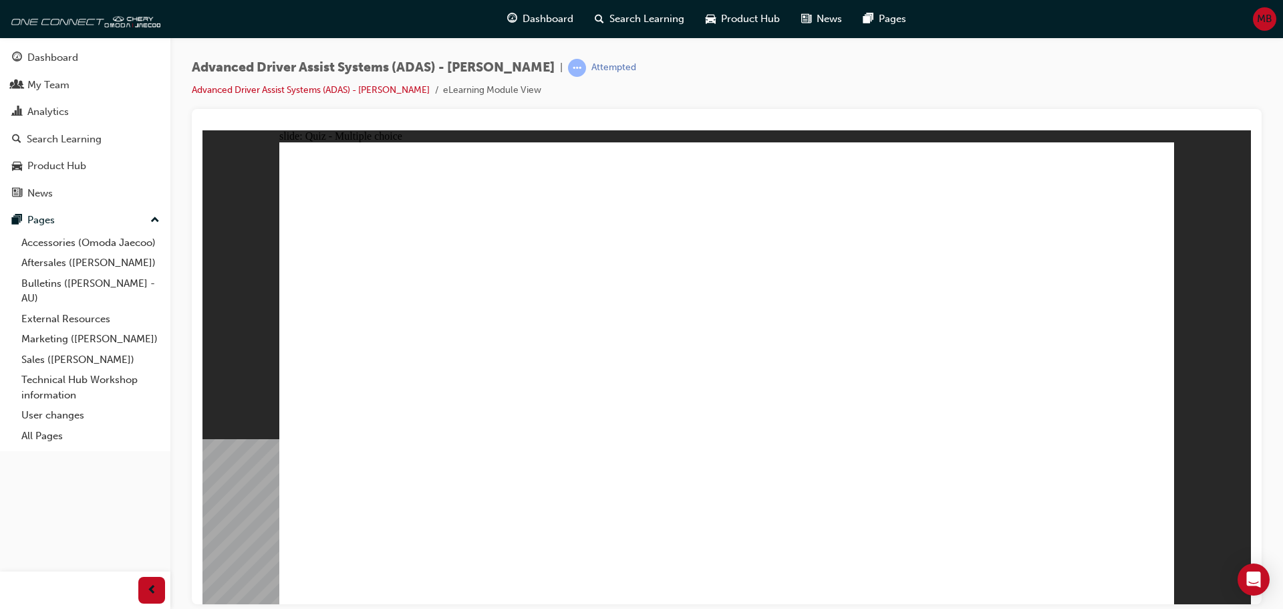
drag, startPoint x: 724, startPoint y: 185, endPoint x: 728, endPoint y: 447, distance: 262.0
drag, startPoint x: 821, startPoint y: 192, endPoint x: 821, endPoint y: 452, distance: 260.6
drag, startPoint x: 813, startPoint y: 240, endPoint x: 551, endPoint y: 418, distance: 316.0
drag, startPoint x: 734, startPoint y: 232, endPoint x: 899, endPoint y: 446, distance: 270.7
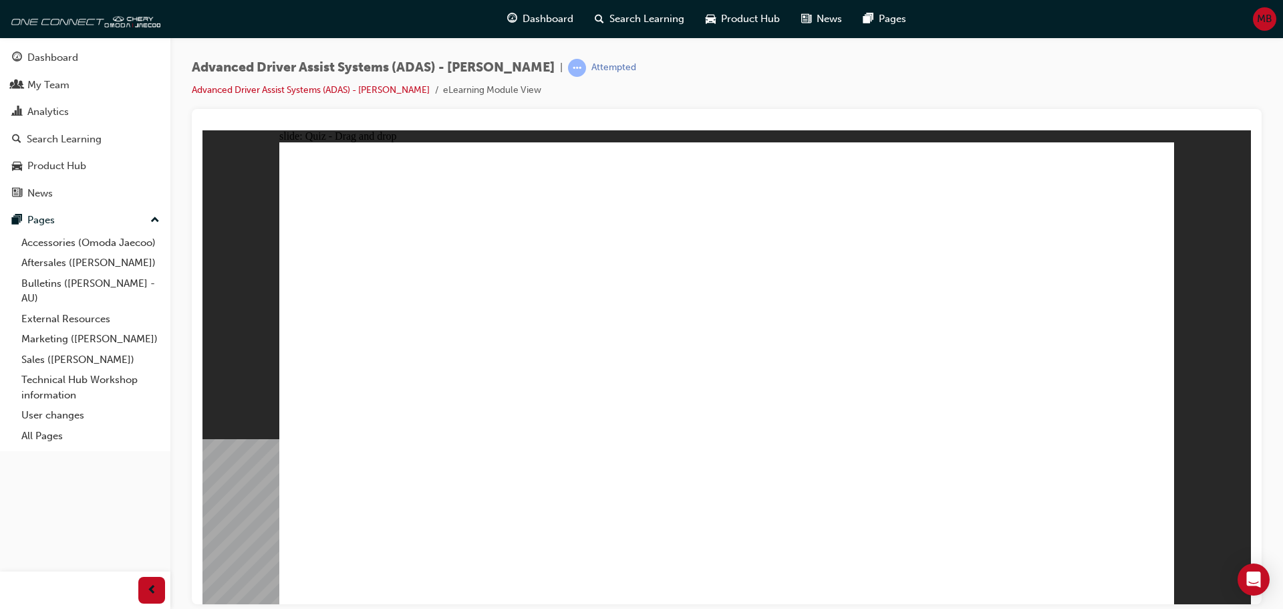
drag, startPoint x: 819, startPoint y: 229, endPoint x: 450, endPoint y: 446, distance: 428.7
drag, startPoint x: 910, startPoint y: 231, endPoint x: 517, endPoint y: 432, distance: 442.3
drag, startPoint x: 1024, startPoint y: 193, endPoint x: 959, endPoint y: 462, distance: 276.5
drag, startPoint x: 1023, startPoint y: 230, endPoint x: 808, endPoint y: 456, distance: 312.5
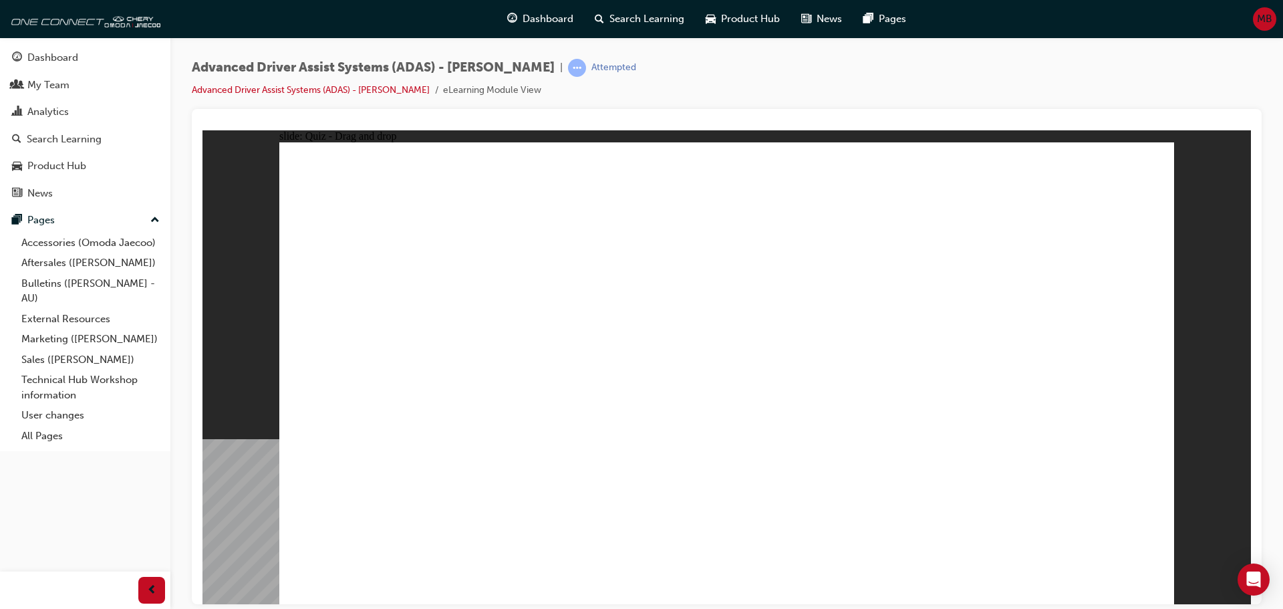
drag, startPoint x: 440, startPoint y: 499, endPoint x: 700, endPoint y: 321, distance: 315.5
drag, startPoint x: 614, startPoint y: 506, endPoint x: 1026, endPoint y: 273, distance: 472.8
drag, startPoint x: 744, startPoint y: 513, endPoint x: 992, endPoint y: 316, distance: 316.9
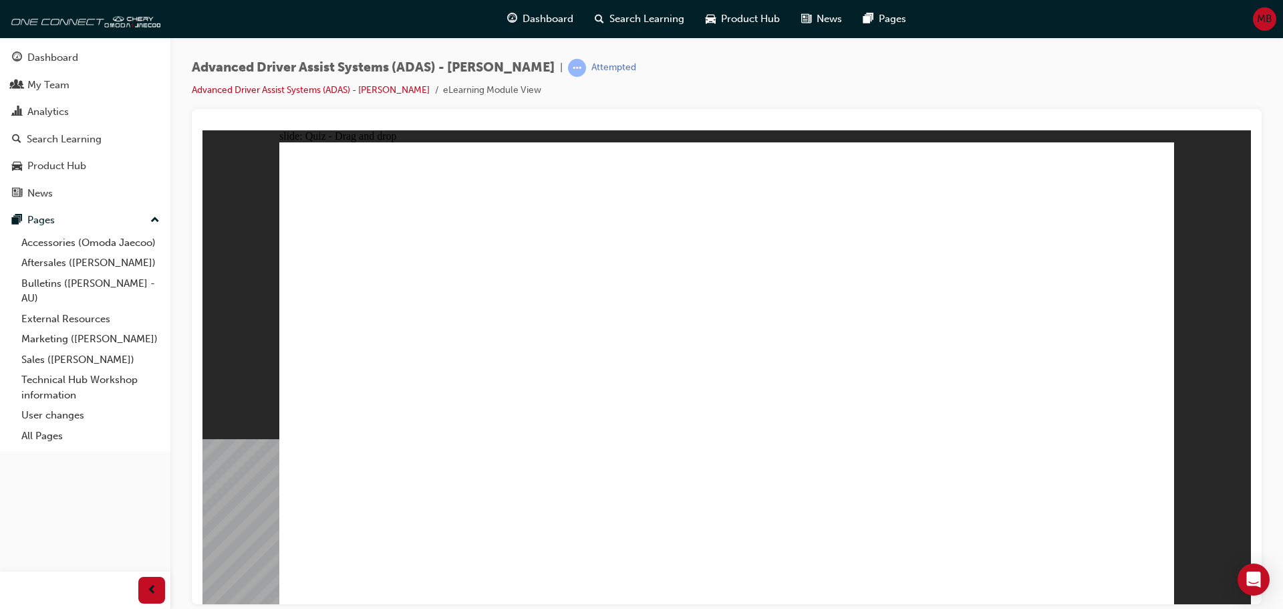
drag, startPoint x: 879, startPoint y: 513, endPoint x: 1011, endPoint y: 308, distance: 243.8
checkbox input "true"
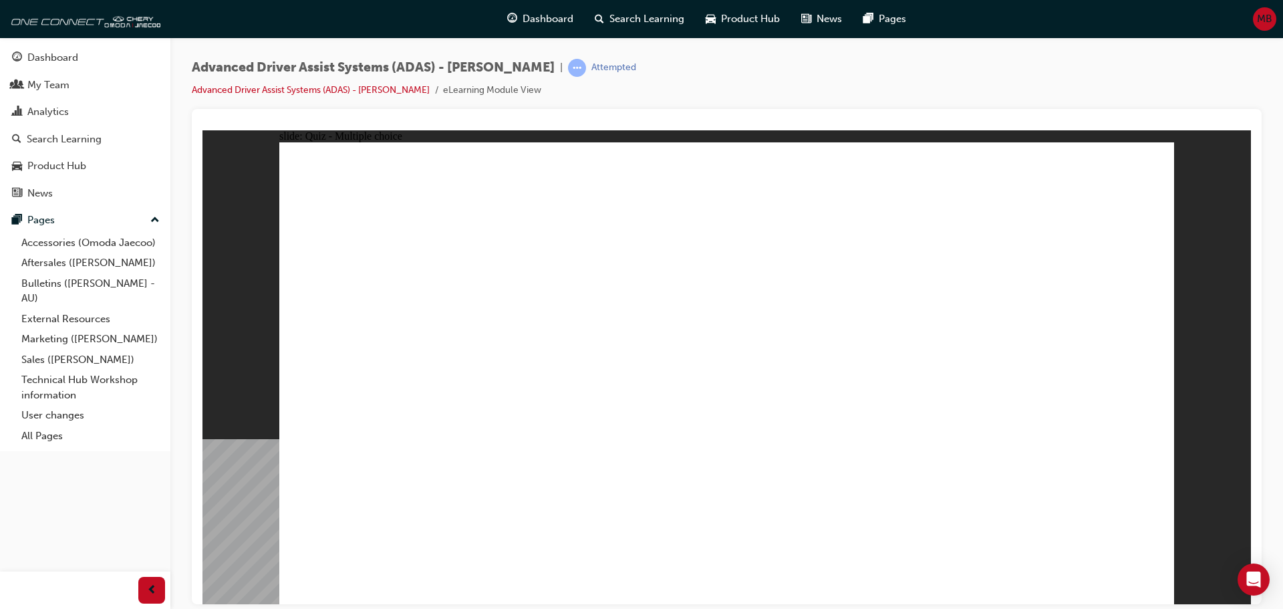
checkbox input "true"
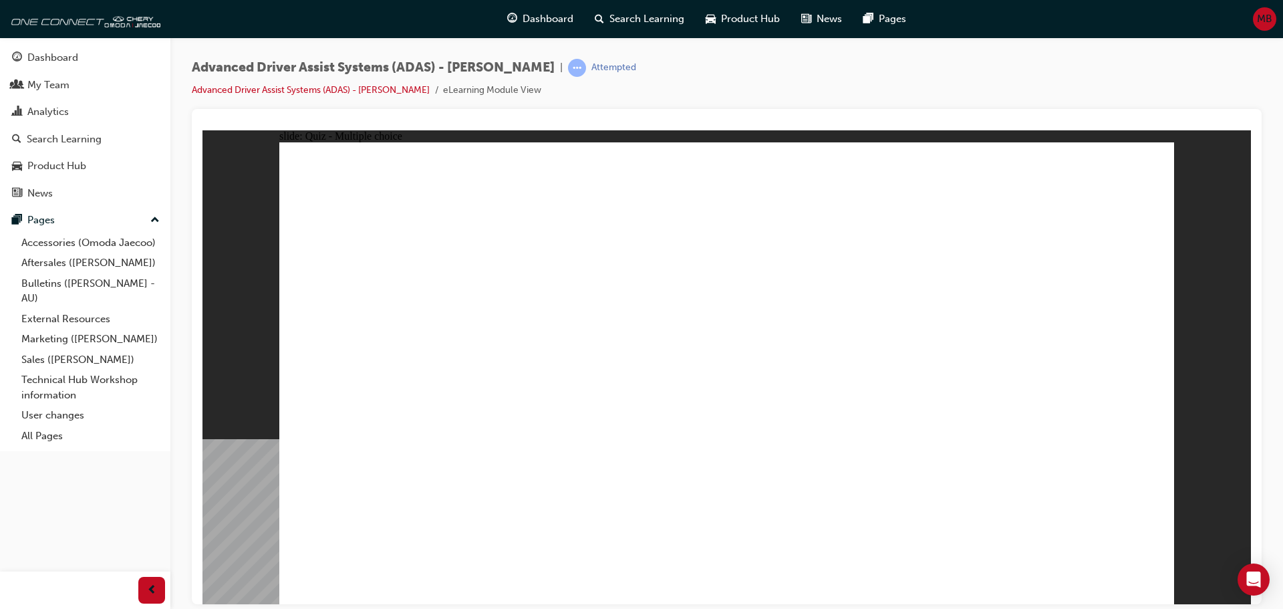
checkbox input "true"
drag, startPoint x: 932, startPoint y: 186, endPoint x: 509, endPoint y: 436, distance: 491.7
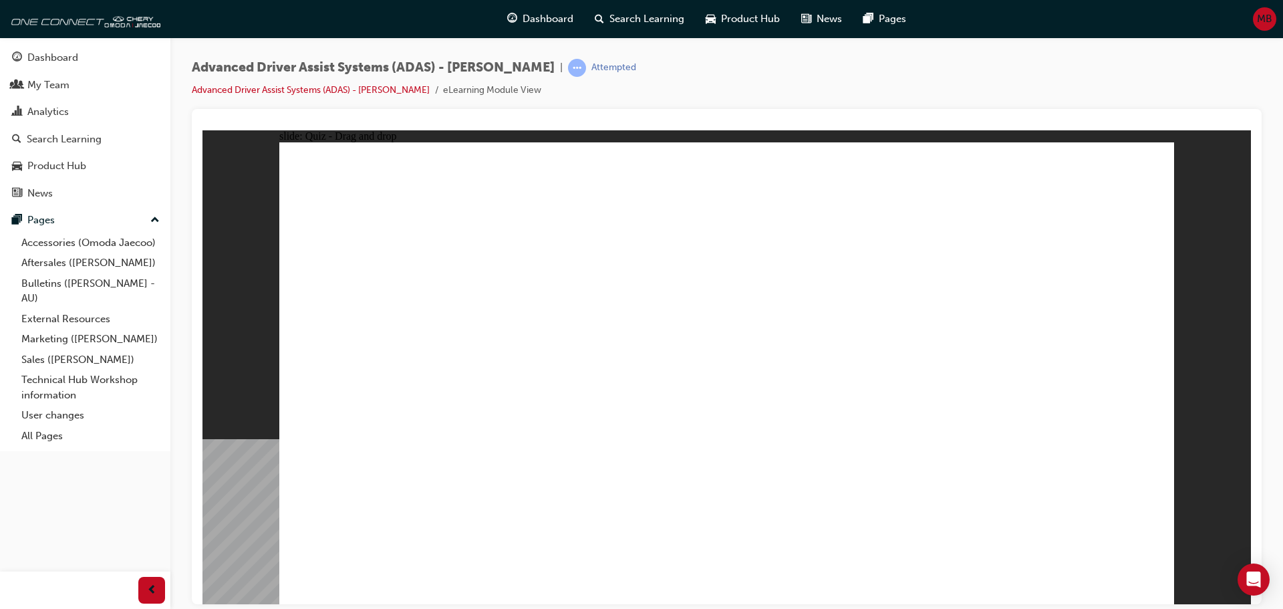
drag, startPoint x: 735, startPoint y: 225, endPoint x: 795, endPoint y: 452, distance: 234.9
drag, startPoint x: 740, startPoint y: 189, endPoint x: 833, endPoint y: 434, distance: 261.6
drag, startPoint x: 842, startPoint y: 191, endPoint x: 891, endPoint y: 428, distance: 242.3
drag, startPoint x: 1018, startPoint y: 193, endPoint x: 562, endPoint y: 438, distance: 517.8
drag, startPoint x: 1008, startPoint y: 233, endPoint x: 517, endPoint y: 434, distance: 530.8
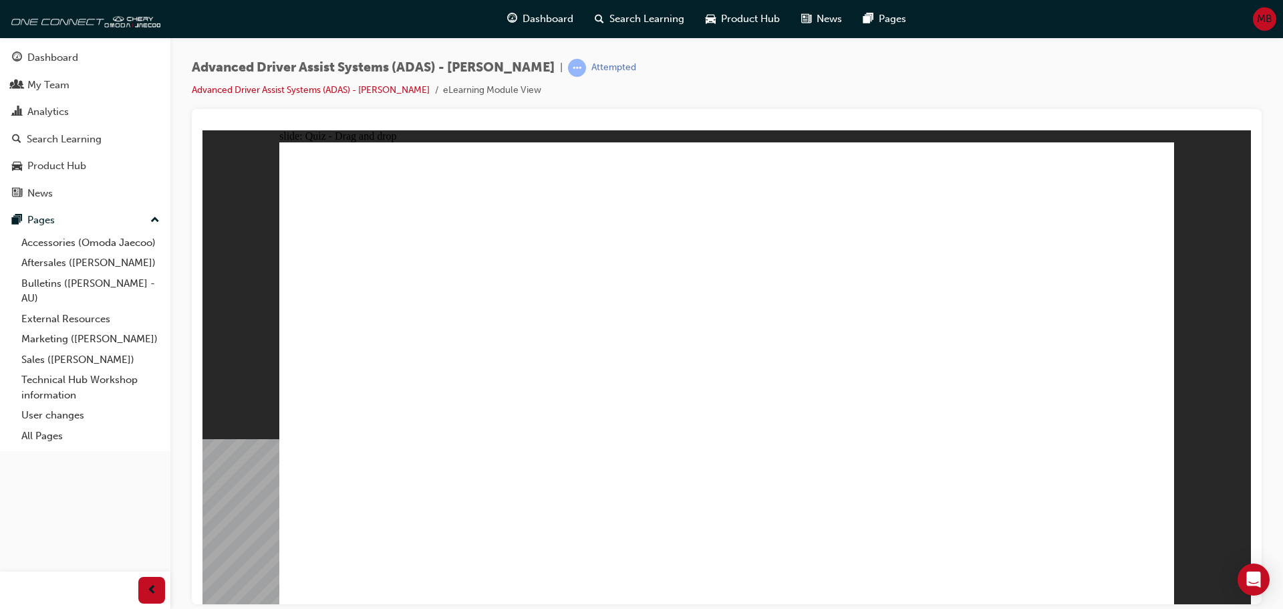
drag, startPoint x: 816, startPoint y: 223, endPoint x: 638, endPoint y: 413, distance: 260.5
drag, startPoint x: 926, startPoint y: 233, endPoint x: 528, endPoint y: 493, distance: 476.0
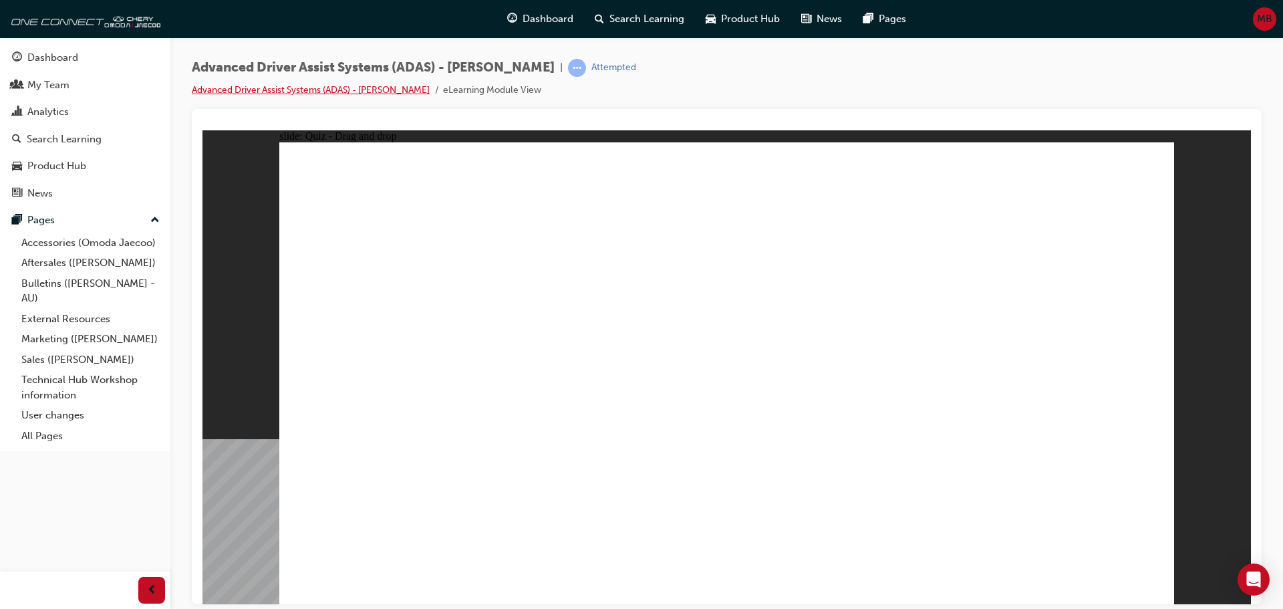
click at [386, 88] on link "Advanced Driver Assist Systems (ADAS) - [PERSON_NAME]" at bounding box center [311, 89] width 238 height 11
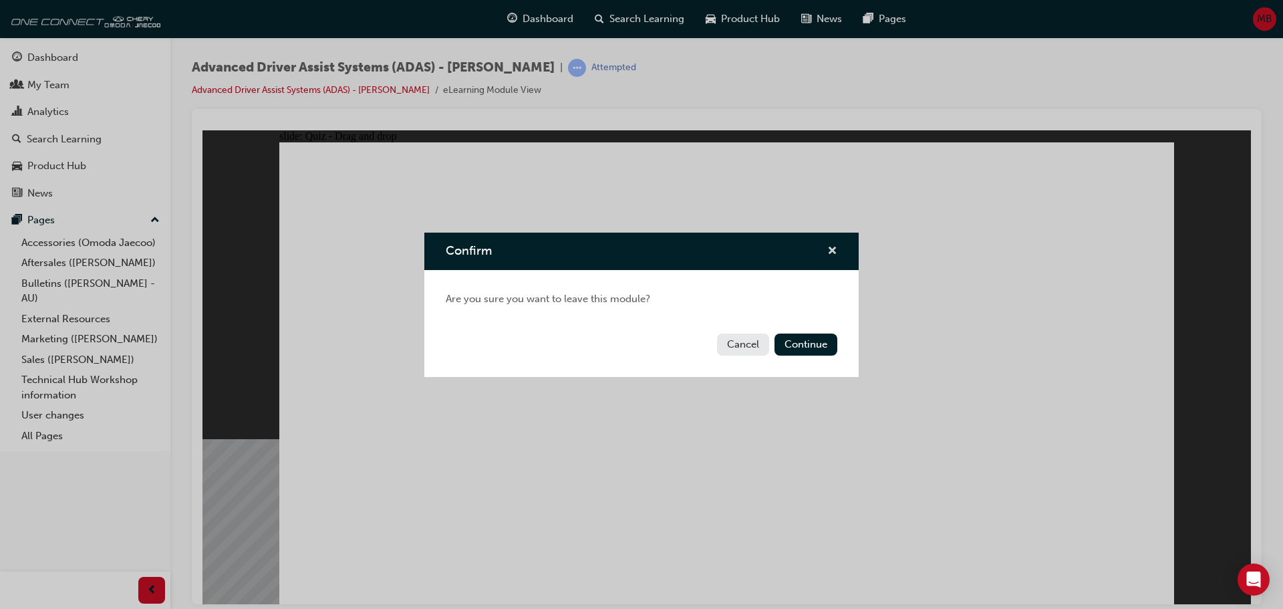
click at [830, 246] on span "cross-icon" at bounding box center [832, 252] width 10 height 12
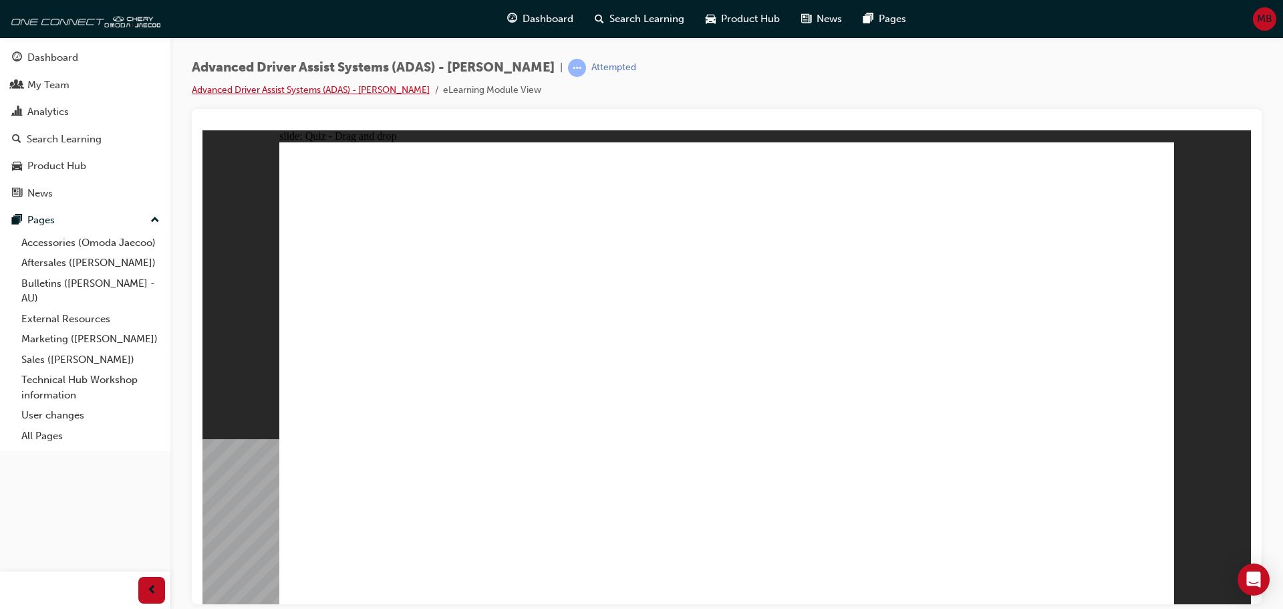
drag, startPoint x: 432, startPoint y: 505, endPoint x: 711, endPoint y: 285, distance: 355.4
drag, startPoint x: 595, startPoint y: 510, endPoint x: 946, endPoint y: 312, distance: 403.4
drag, startPoint x: 745, startPoint y: 508, endPoint x: 988, endPoint y: 307, distance: 315.1
drag, startPoint x: 900, startPoint y: 503, endPoint x: 1041, endPoint y: 301, distance: 246.2
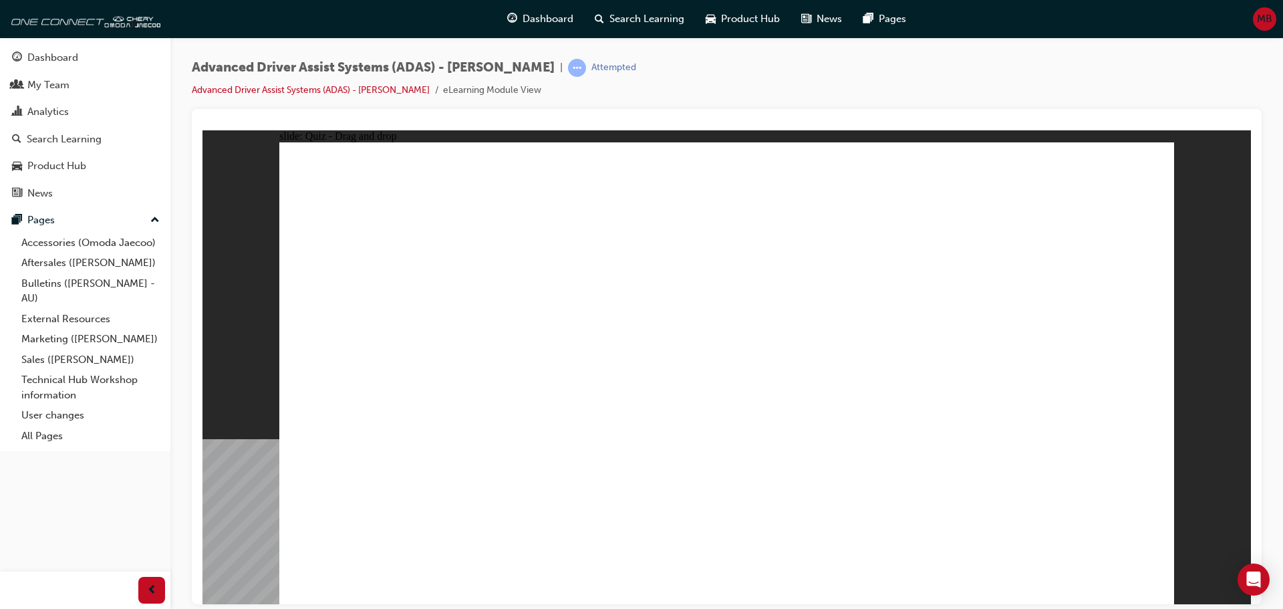
checkbox input "true"
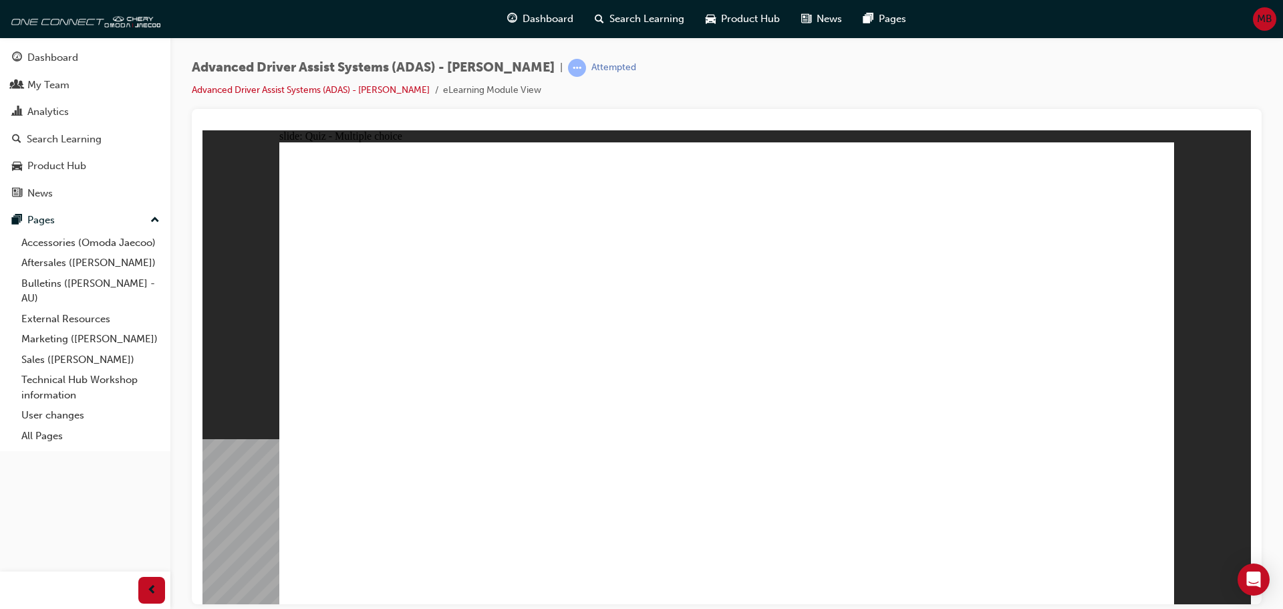
checkbox input "true"
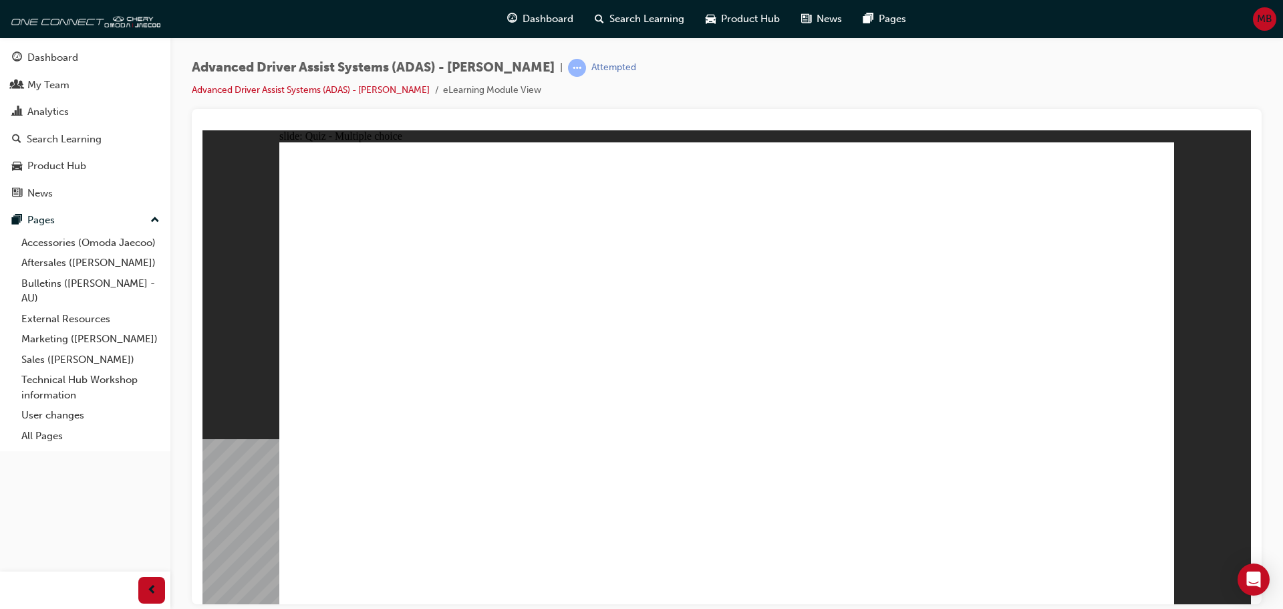
checkbox input "true"
drag, startPoint x: 724, startPoint y: 194, endPoint x: 760, endPoint y: 454, distance: 261.7
drag, startPoint x: 734, startPoint y: 232, endPoint x: 828, endPoint y: 438, distance: 226.4
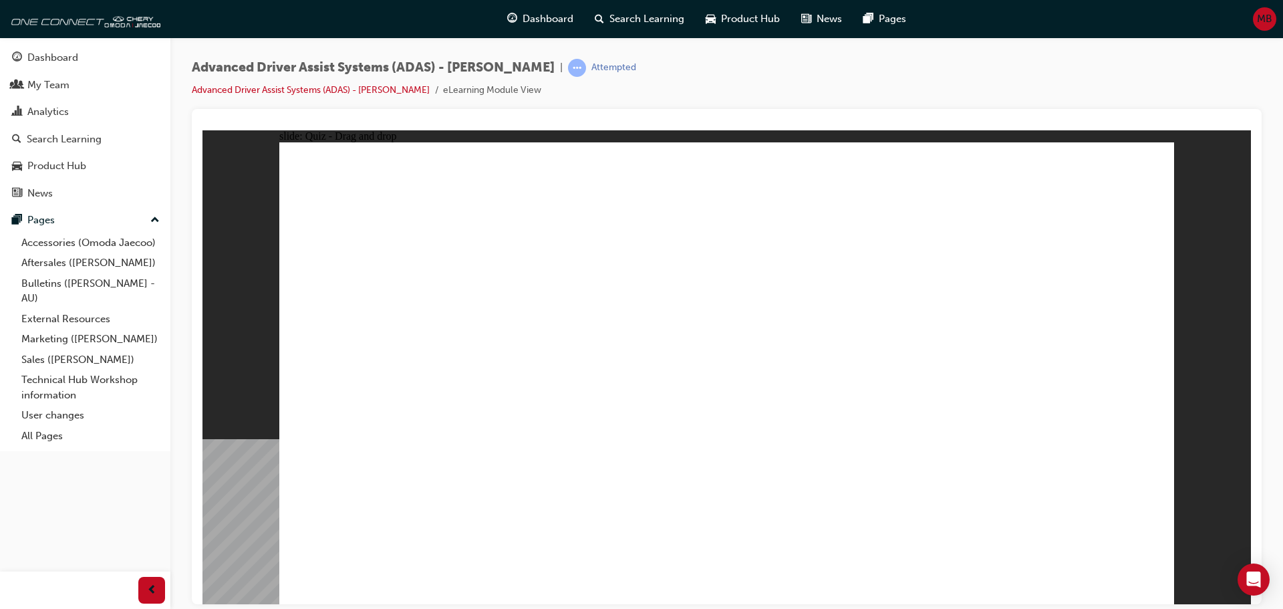
drag, startPoint x: 817, startPoint y: 192, endPoint x: 882, endPoint y: 435, distance: 251.3
drag, startPoint x: 922, startPoint y: 192, endPoint x: 499, endPoint y: 444, distance: 493.3
drag, startPoint x: 919, startPoint y: 231, endPoint x: 505, endPoint y: 446, distance: 466.6
drag, startPoint x: 1016, startPoint y: 225, endPoint x: 970, endPoint y: 444, distance: 223.3
drag, startPoint x: 835, startPoint y: 230, endPoint x: 549, endPoint y: 446, distance: 358.3
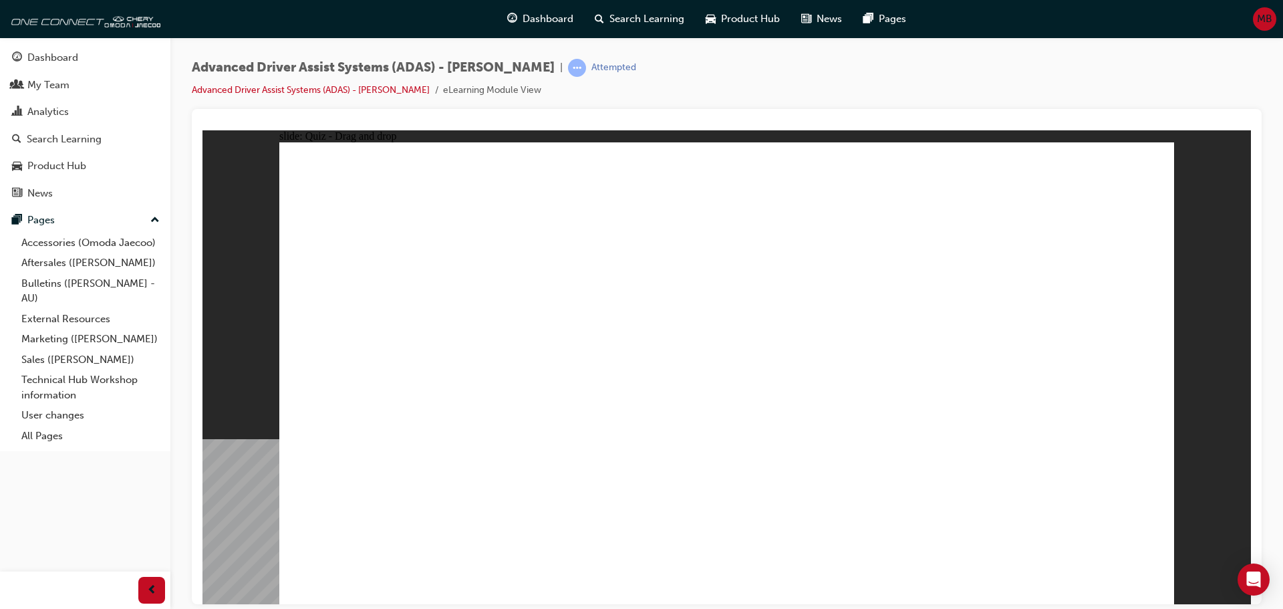
drag, startPoint x: 1020, startPoint y: 195, endPoint x: 596, endPoint y: 432, distance: 485.6
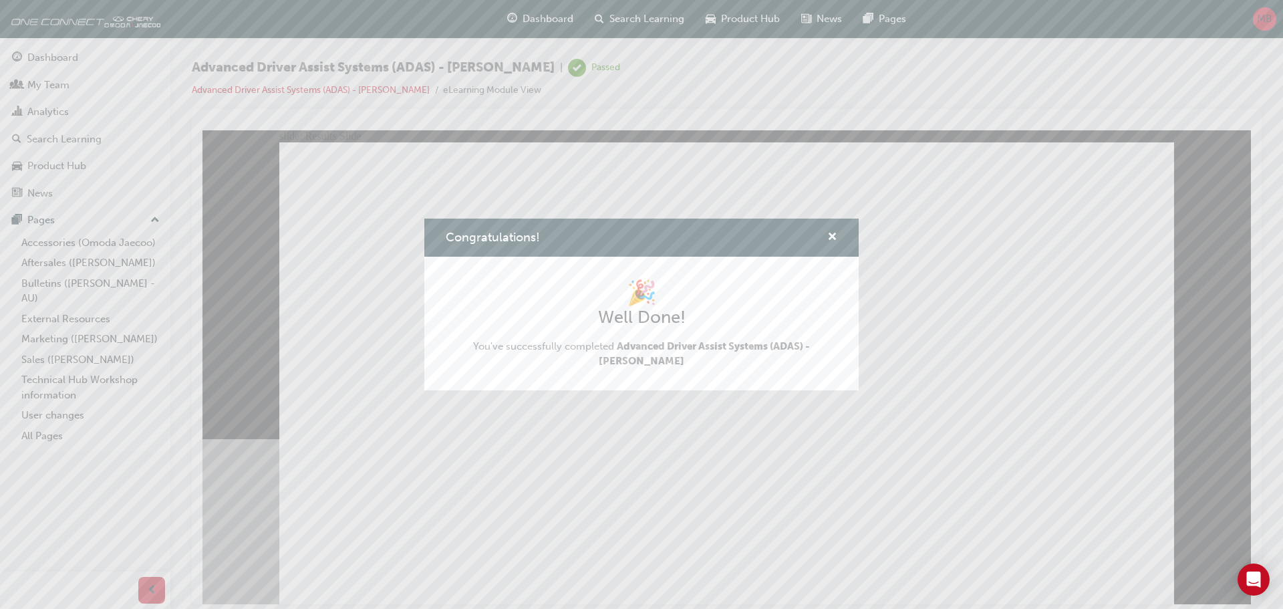
click at [56, 110] on div "Congratulations! 🎉 Well Done! You've successfully completed Advanced Driver Ass…" at bounding box center [641, 304] width 1283 height 609
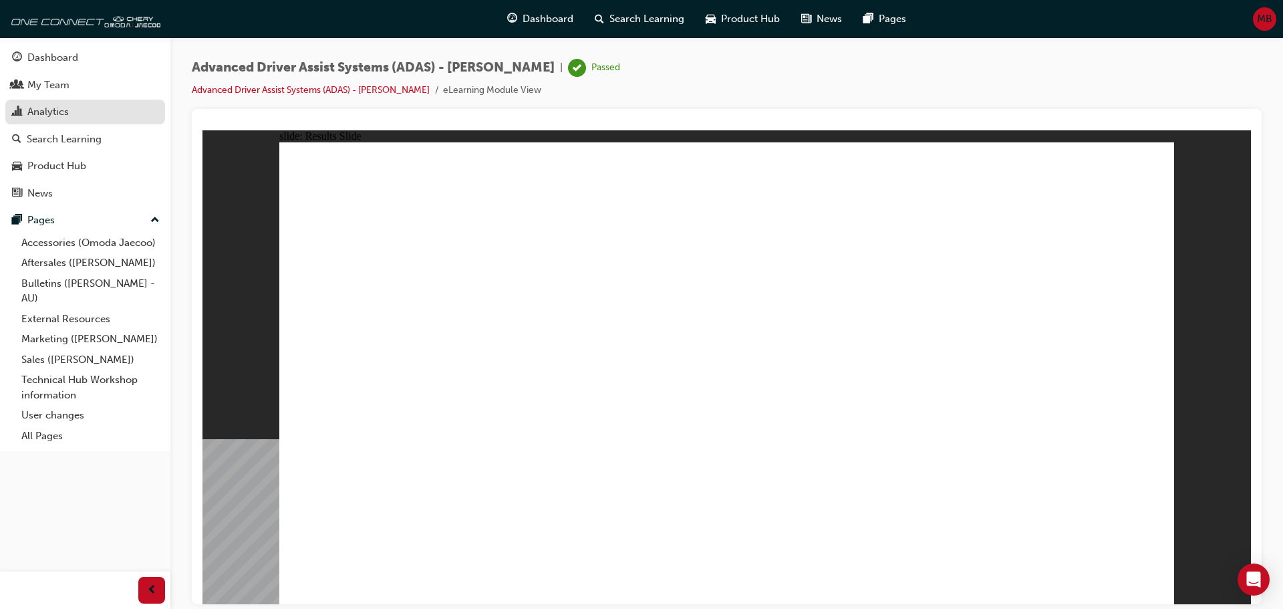
click at [55, 110] on div "Analytics" at bounding box center [47, 111] width 41 height 15
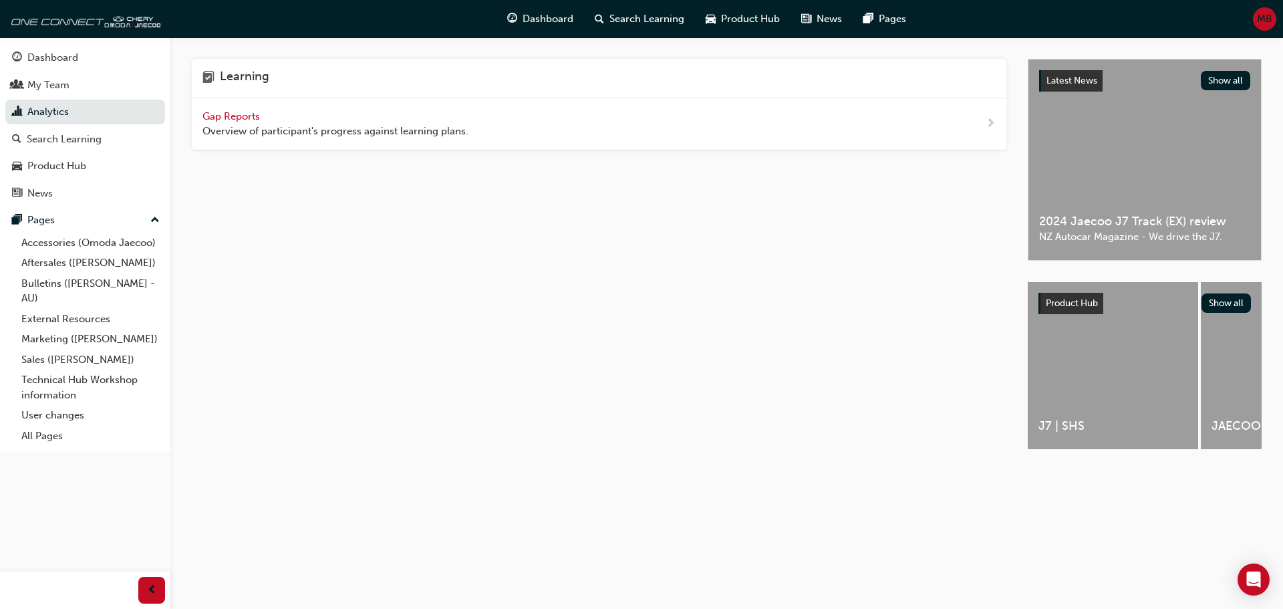
click at [241, 120] on span "Gap Reports" at bounding box center [232, 116] width 60 height 12
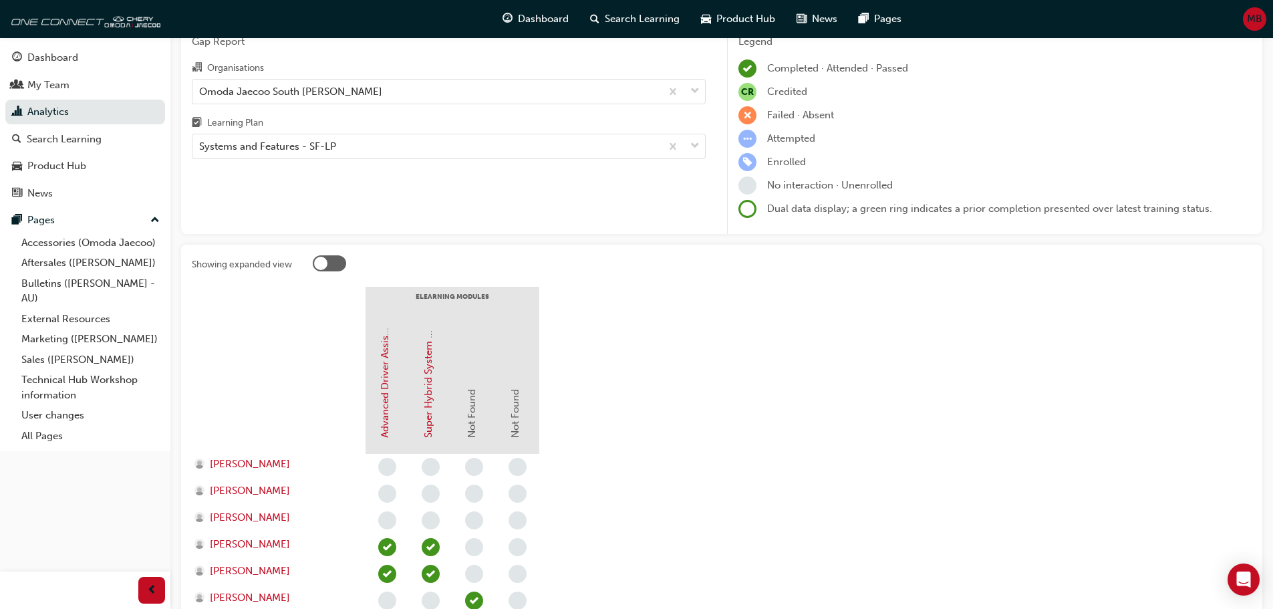
scroll to position [200, 0]
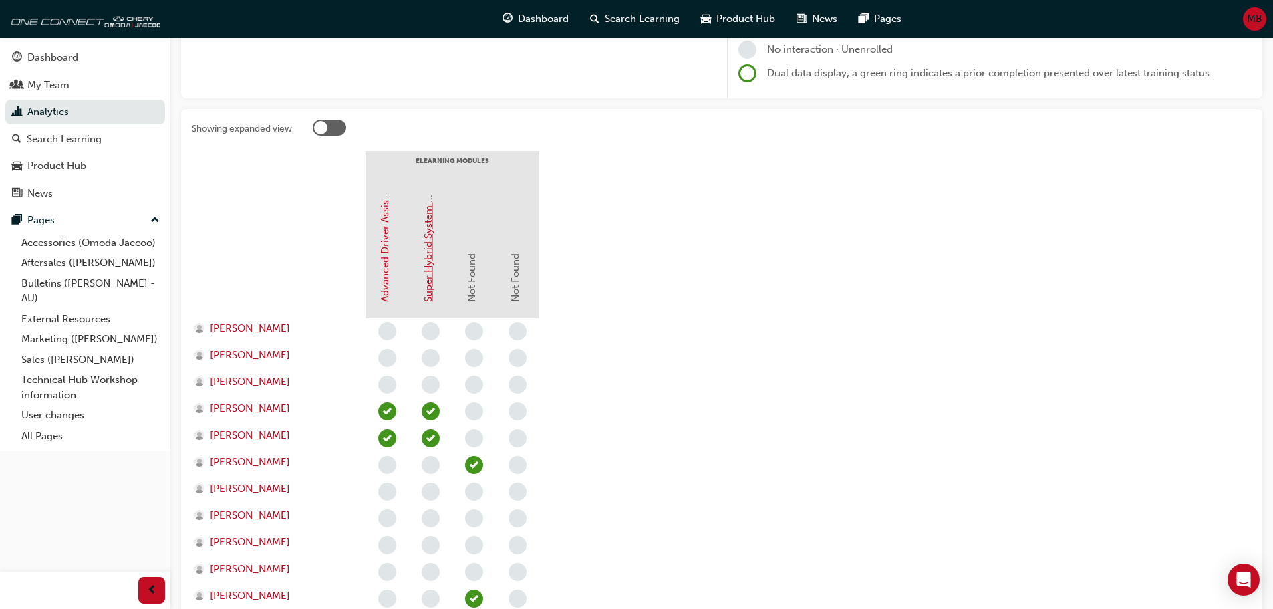
click at [426, 256] on link "Super Hybrid System (SHS)" at bounding box center [428, 240] width 12 height 124
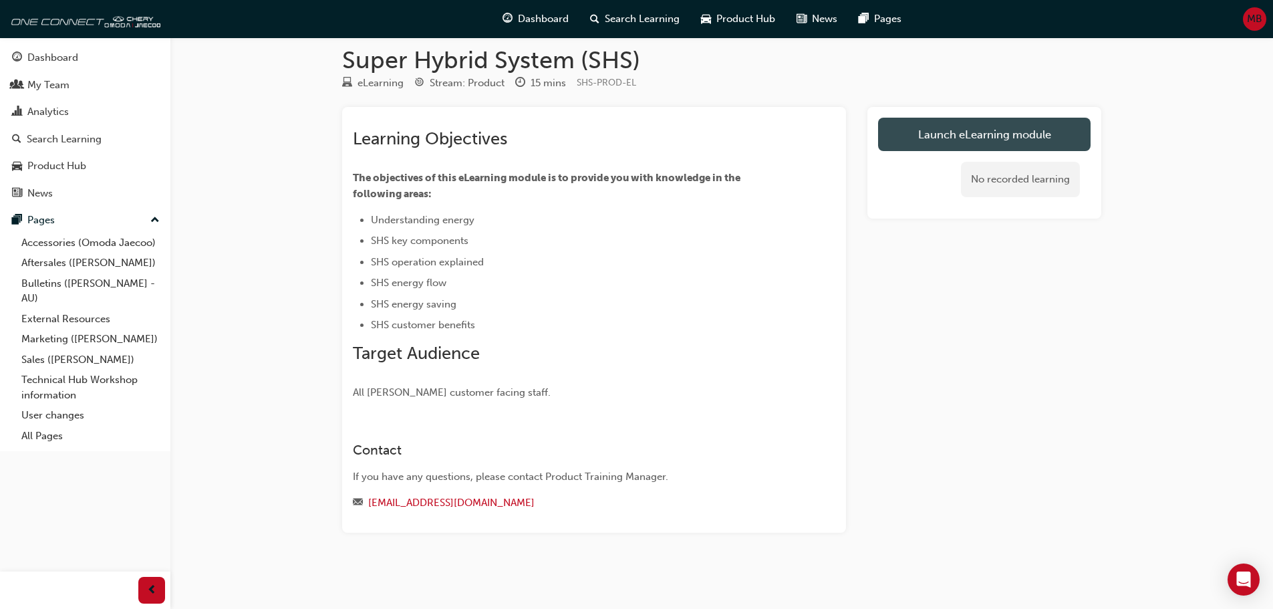
click at [982, 128] on link "Launch eLearning module" at bounding box center [984, 134] width 213 height 33
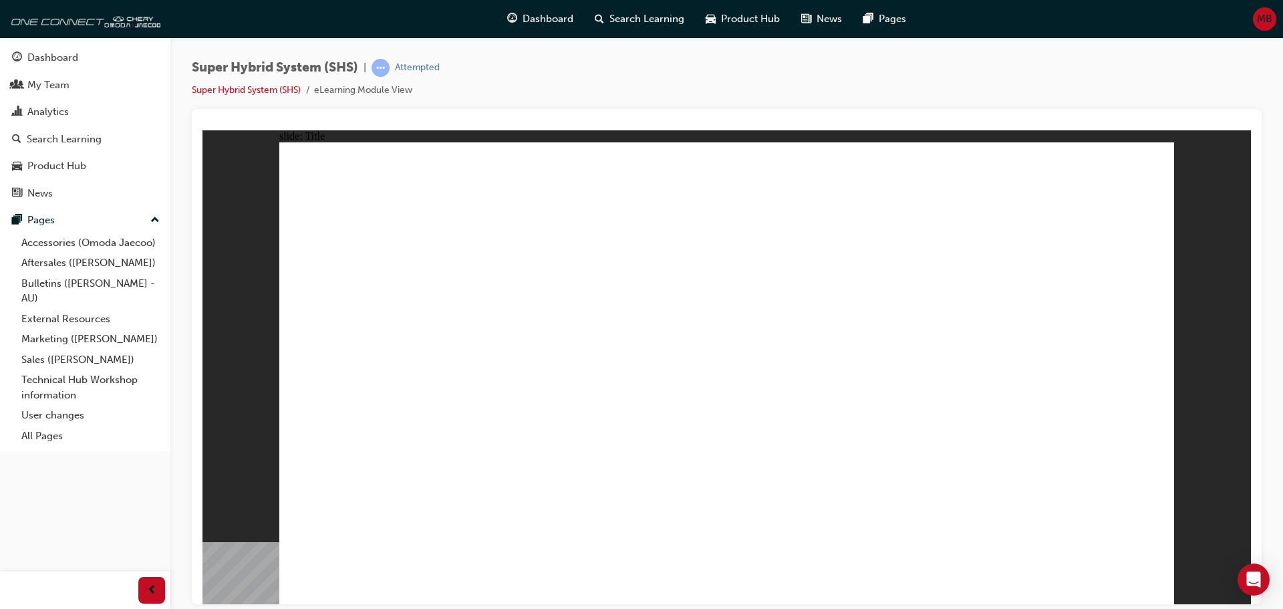
drag, startPoint x: 382, startPoint y: 422, endPoint x: 411, endPoint y: 397, distance: 38.3
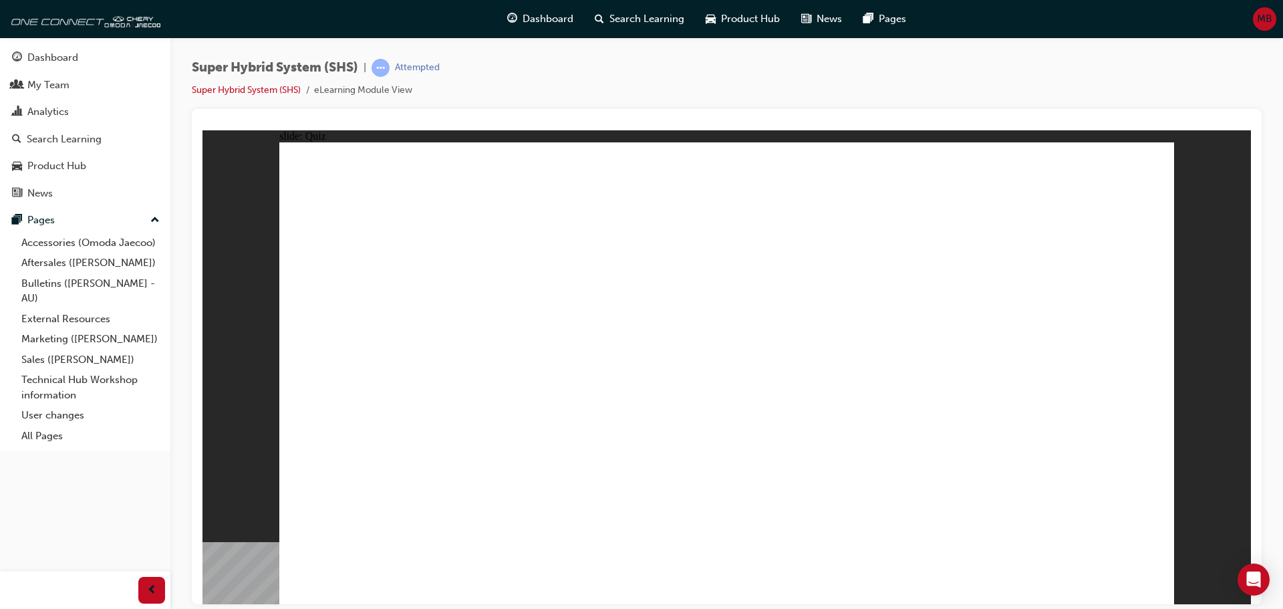
radio input "true"
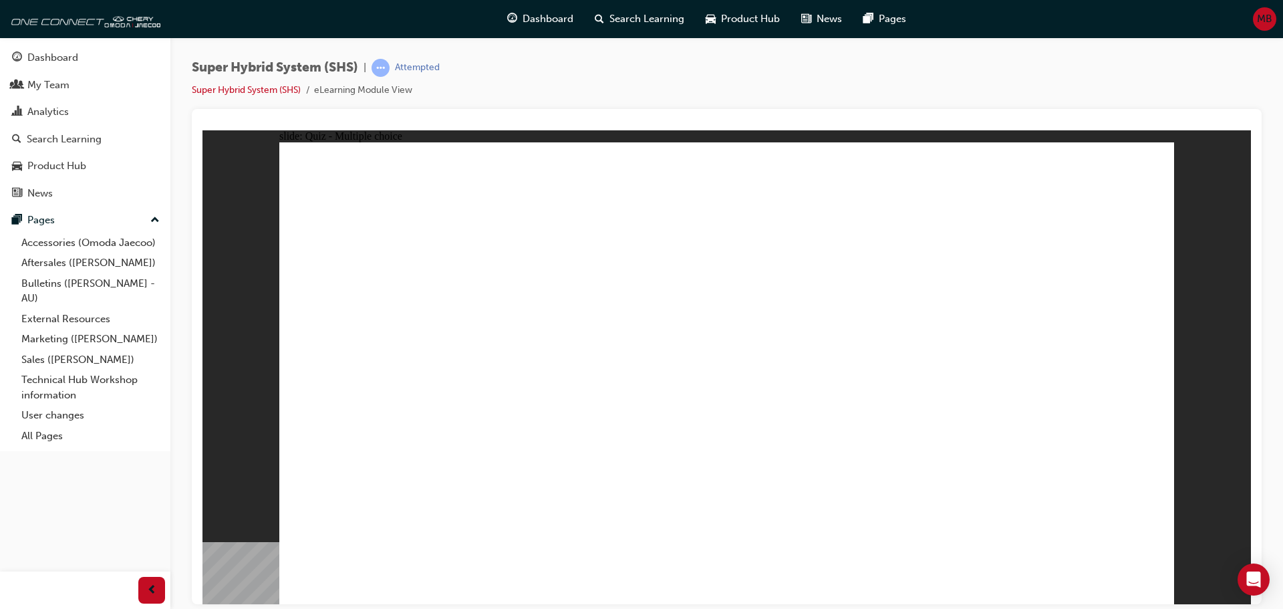
radio input "true"
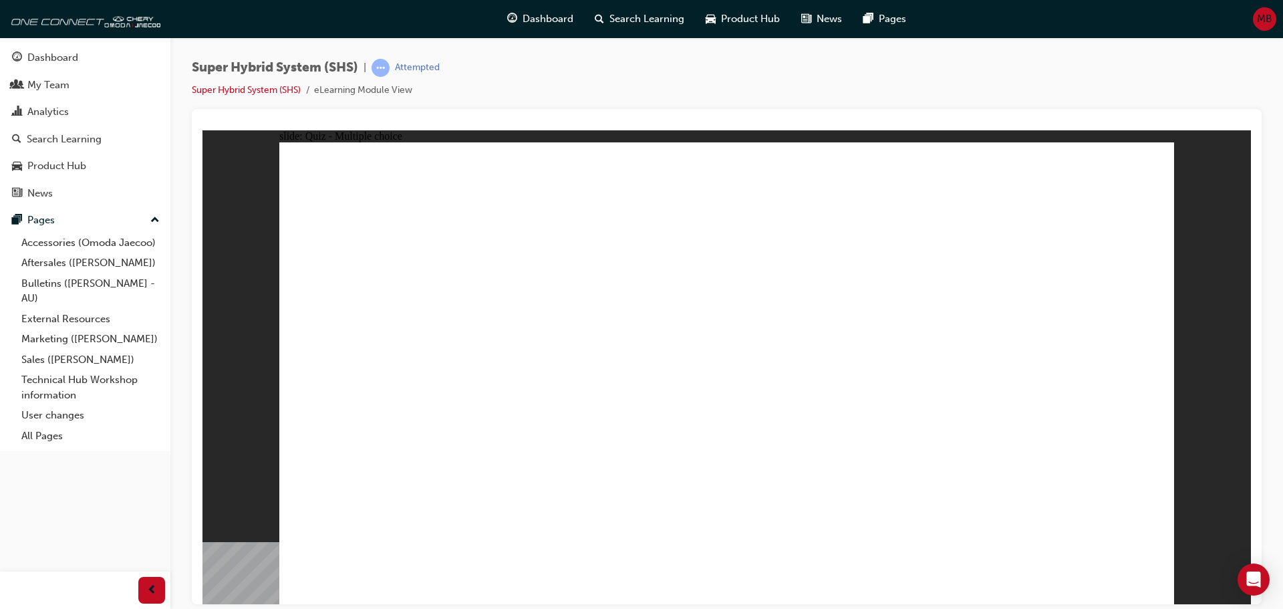
radio input "true"
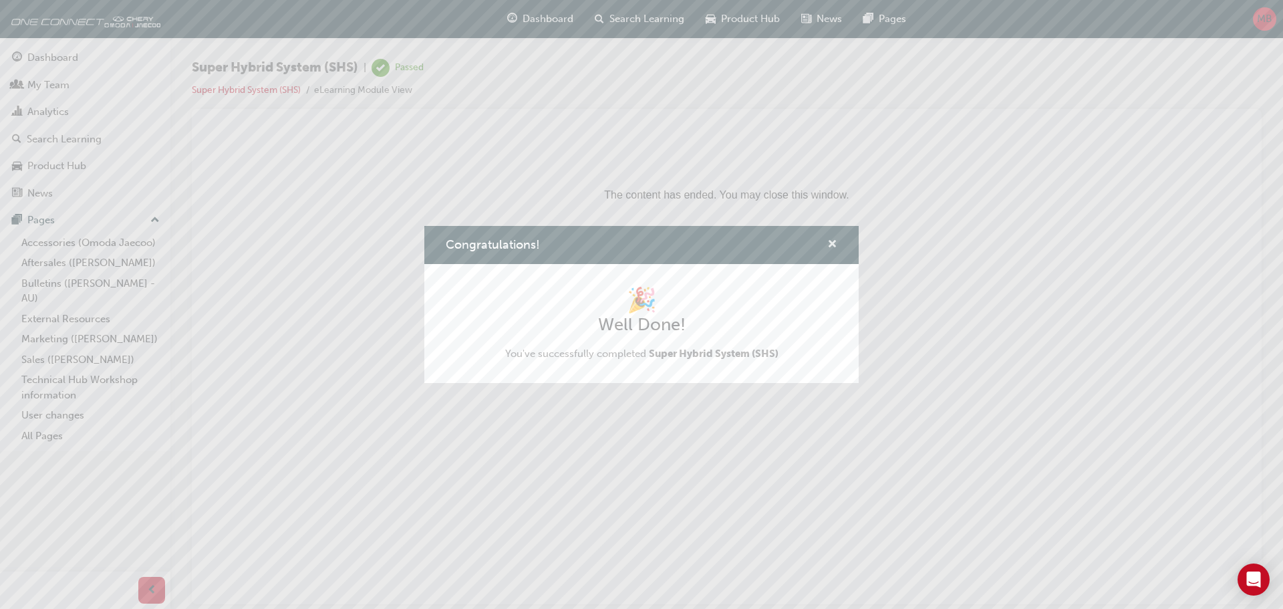
drag, startPoint x: 833, startPoint y: 241, endPoint x: 170, endPoint y: 107, distance: 677.1
click at [833, 241] on span "cross-icon" at bounding box center [832, 245] width 10 height 12
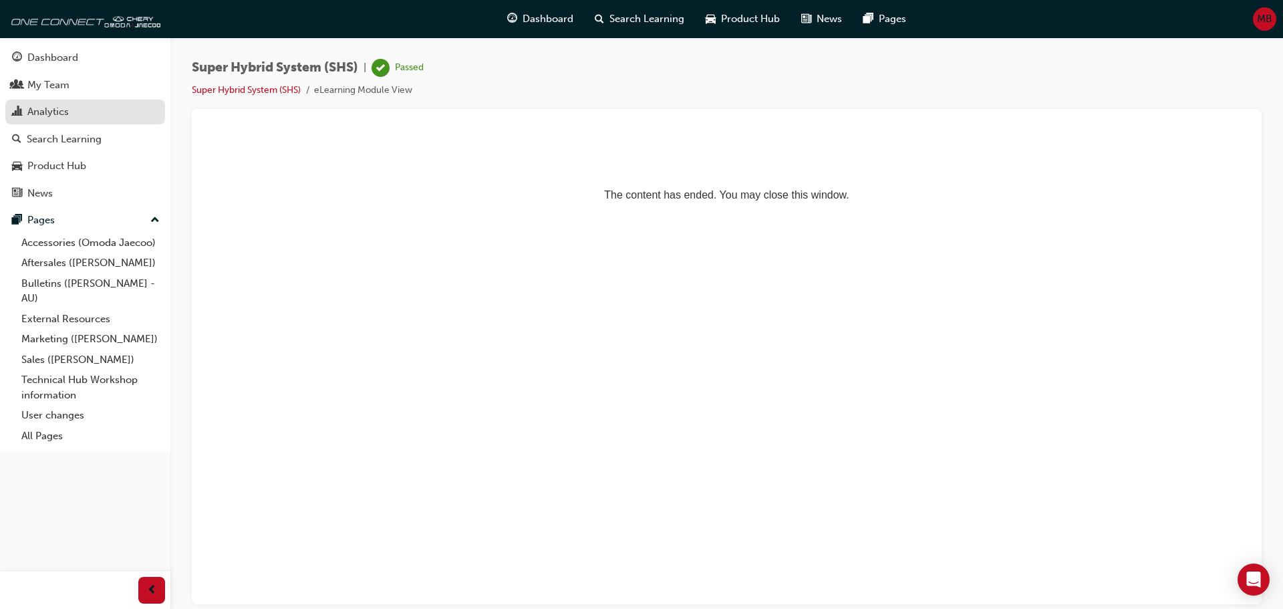
click at [63, 109] on div "Analytics" at bounding box center [47, 111] width 41 height 15
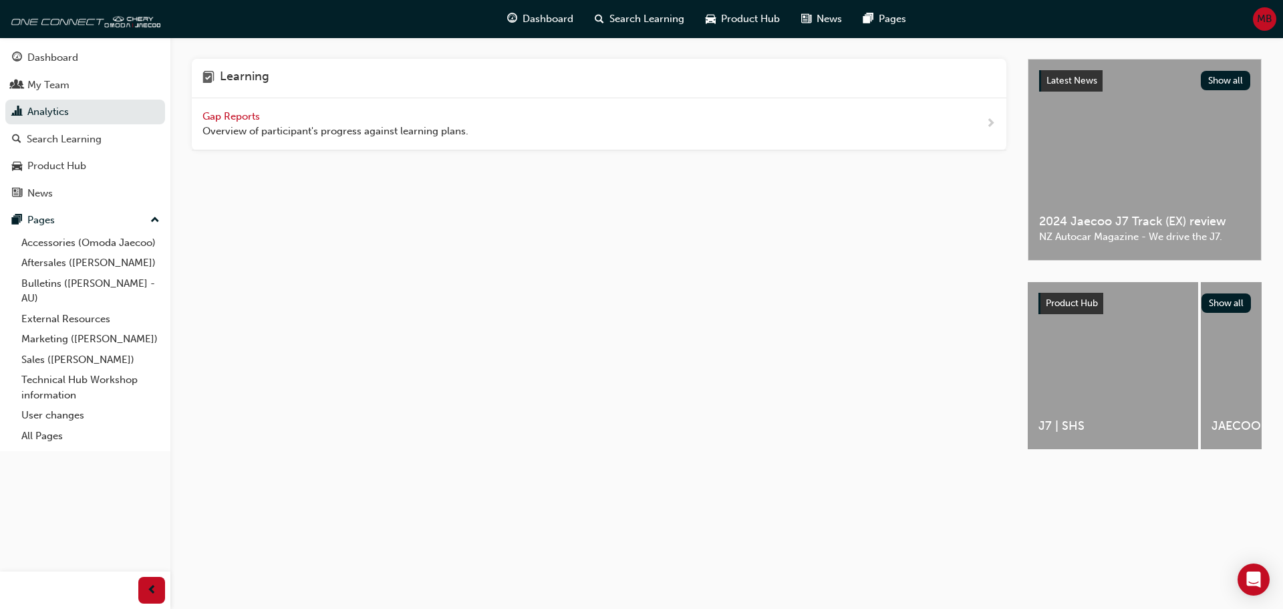
click at [220, 116] on span "Gap Reports" at bounding box center [232, 116] width 60 height 12
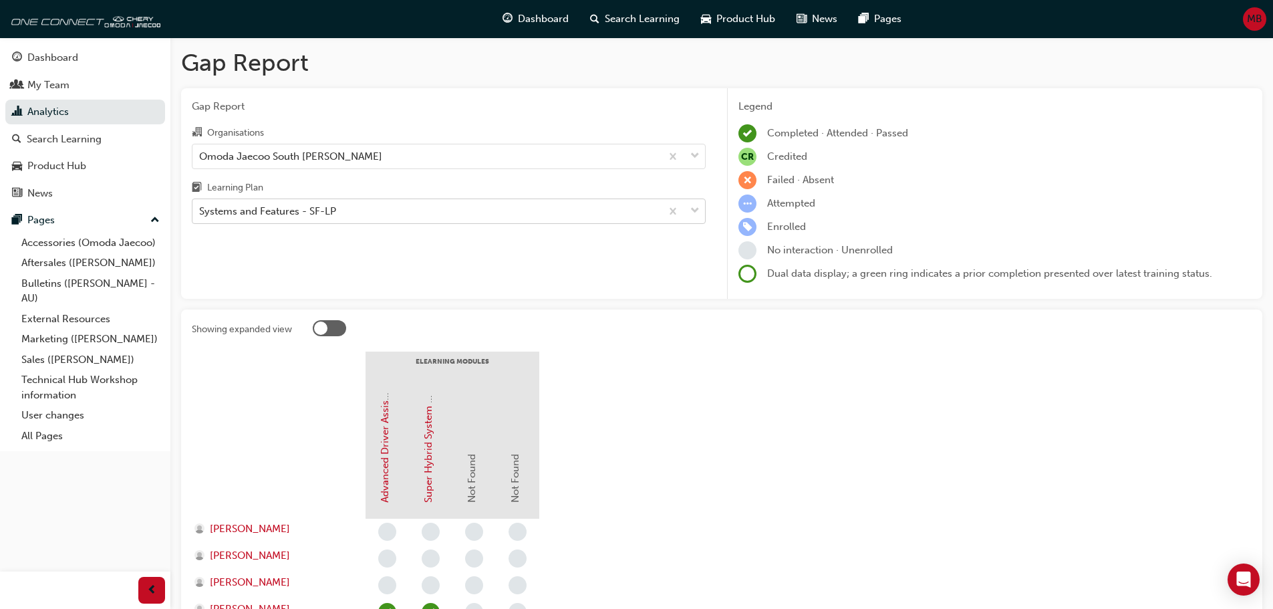
click at [364, 211] on div "Systems and Features - SF-LP" at bounding box center [426, 211] width 468 height 23
click at [200, 211] on input "Learning Plan Systems and Features - SF-LP" at bounding box center [199, 210] width 1 height 11
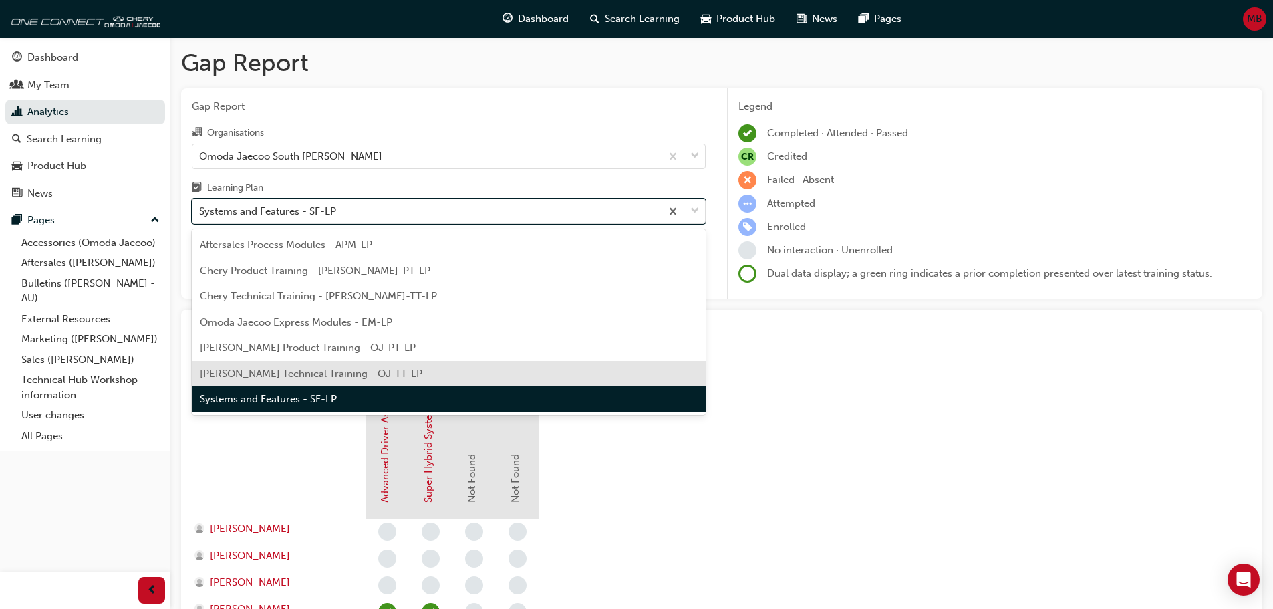
click at [325, 372] on span "[PERSON_NAME] Technical Training - OJ-TT-LP" at bounding box center [311, 374] width 223 height 12
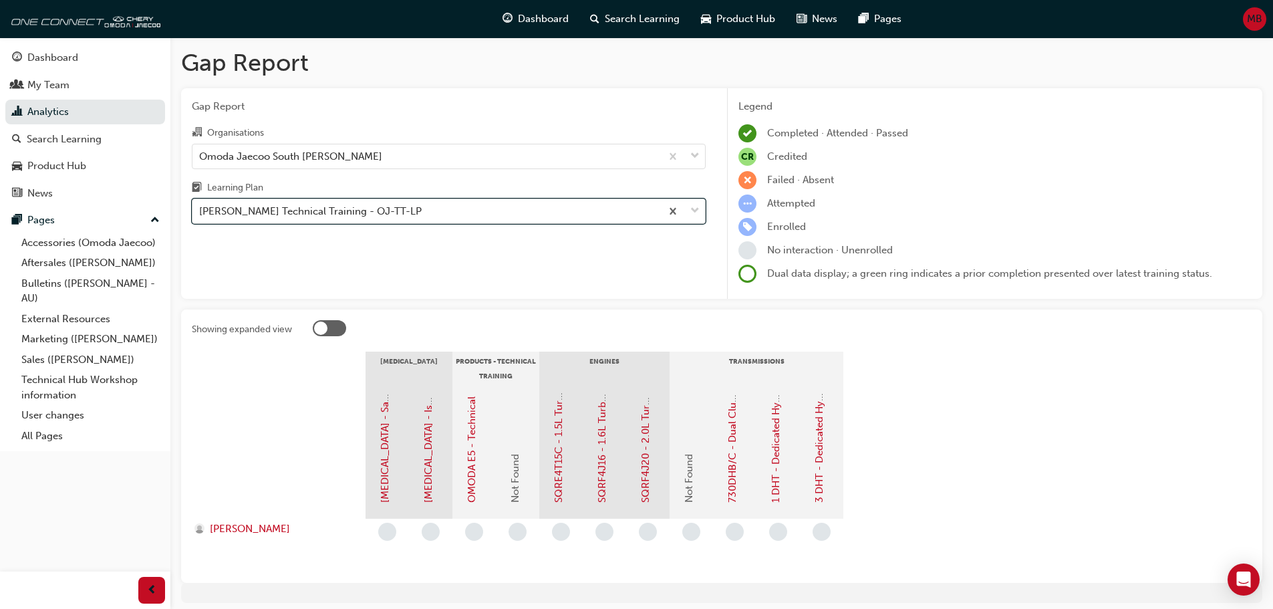
click at [419, 206] on div "[PERSON_NAME] Technical Training - OJ-TT-LP" at bounding box center [426, 211] width 468 height 23
click at [200, 206] on input "Learning Plan option Omoda Jaecoo Technical Training - OJ-TT-LP, selected. 0 re…" at bounding box center [199, 210] width 1 height 11
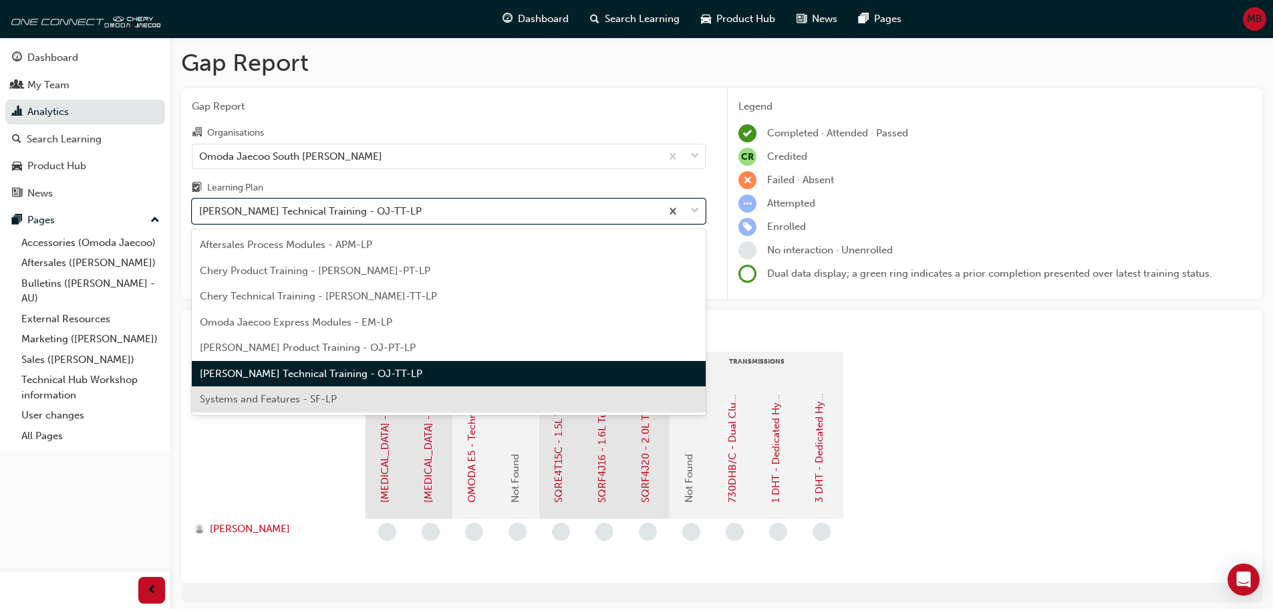
click at [321, 402] on span "Systems and Features - SF-LP" at bounding box center [268, 399] width 137 height 12
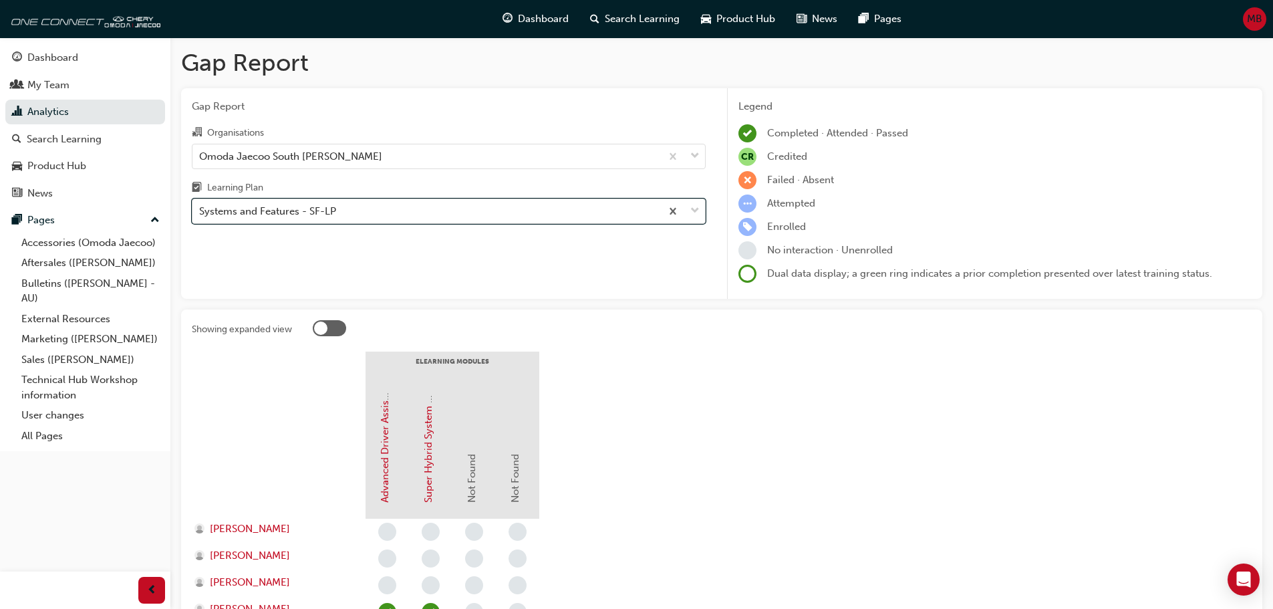
click at [402, 214] on div "Systems and Features - SF-LP" at bounding box center [426, 211] width 468 height 23
click at [200, 214] on input "Learning Plan option Systems and Features - SF-LP, selected. 0 results availabl…" at bounding box center [199, 210] width 1 height 11
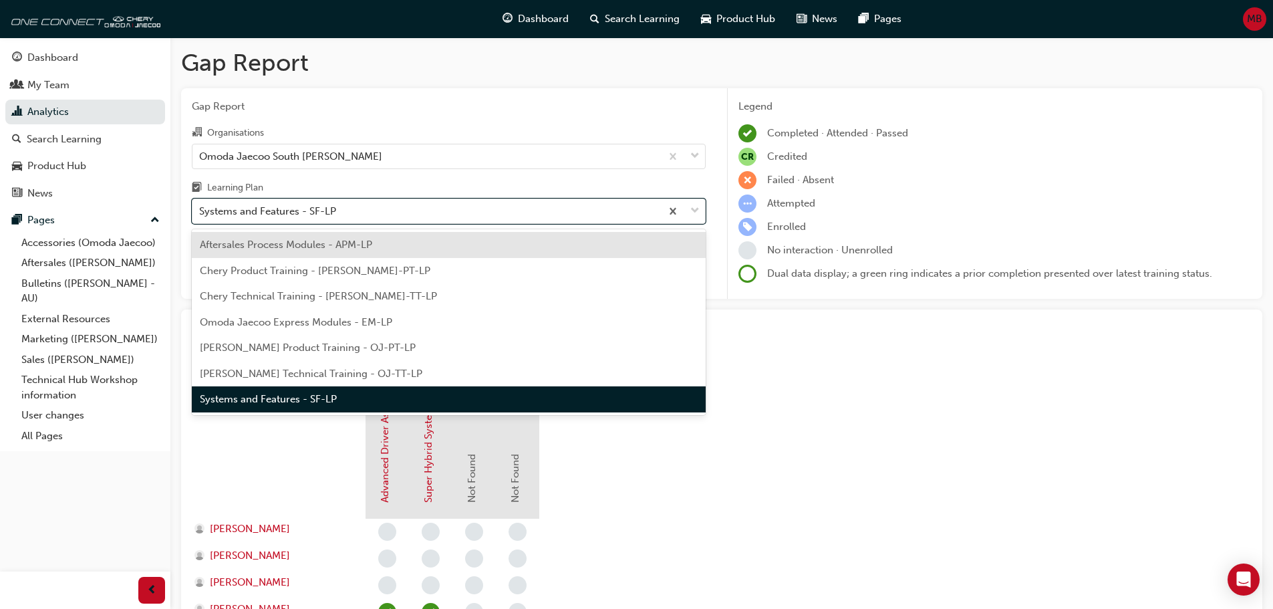
click at [317, 243] on span "Aftersales Process Modules - APM-LP" at bounding box center [286, 245] width 172 height 12
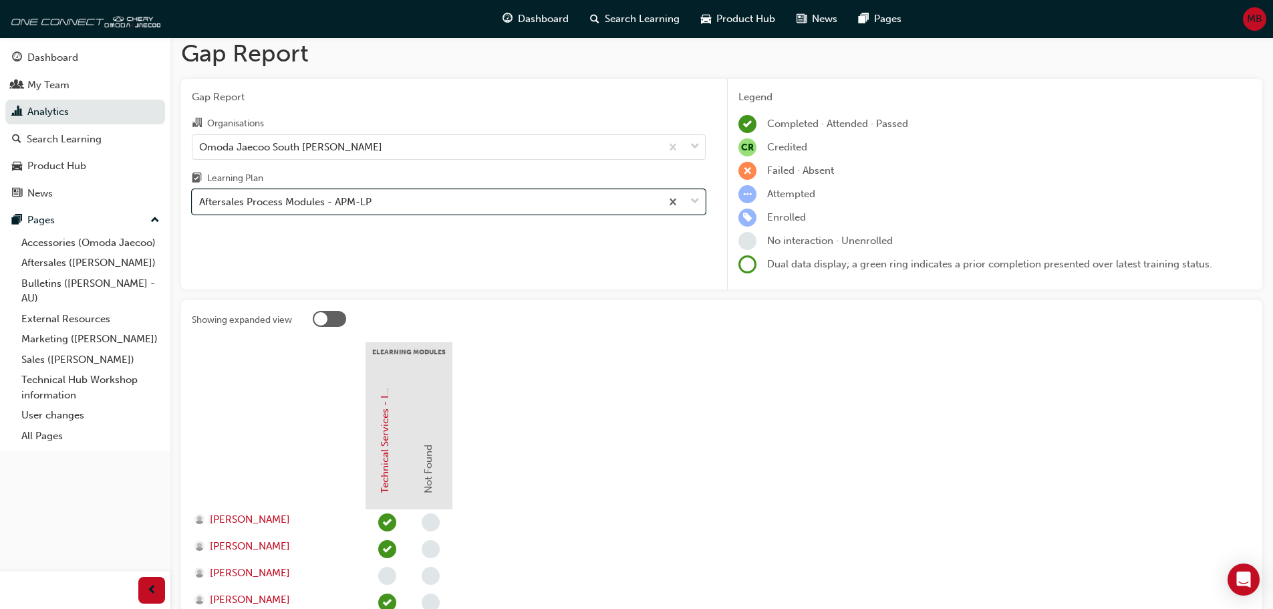
scroll to position [9, 0]
click at [394, 204] on div "Aftersales Process Modules - APM-LP" at bounding box center [426, 202] width 468 height 23
click at [200, 204] on input "Learning Plan option Aftersales Process Modules - APM-LP, selected. 0 results a…" at bounding box center [199, 201] width 1 height 11
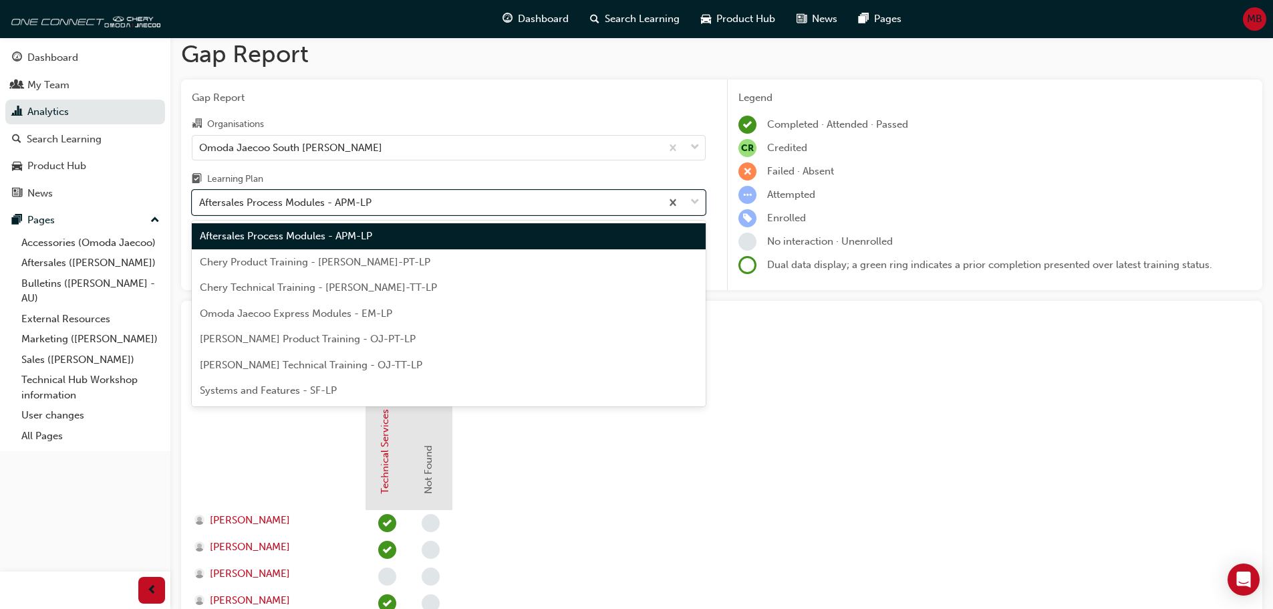
click at [311, 259] on span "Chery Product Training - [PERSON_NAME]-PT-LP" at bounding box center [315, 262] width 231 height 12
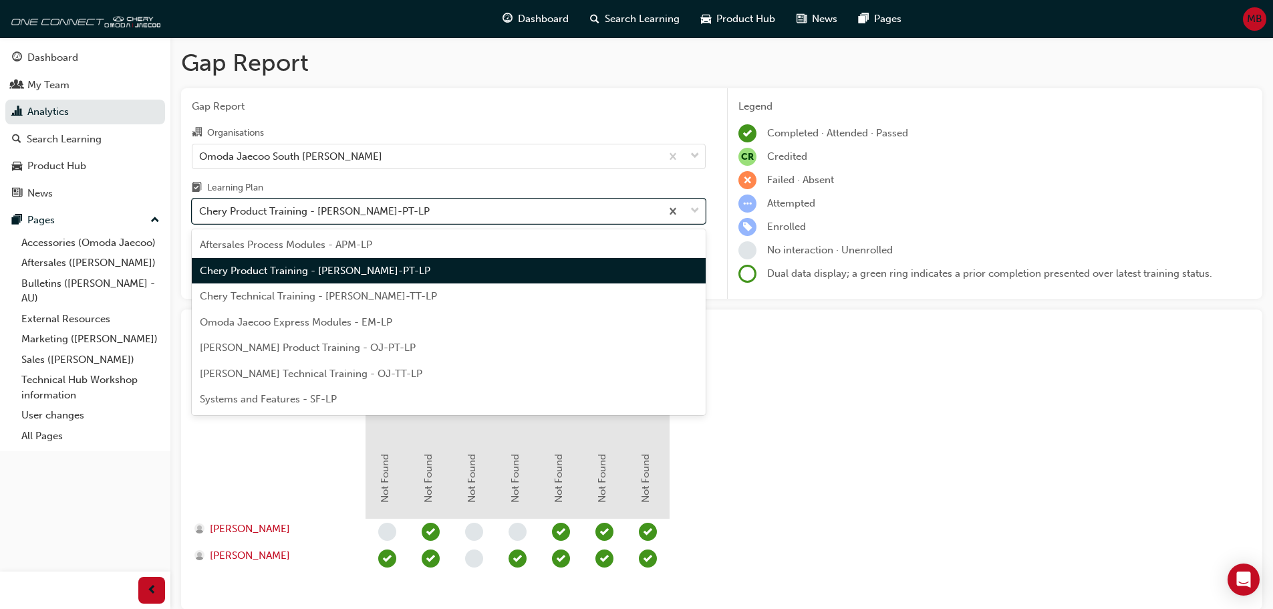
click at [352, 217] on div "Chery Product Training - [PERSON_NAME]-PT-LP" at bounding box center [314, 211] width 231 height 15
click at [200, 217] on input "Learning Plan option Chery Product Training - [PERSON_NAME]-PT-LP, selected. op…" at bounding box center [199, 210] width 1 height 11
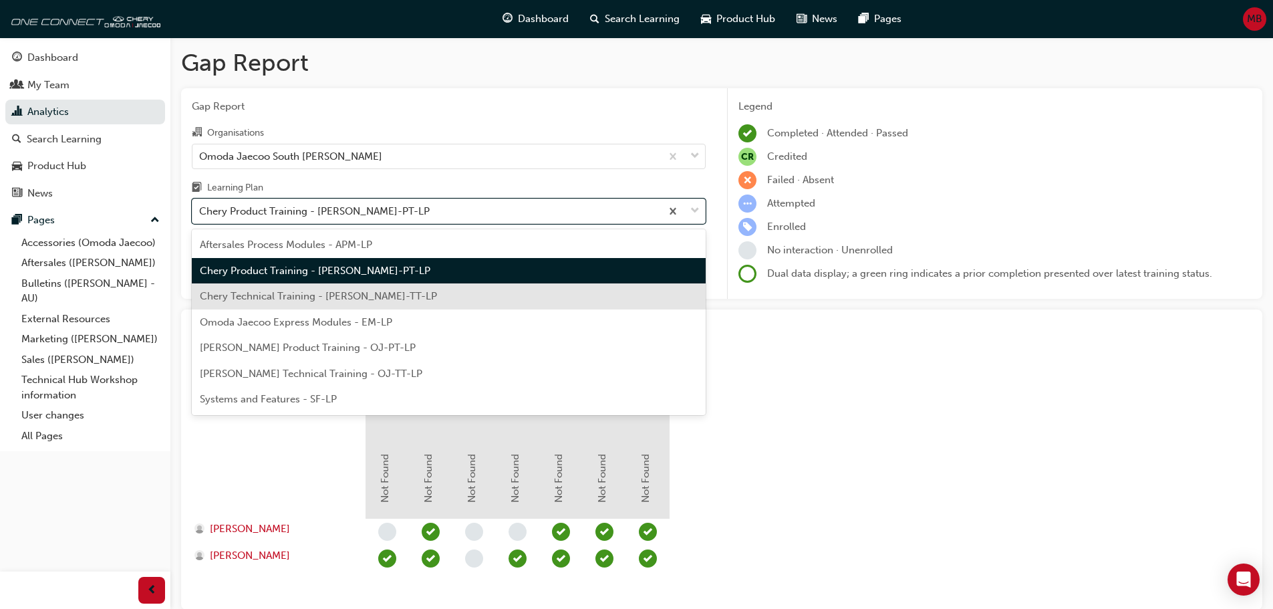
click at [333, 304] on div "Chery Technical Training - [PERSON_NAME]-TT-LP" at bounding box center [449, 296] width 514 height 26
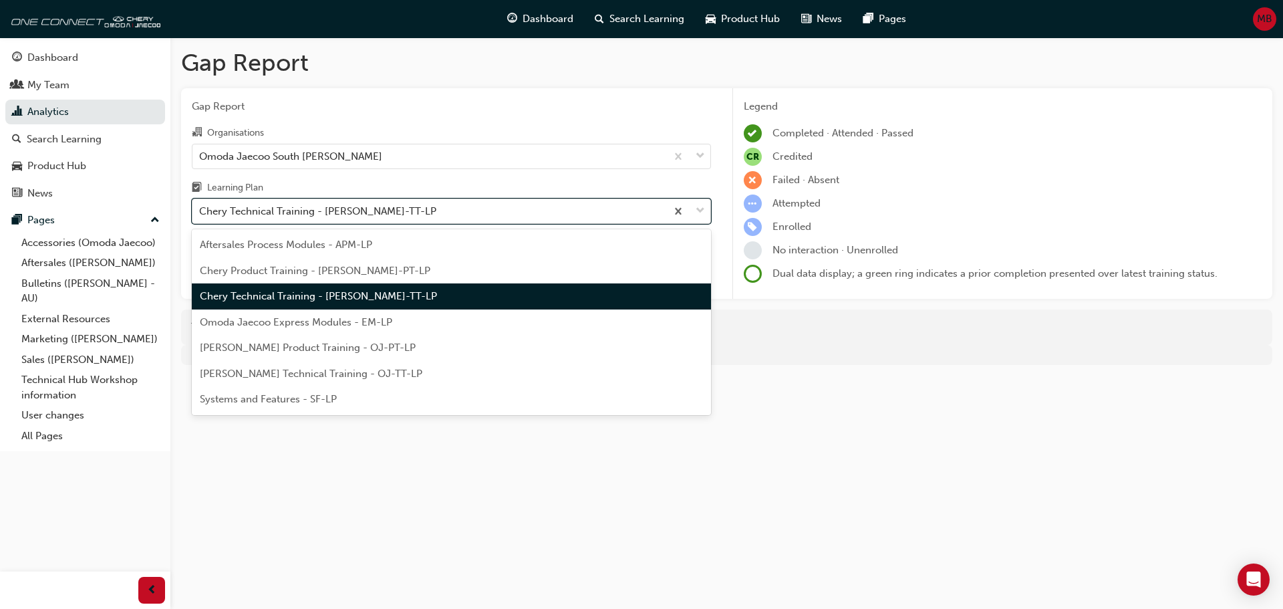
click at [366, 204] on div "Chery Technical Training - [PERSON_NAME]-TT-LP" at bounding box center [317, 211] width 237 height 15
click at [200, 205] on input "Learning Plan option Chery Technical Training - [PERSON_NAME]-TT-LP, selected. …" at bounding box center [199, 210] width 1 height 11
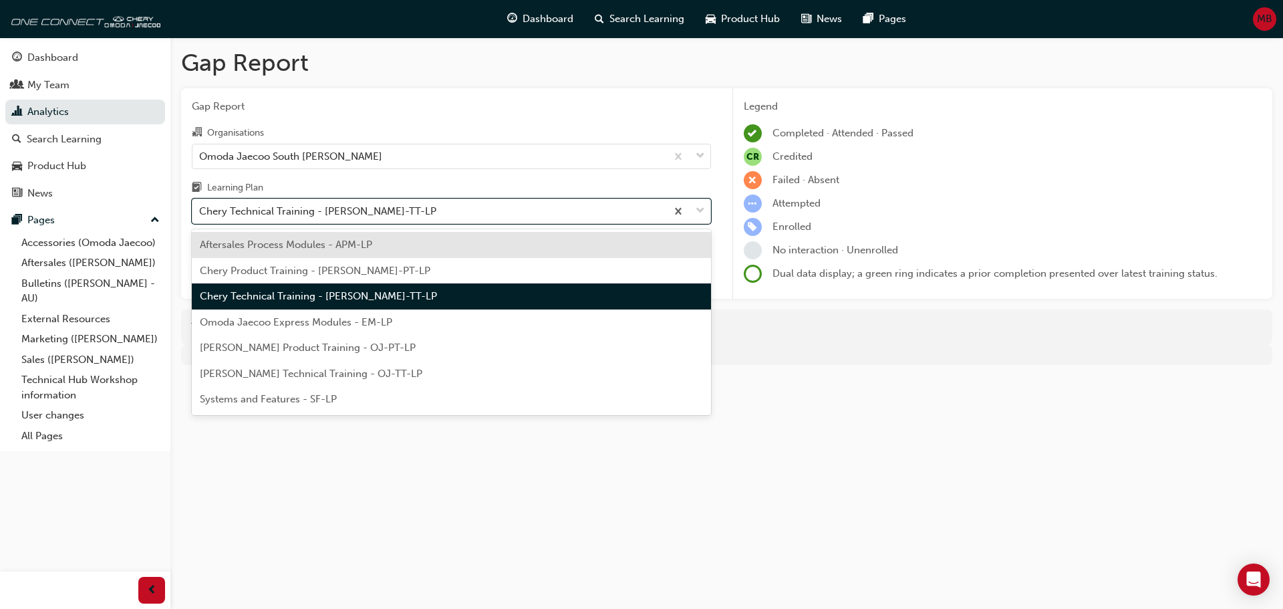
click at [352, 321] on span "Omoda Jaecoo Express Modules - EM-LP" at bounding box center [296, 322] width 192 height 12
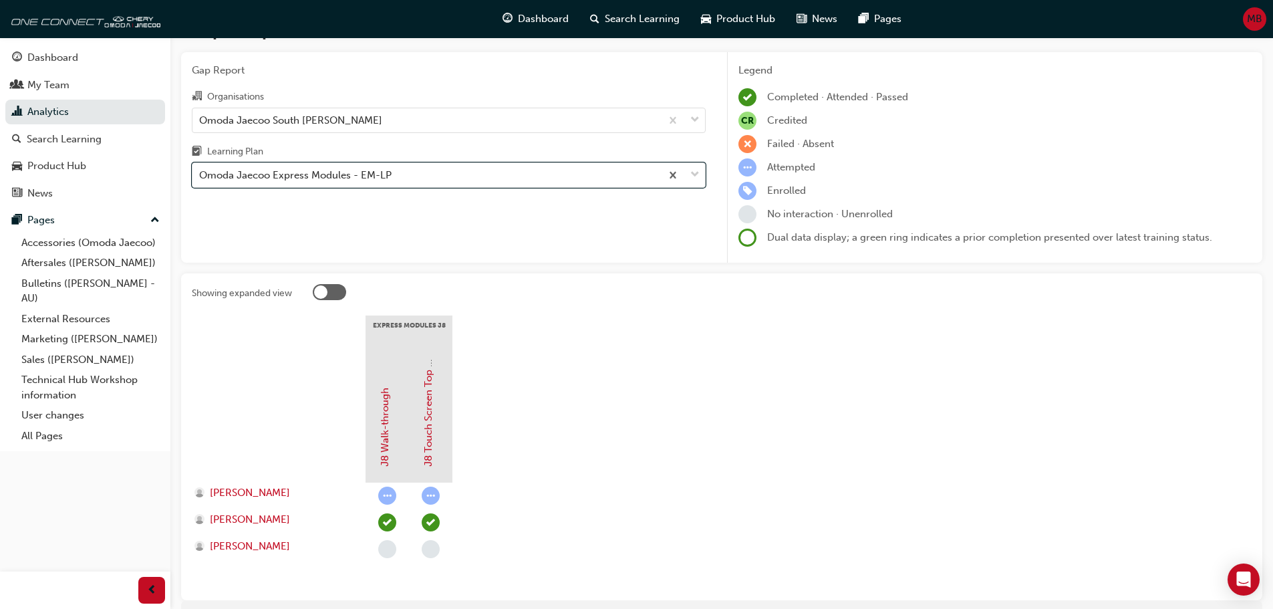
scroll to position [35, 0]
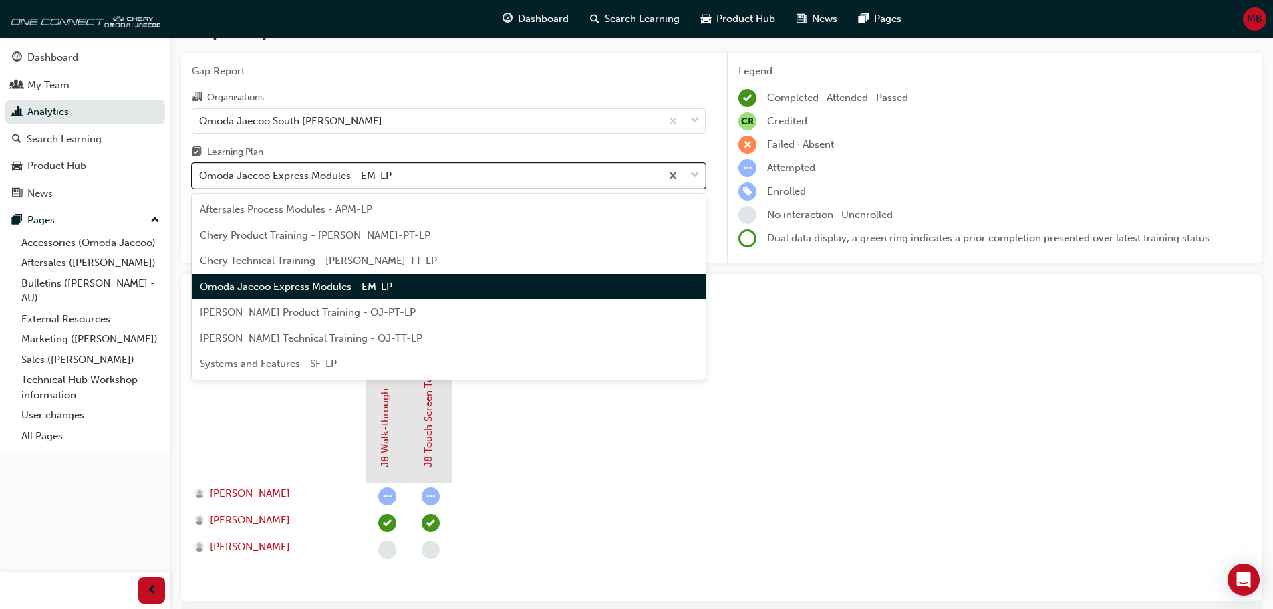
click at [422, 181] on div "Omoda Jaecoo Express Modules - EM-LP" at bounding box center [426, 175] width 468 height 23
click at [200, 181] on input "Learning Plan option Omoda Jaecoo Express Modules - EM-LP, selected. option Omo…" at bounding box center [199, 175] width 1 height 11
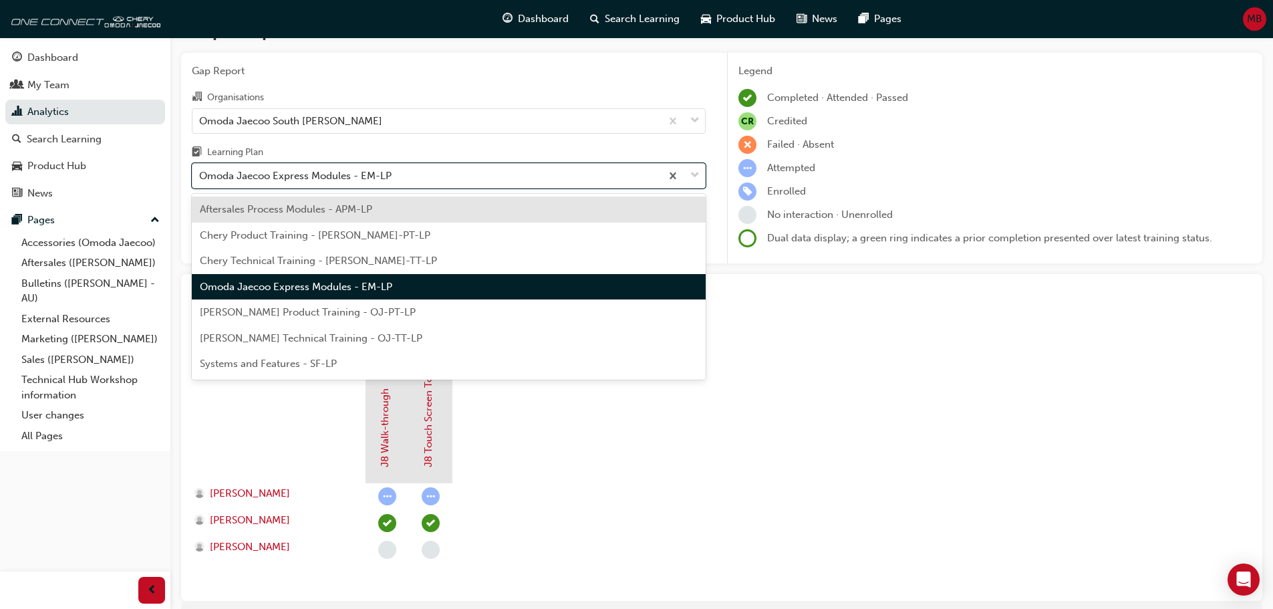
click at [398, 313] on span "[PERSON_NAME] Product Training - OJ-PT-LP" at bounding box center [308, 312] width 216 height 12
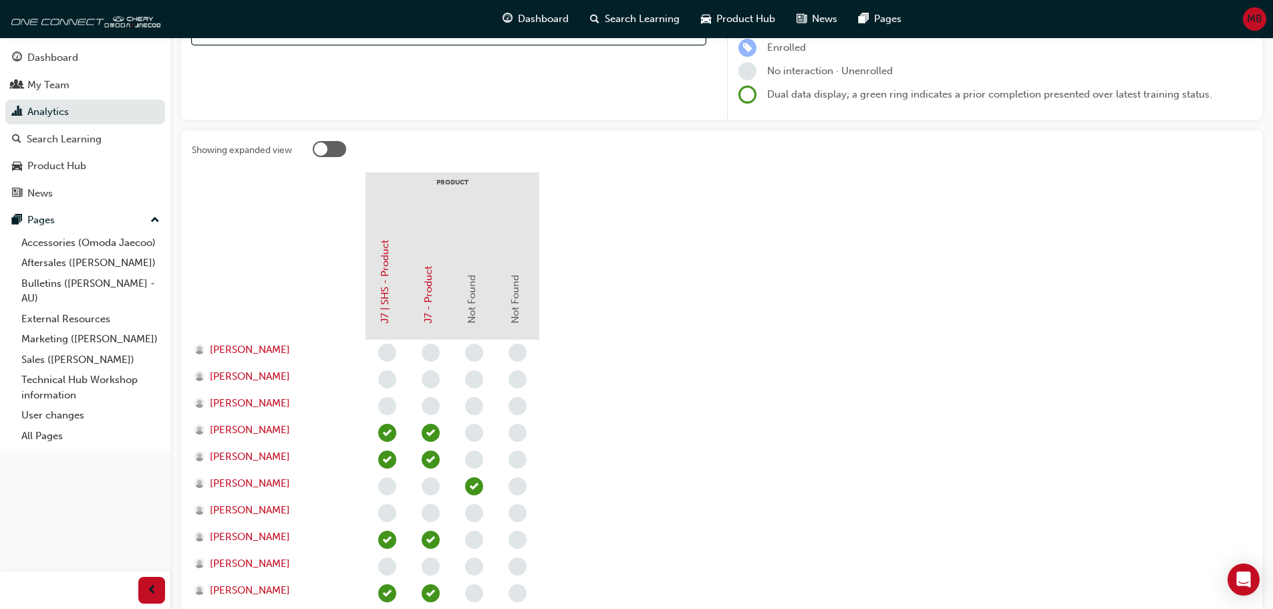
scroll to position [67, 0]
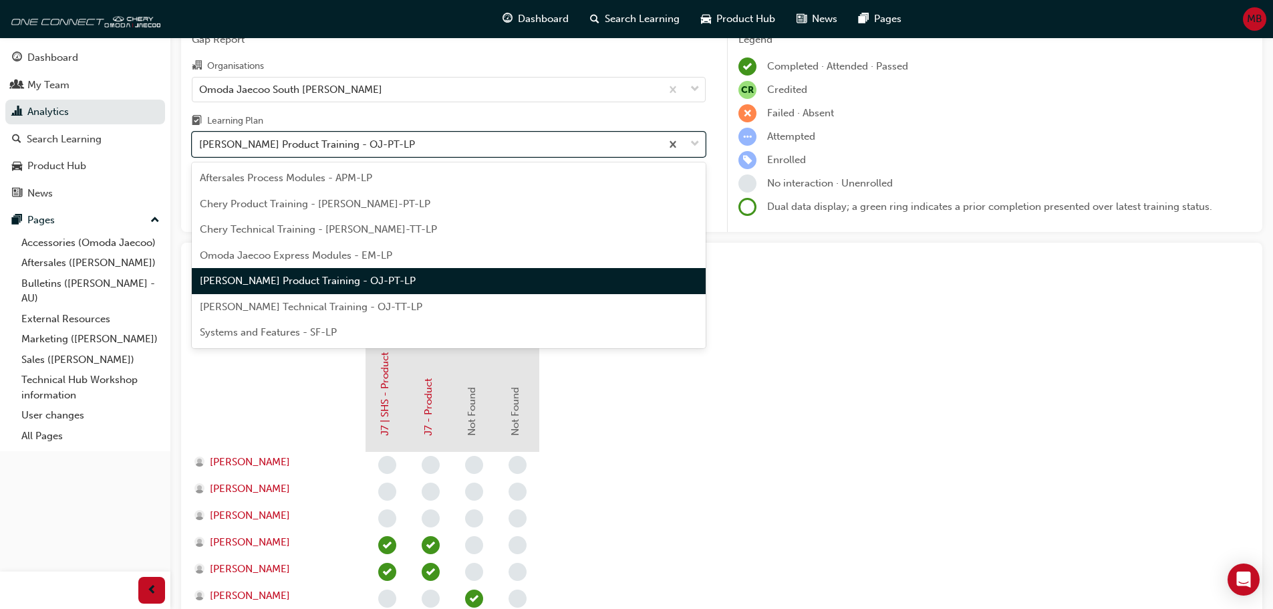
click at [382, 146] on div "[PERSON_NAME] Product Training - OJ-PT-LP" at bounding box center [307, 144] width 216 height 15
click at [200, 146] on input "Learning Plan option [PERSON_NAME] Product Training - OJ-PT-LP, selected. optio…" at bounding box center [199, 143] width 1 height 11
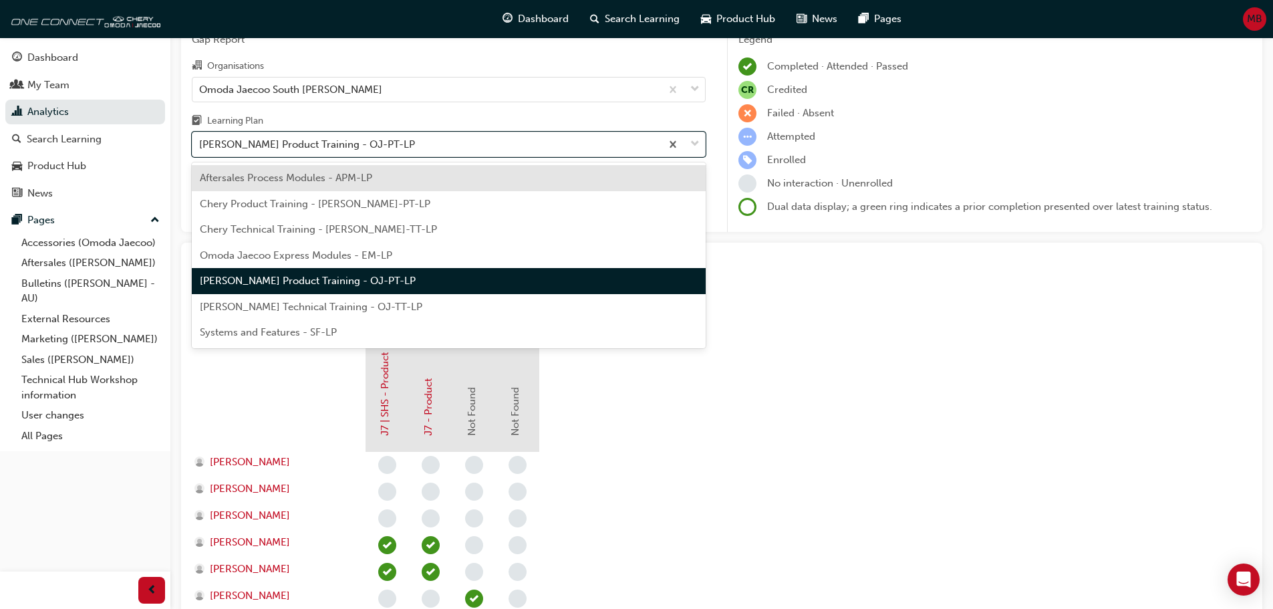
click at [362, 305] on span "[PERSON_NAME] Technical Training - OJ-TT-LP" at bounding box center [311, 307] width 223 height 12
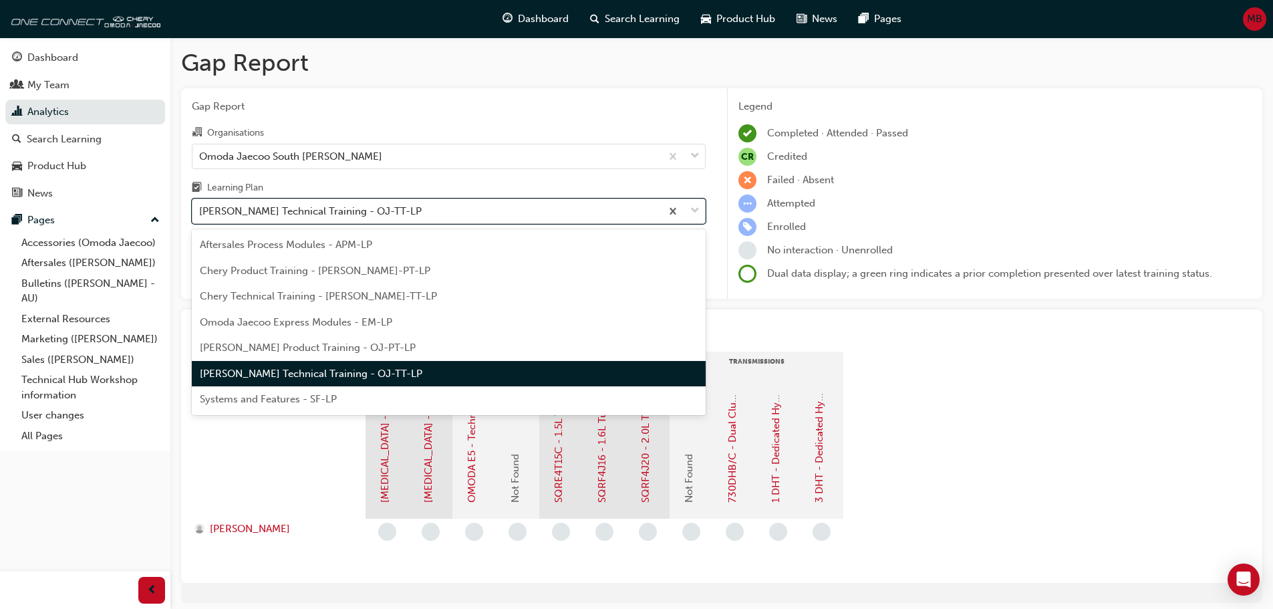
click at [480, 215] on div "[PERSON_NAME] Technical Training - OJ-TT-LP" at bounding box center [426, 211] width 468 height 23
click at [200, 215] on input "Learning Plan option Omoda Jaecoo Technical Training - OJ-TT-LP, selected. opti…" at bounding box center [199, 210] width 1 height 11
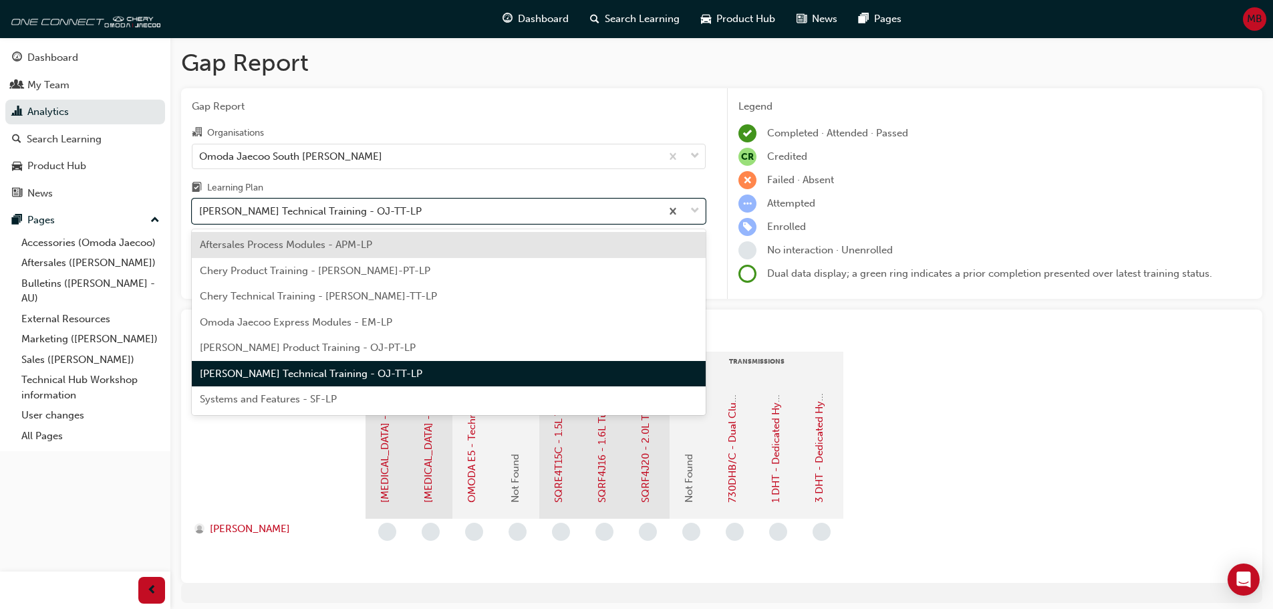
click at [394, 400] on div "Systems and Features - SF-LP" at bounding box center [449, 399] width 514 height 26
